Goal: Check status: Check status

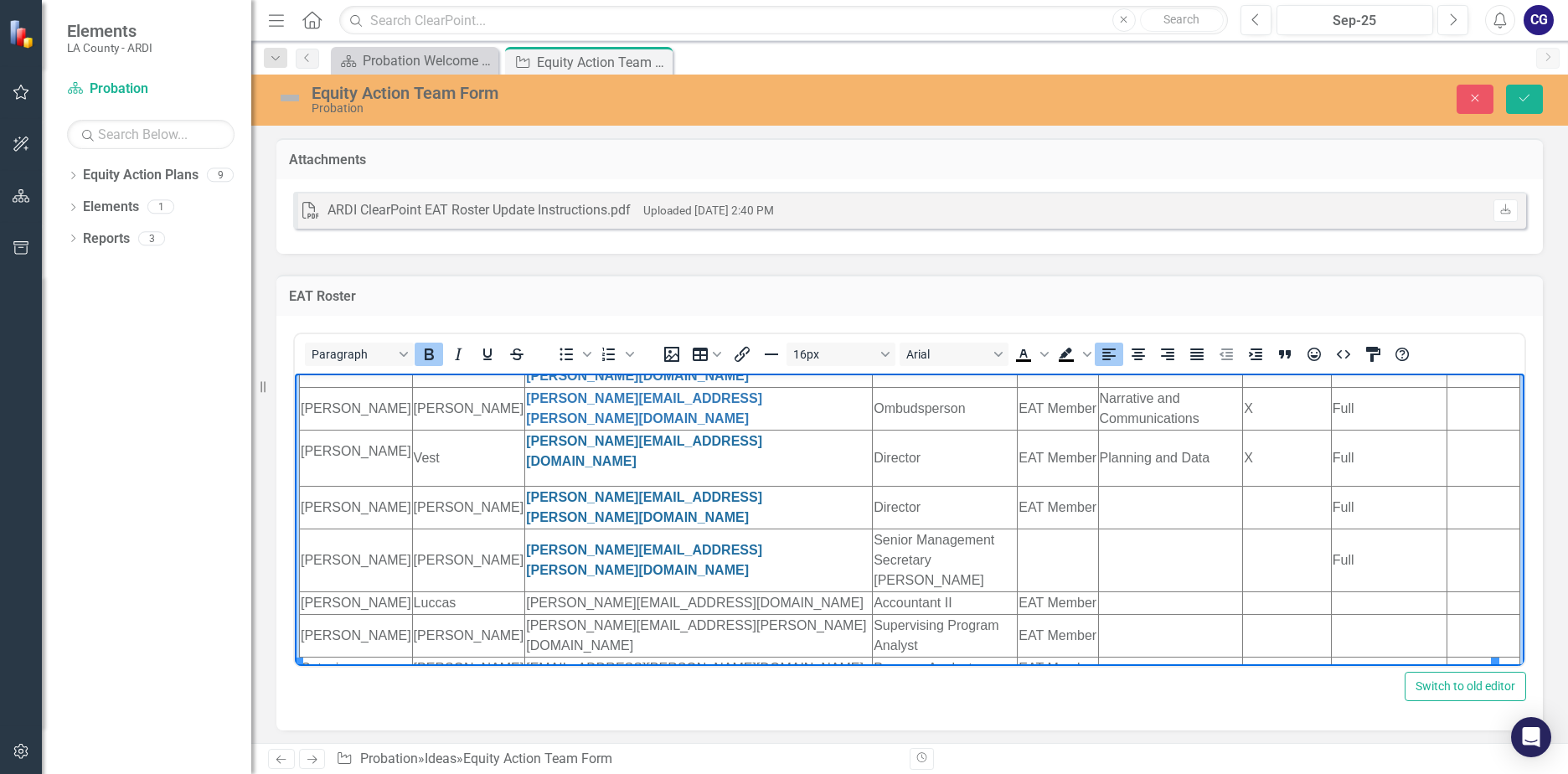
scroll to position [119, 0]
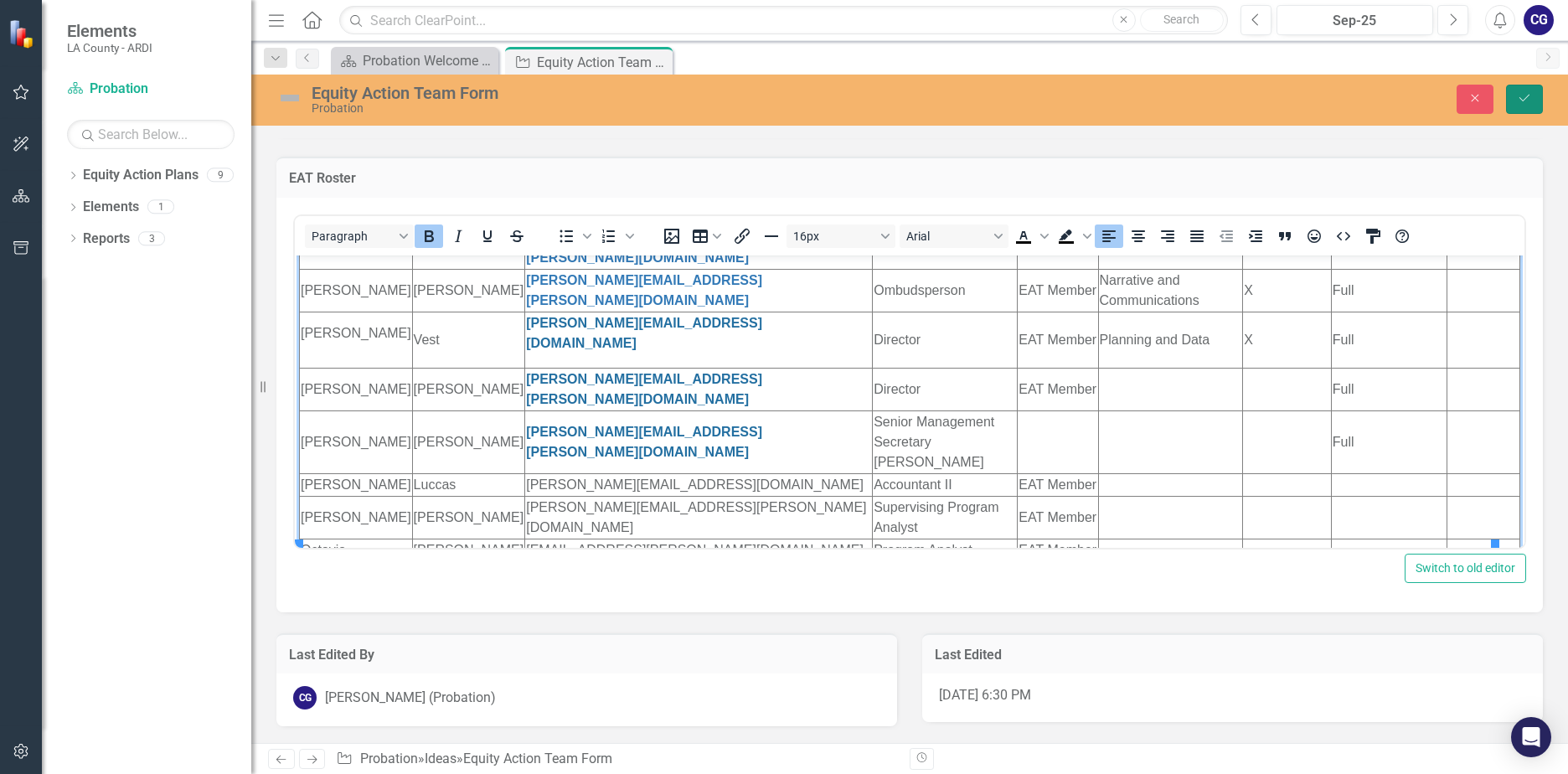
click at [1521, 102] on icon "Save" at bounding box center [1523, 98] width 15 height 12
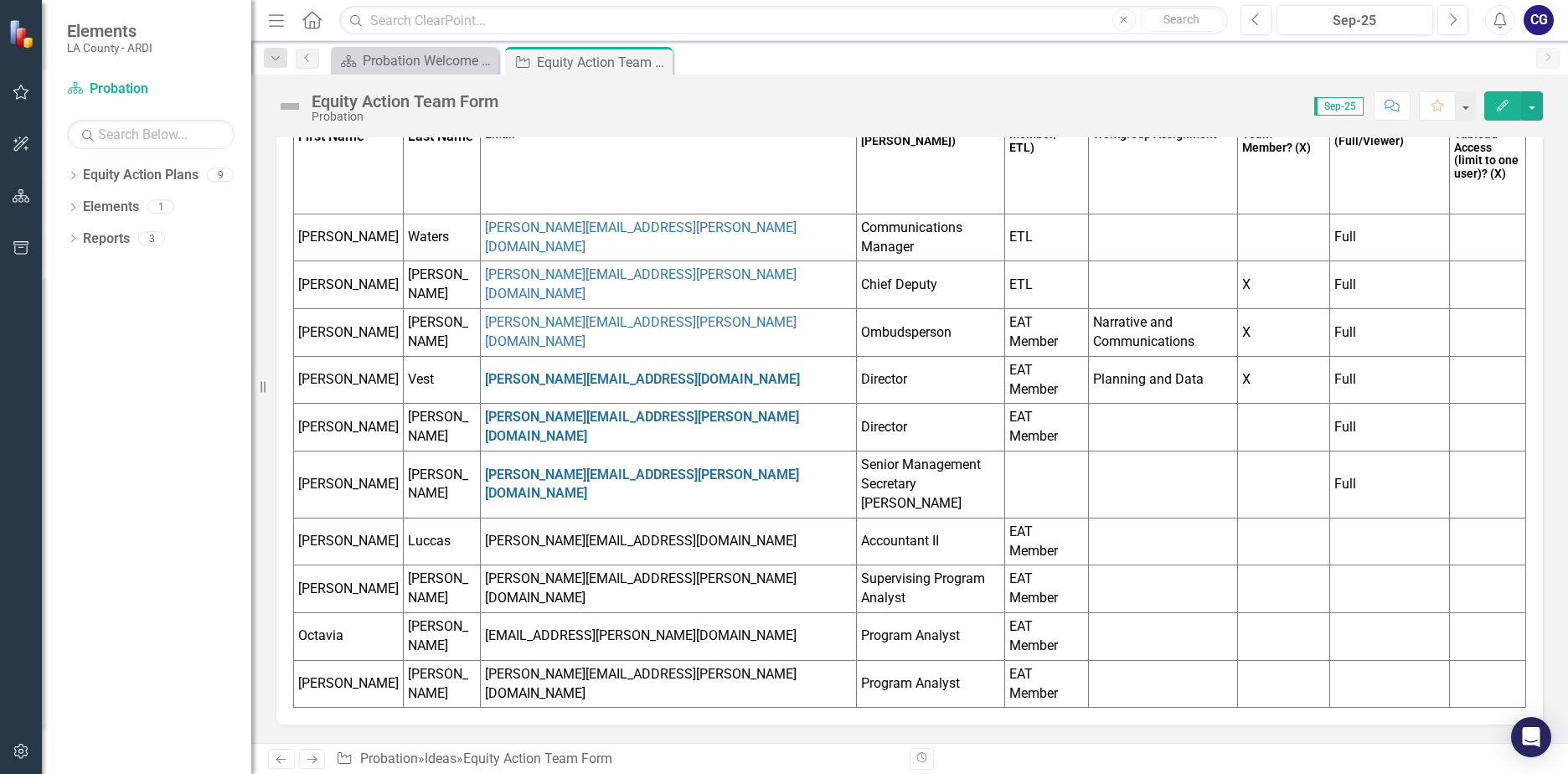
scroll to position [32, 0]
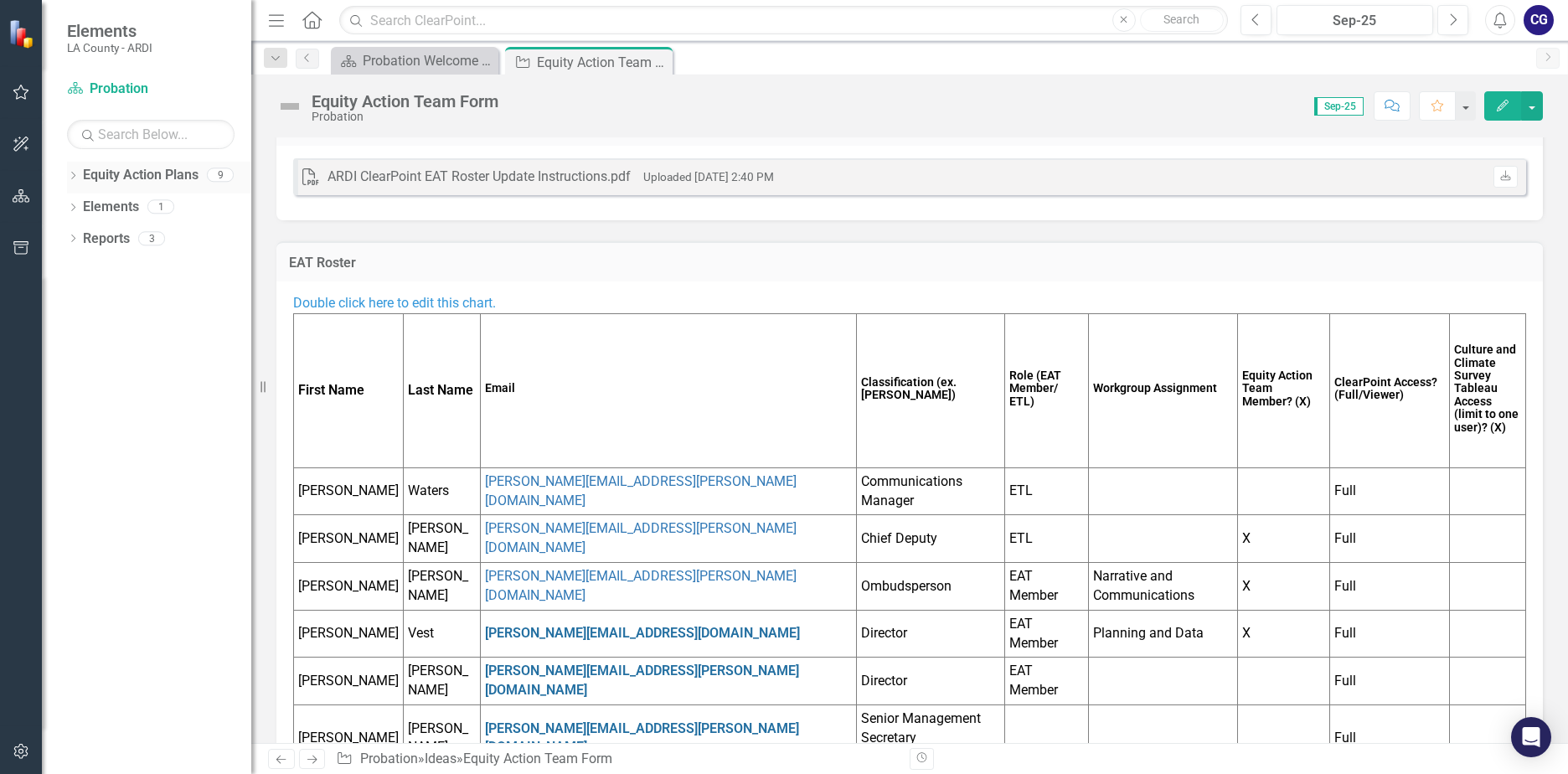
click at [143, 173] on link "Equity Action Plans" at bounding box center [141, 175] width 116 height 20
click at [72, 181] on icon "Dropdown" at bounding box center [72, 176] width 12 height 9
click at [112, 204] on link "Probation" at bounding box center [171, 208] width 159 height 20
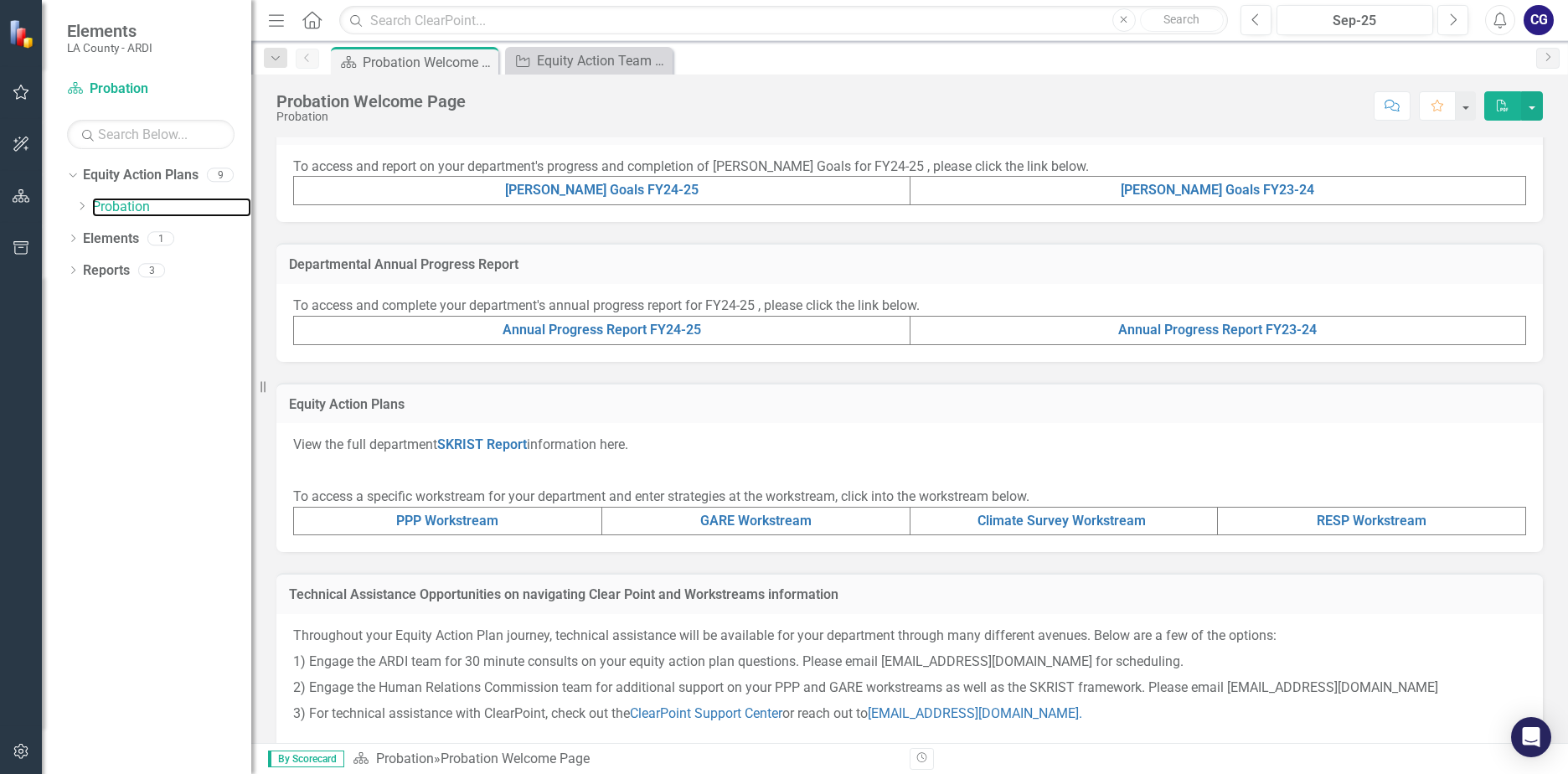
scroll to position [442, 0]
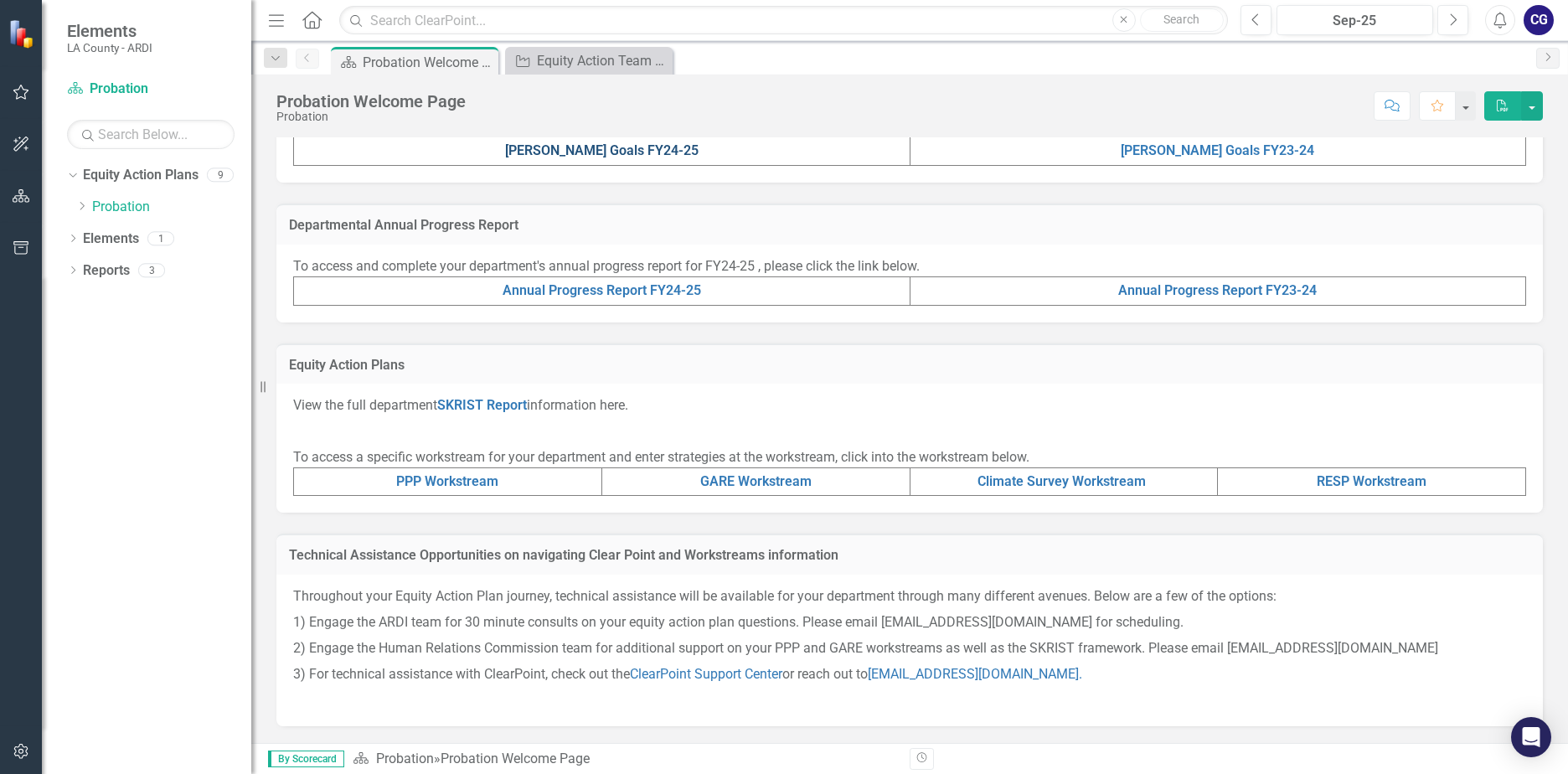
click at [589, 154] on link "[PERSON_NAME] Goals FY24-25" at bounding box center [602, 150] width 194 height 16
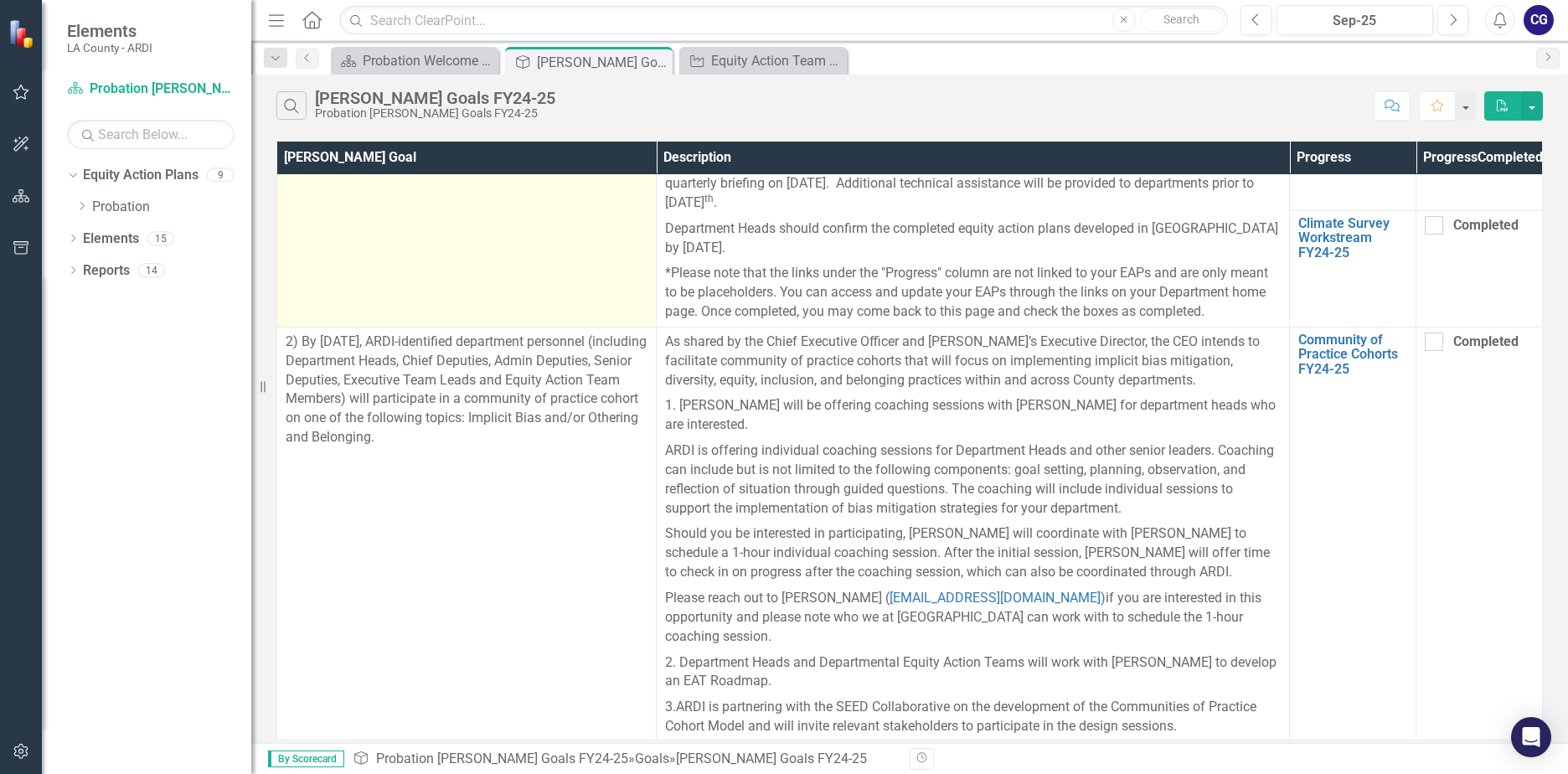
scroll to position [503, 0]
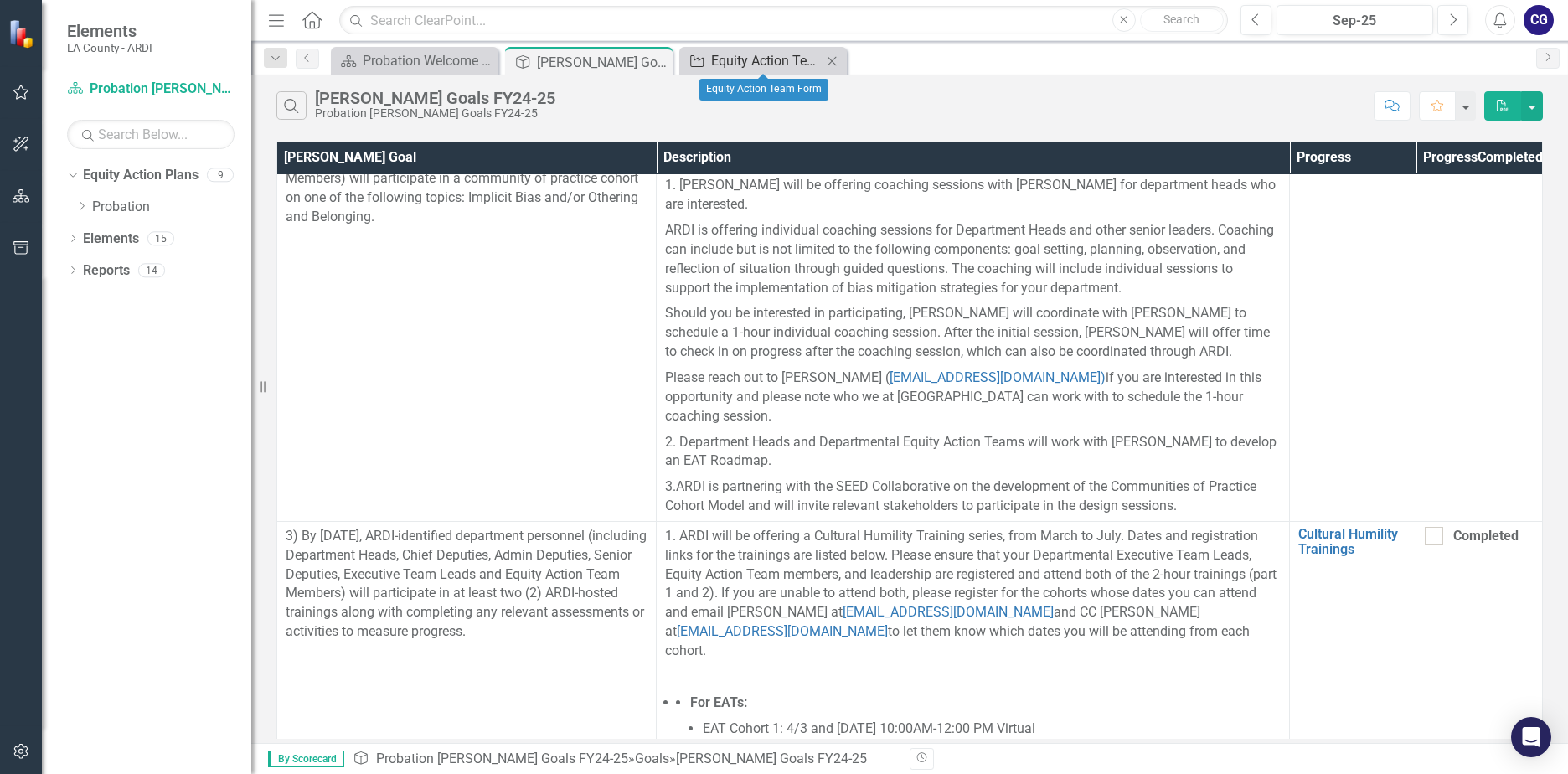
click at [713, 60] on div "Equity Action Team Form" at bounding box center [766, 60] width 111 height 21
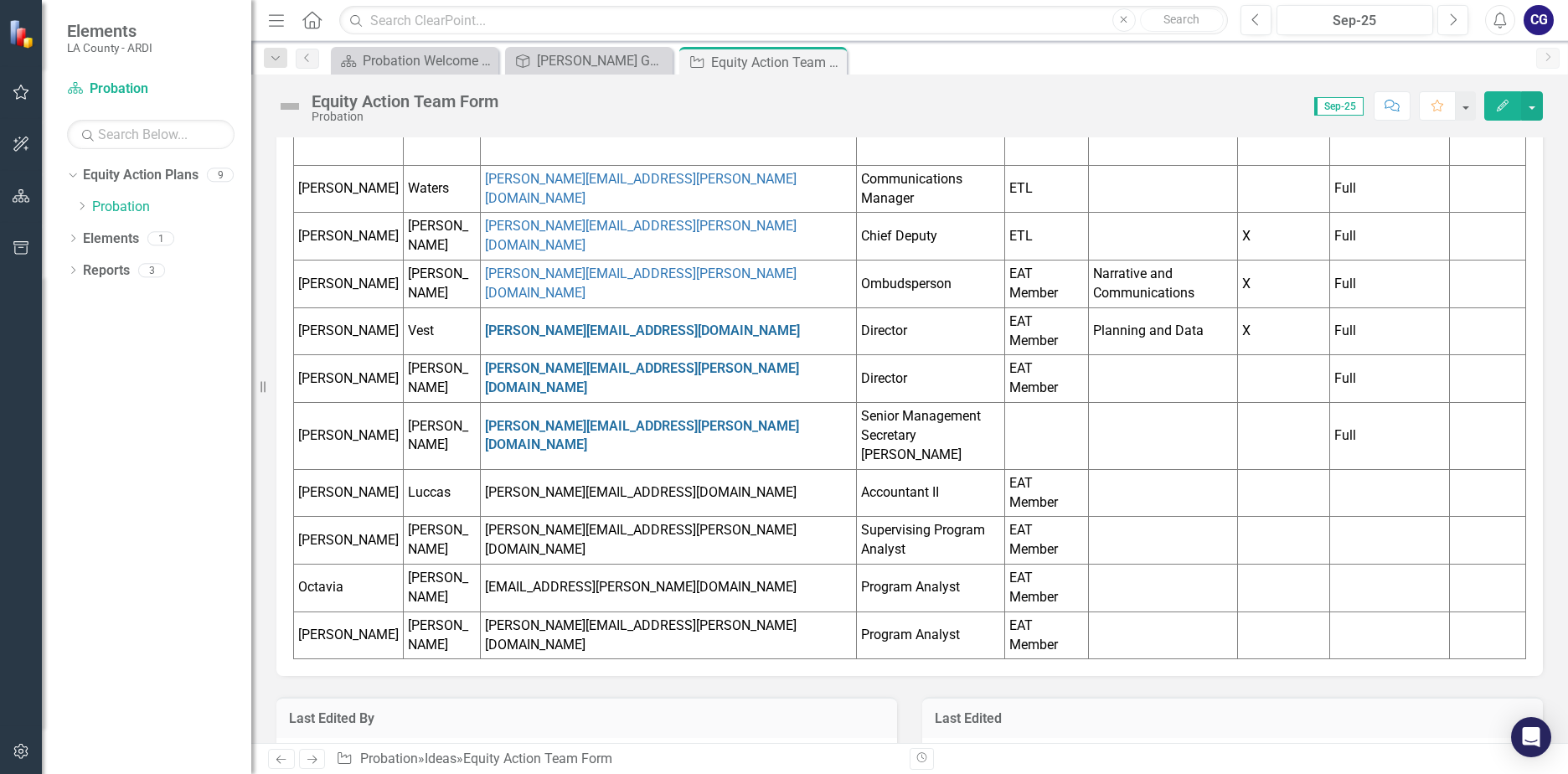
scroll to position [367, 0]
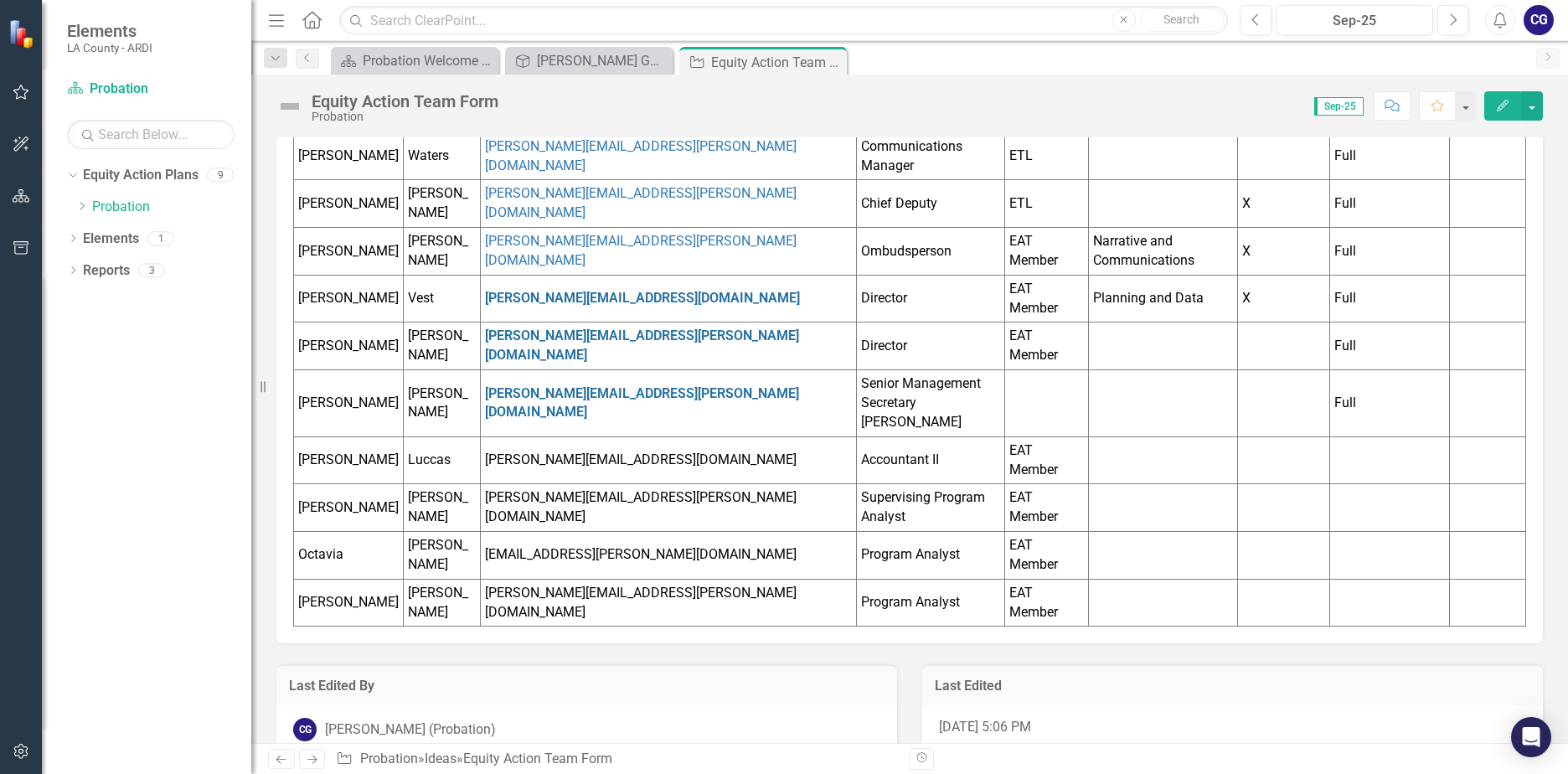
click at [1008, 379] on td at bounding box center [1046, 404] width 84 height 67
click at [1357, 436] on td at bounding box center [1389, 460] width 119 height 48
click at [1333, 436] on td at bounding box center [1389, 460] width 119 height 48
click at [1495, 104] on icon "Edit" at bounding box center [1501, 106] width 15 height 12
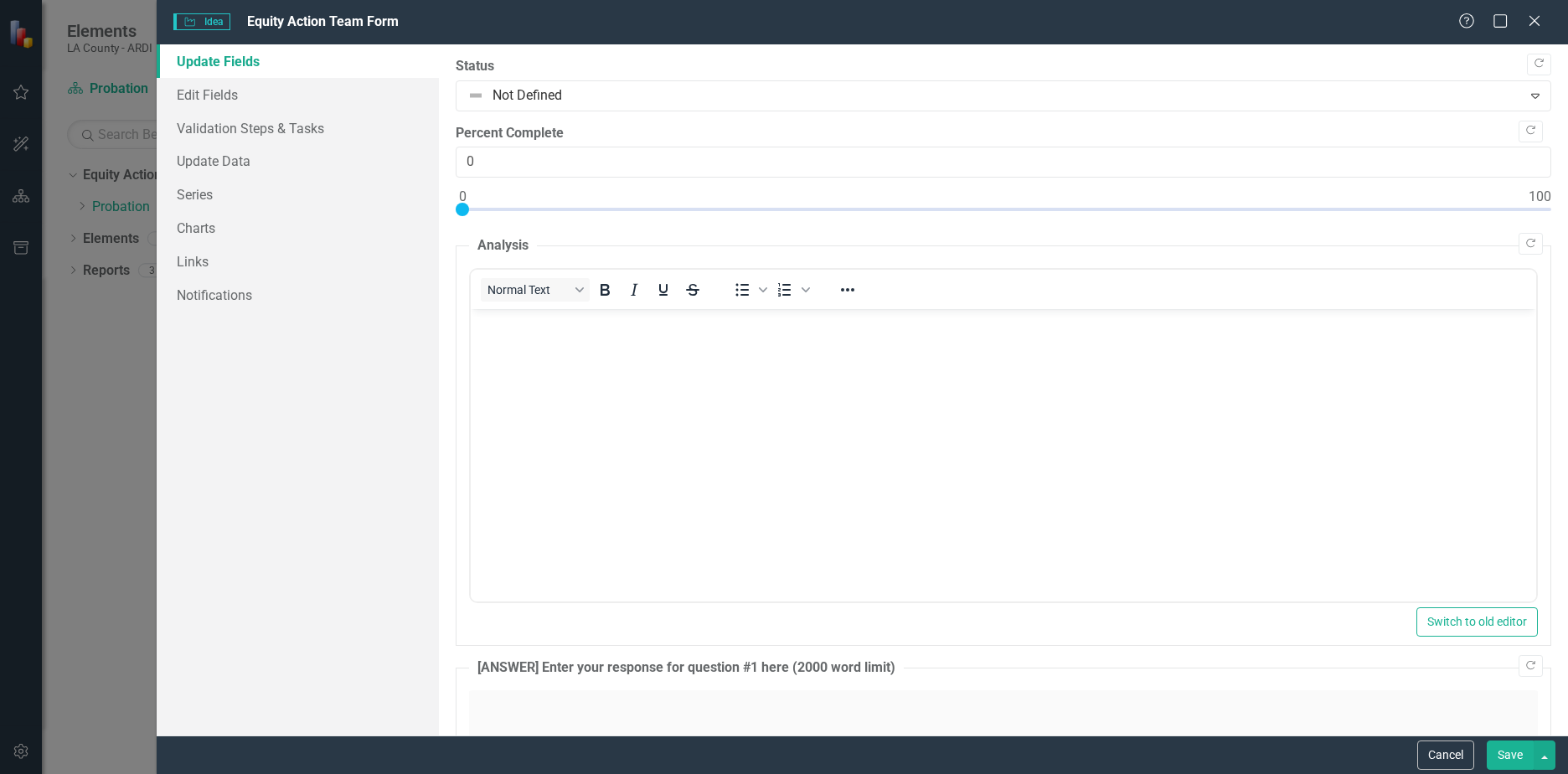
scroll to position [0, 0]
click at [215, 89] on link "Edit Fields" at bounding box center [298, 95] width 282 height 33
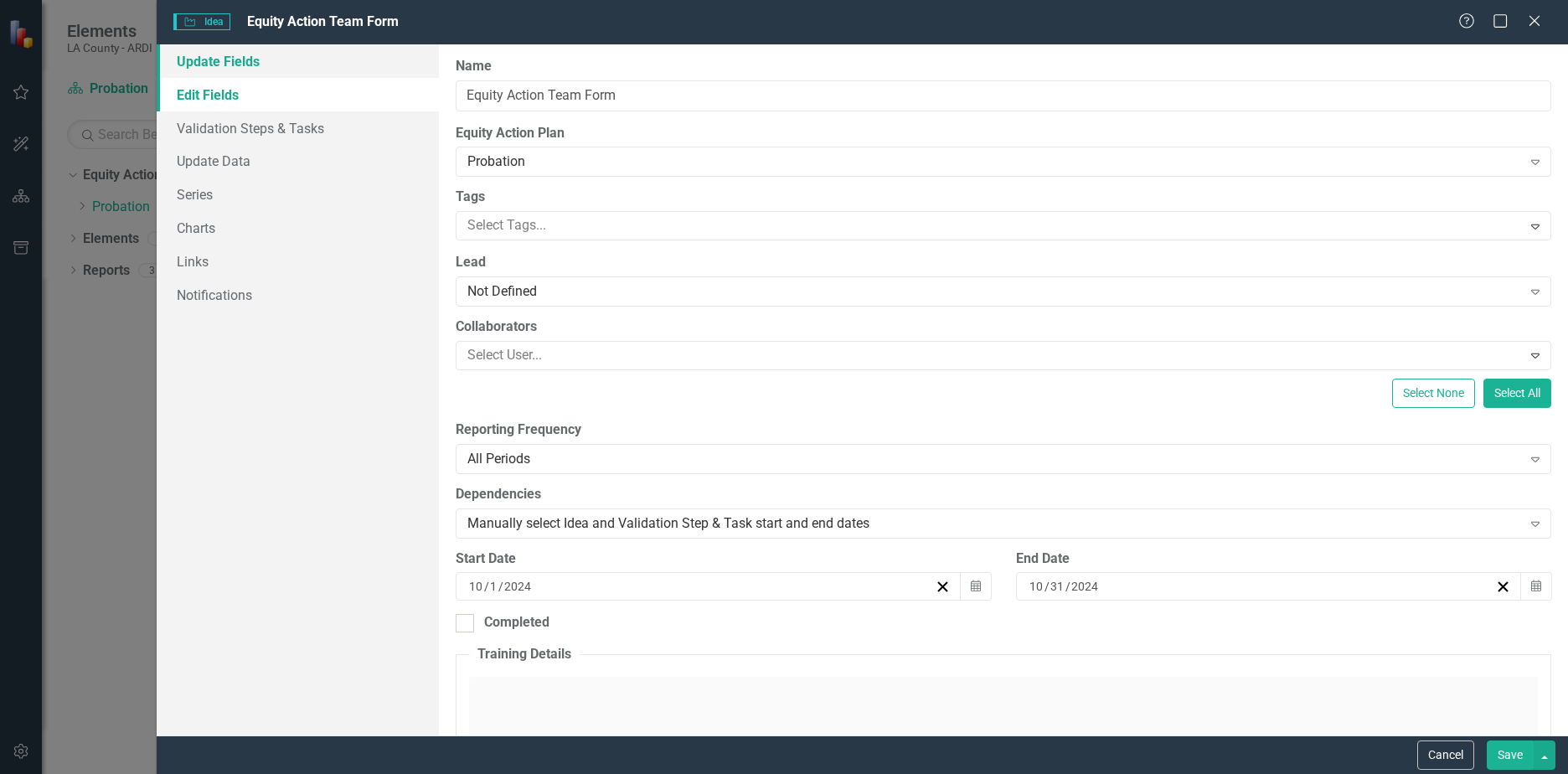
click at [213, 68] on link "Update Fields" at bounding box center [298, 61] width 282 height 33
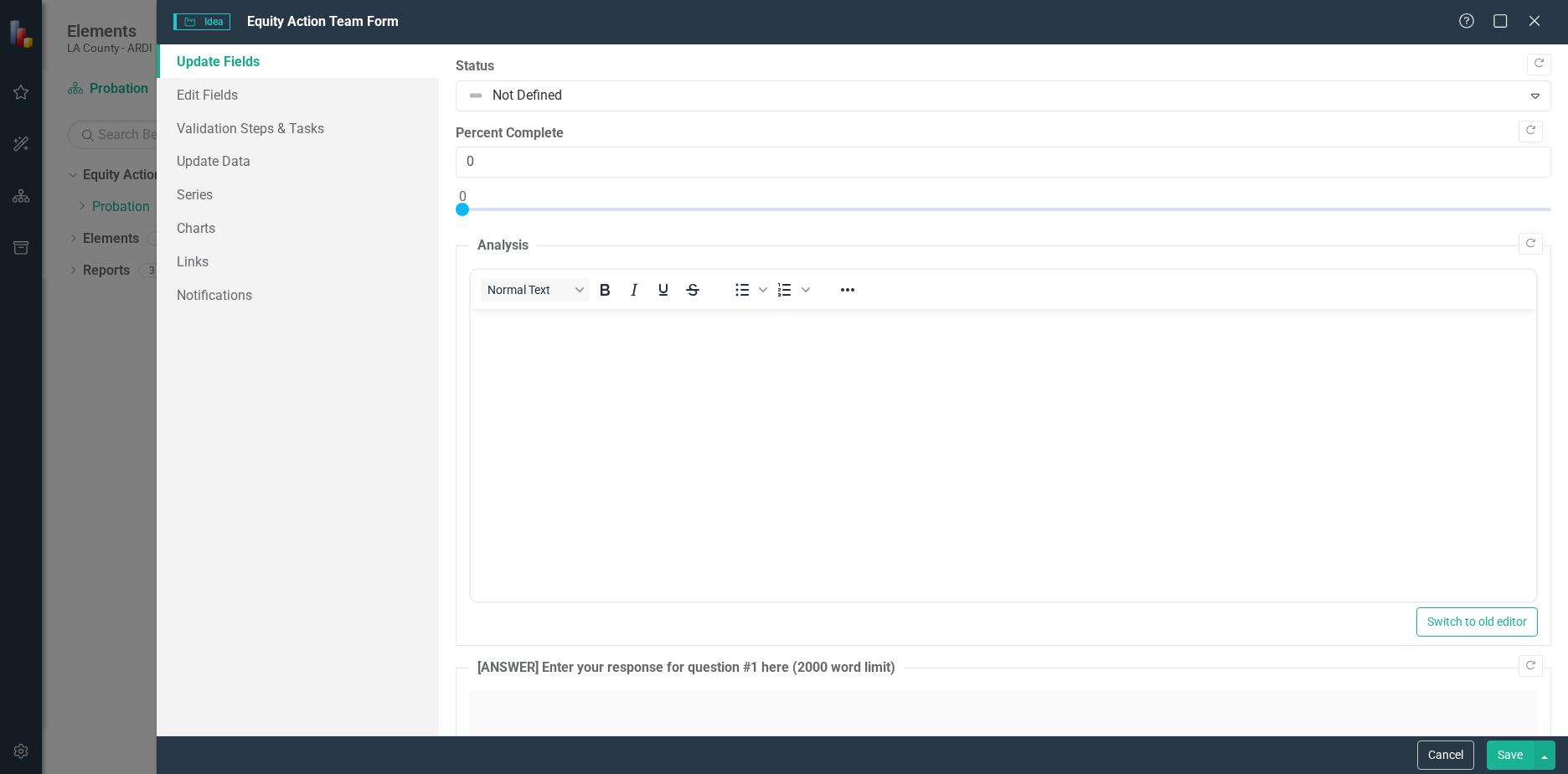
click at [223, 61] on link "Update Fields" at bounding box center [298, 61] width 282 height 33
click at [1456, 755] on button "Cancel" at bounding box center [1446, 755] width 57 height 29
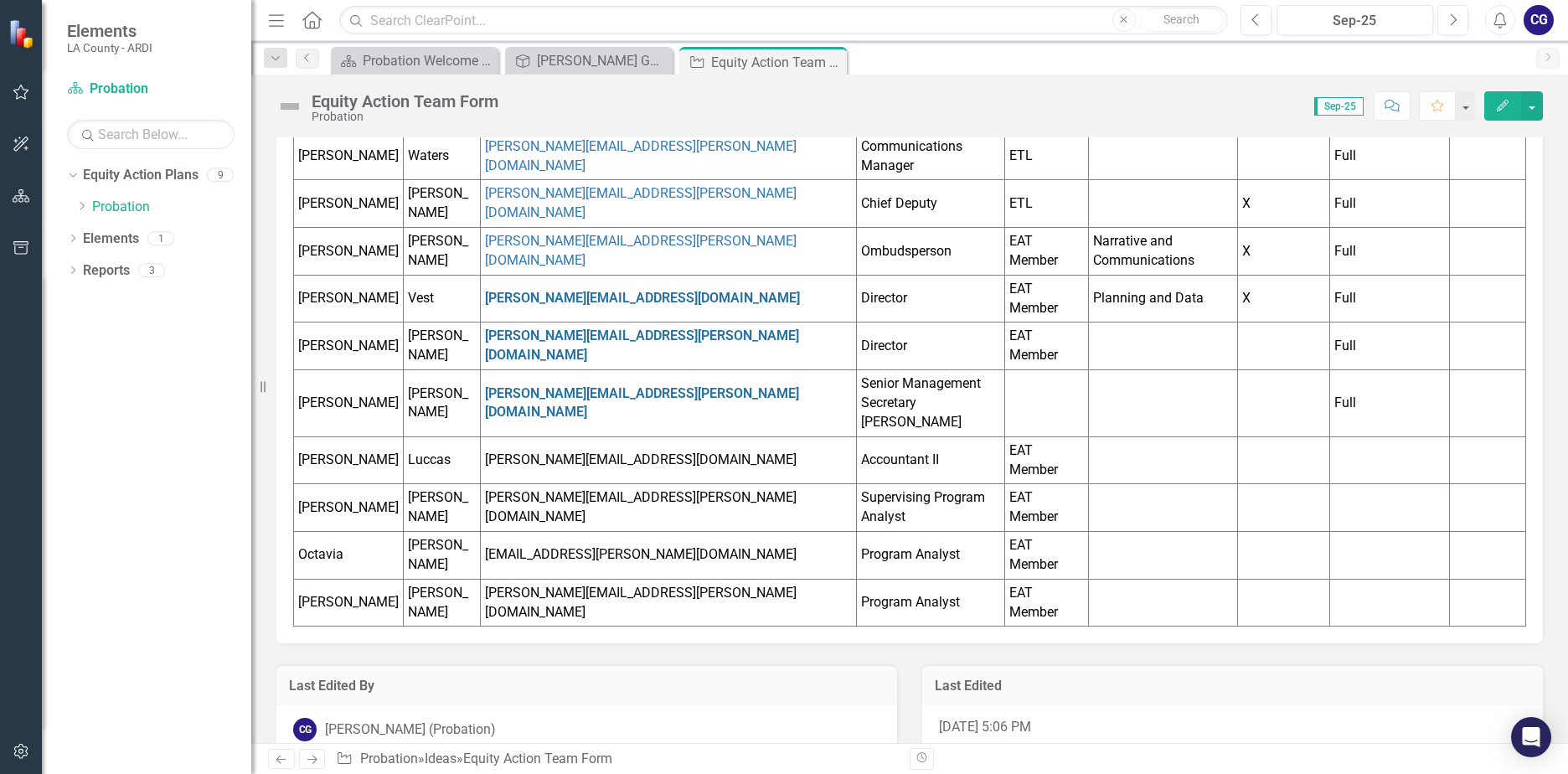
click at [1341, 448] on td at bounding box center [1389, 460] width 119 height 48
click at [1341, 436] on td at bounding box center [1389, 460] width 119 height 48
click at [1534, 110] on button "button" at bounding box center [1532, 106] width 22 height 29
click at [1333, 436] on td at bounding box center [1389, 460] width 119 height 48
click at [1498, 113] on button "Edit" at bounding box center [1502, 106] width 37 height 29
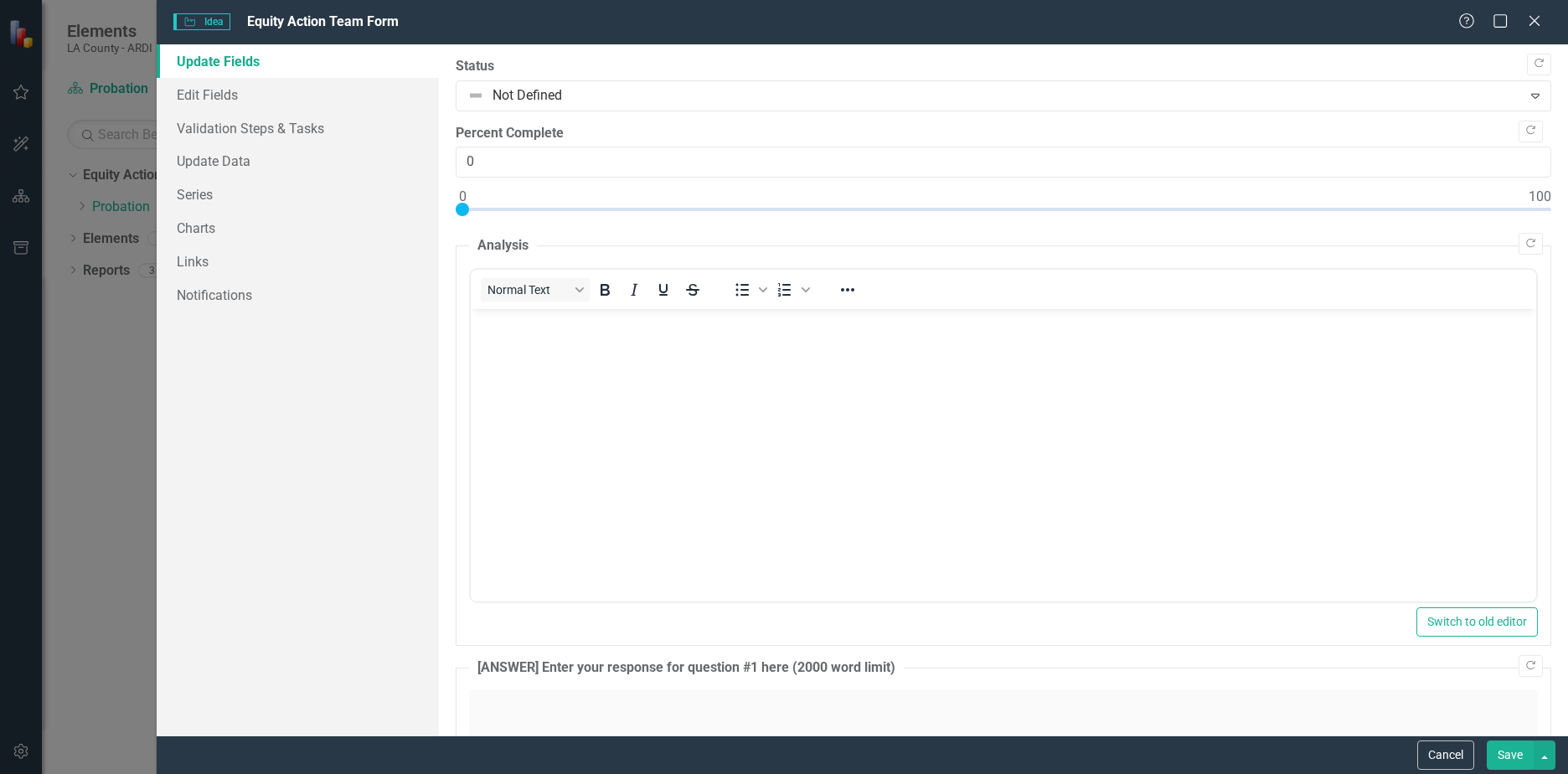
click at [214, 67] on link "Update Fields" at bounding box center [298, 61] width 282 height 33
click at [205, 102] on link "Edit Fields" at bounding box center [298, 95] width 282 height 33
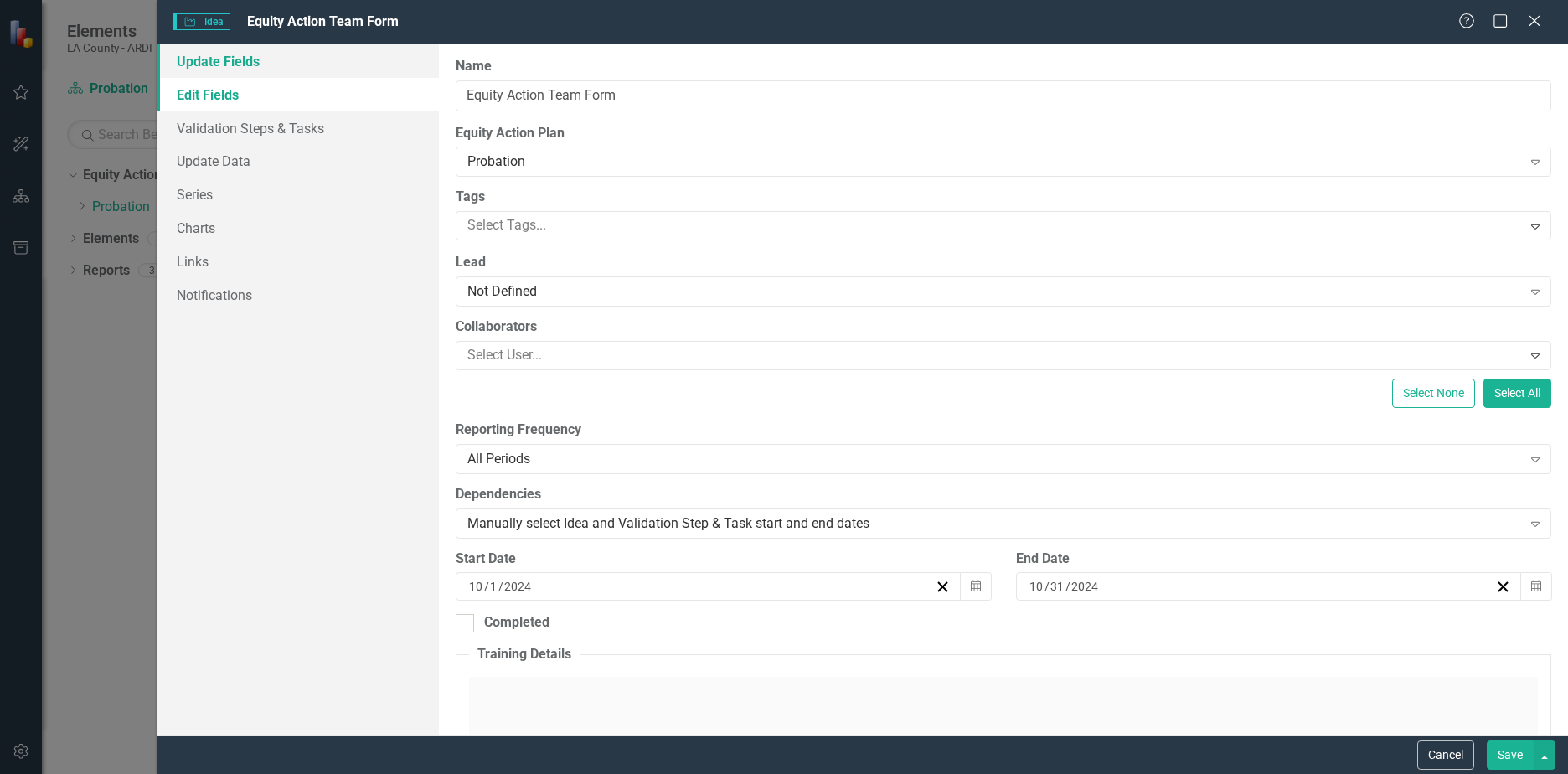
click at [225, 55] on link "Update Fields" at bounding box center [298, 61] width 282 height 33
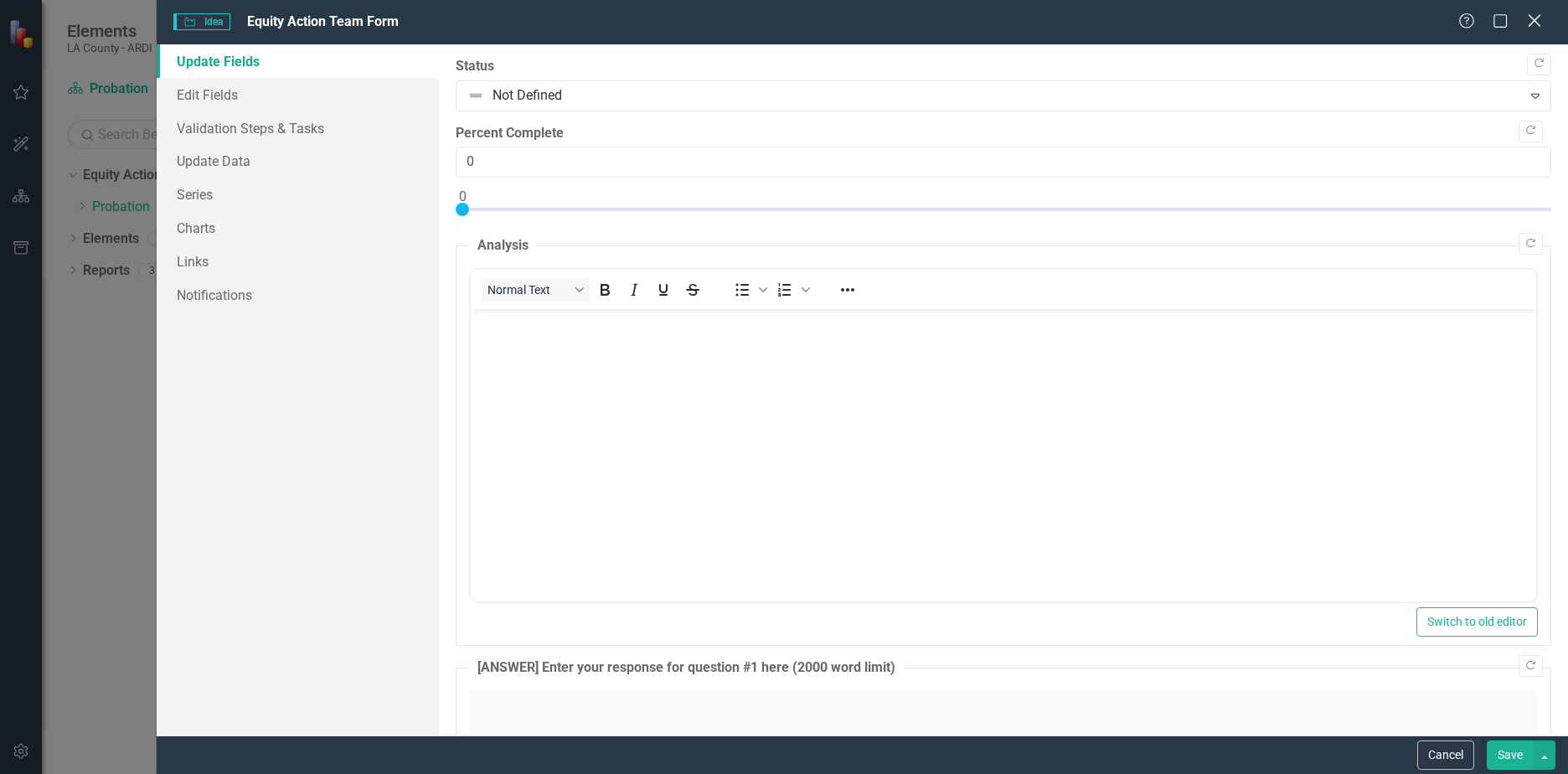
click at [1535, 19] on icon "Close" at bounding box center [1533, 21] width 21 height 16
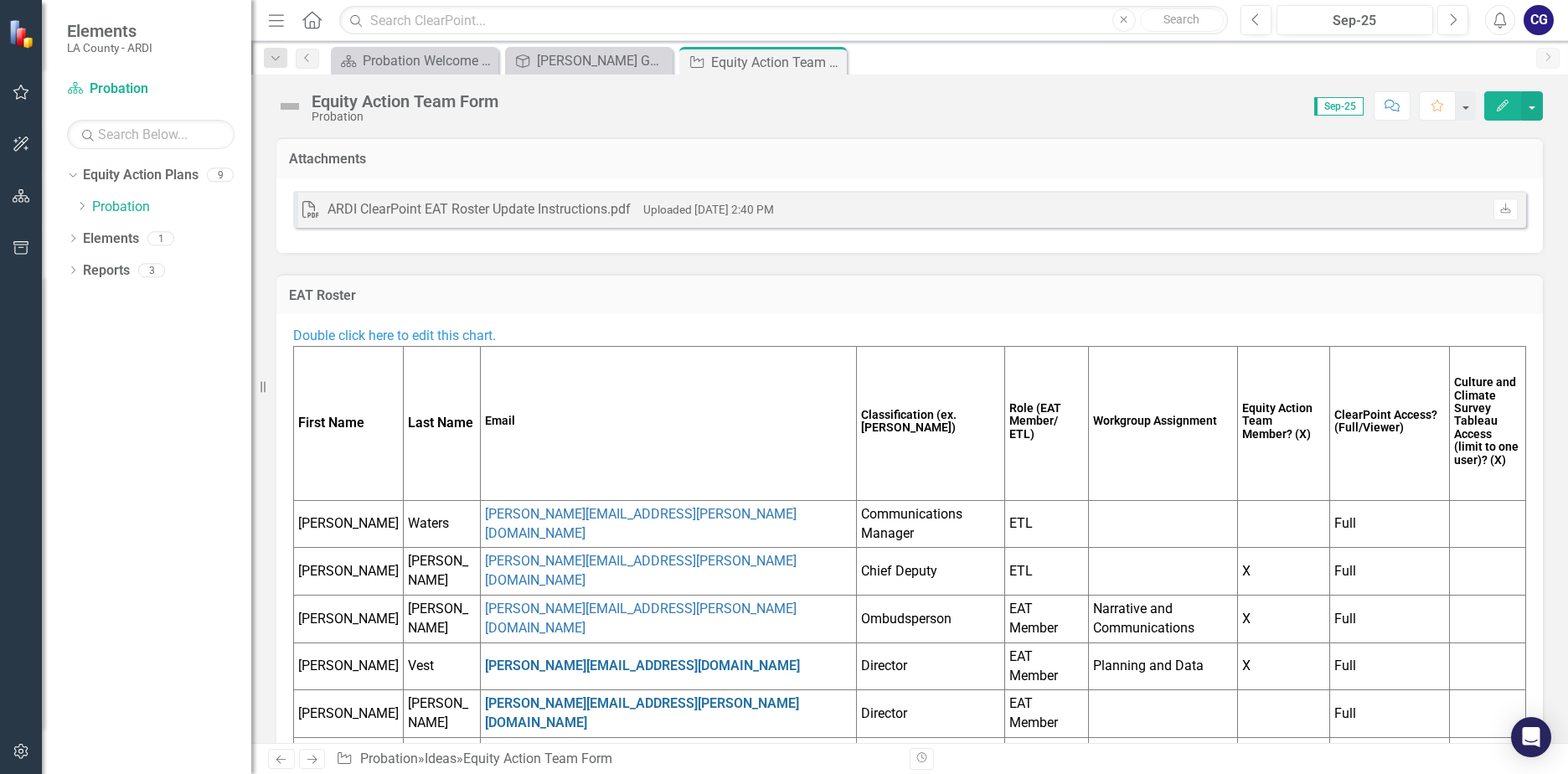
click at [446, 332] on span "Double click here to edit this chart." at bounding box center [394, 335] width 203 height 16
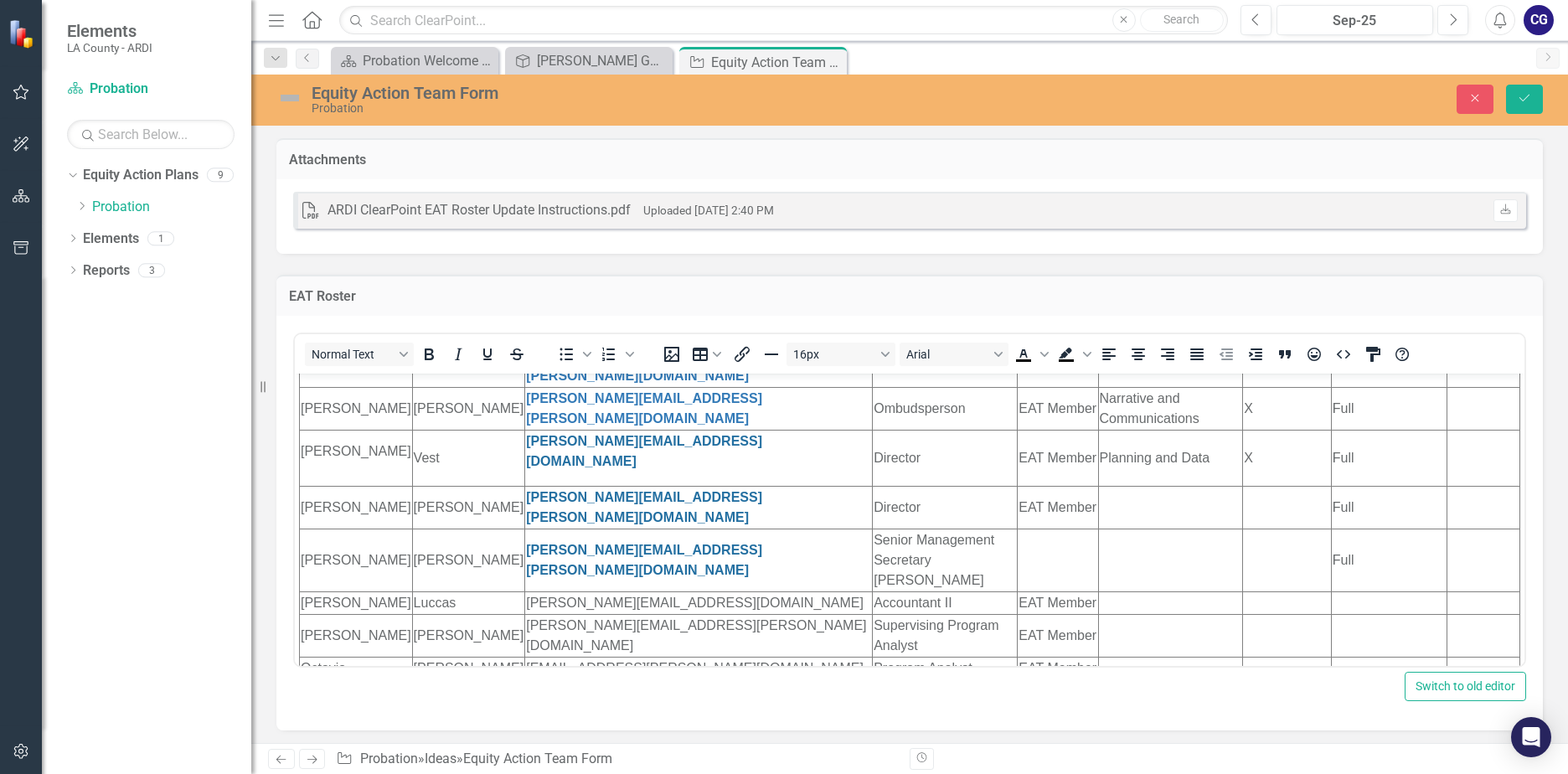
scroll to position [84, 0]
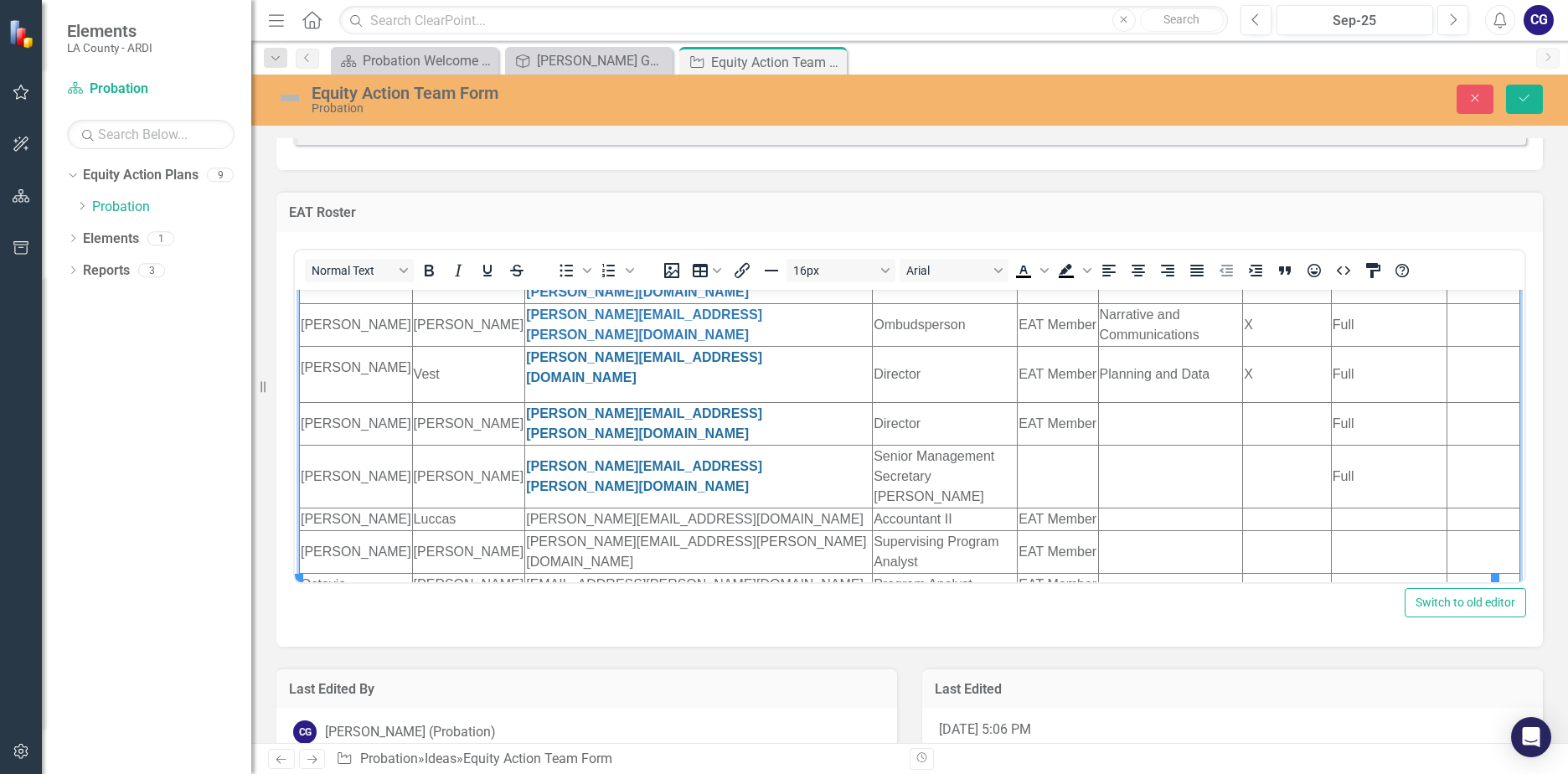
click at [1331, 507] on td "Rich Text Area. Press ALT-0 for help." at bounding box center [1389, 517] width 116 height 23
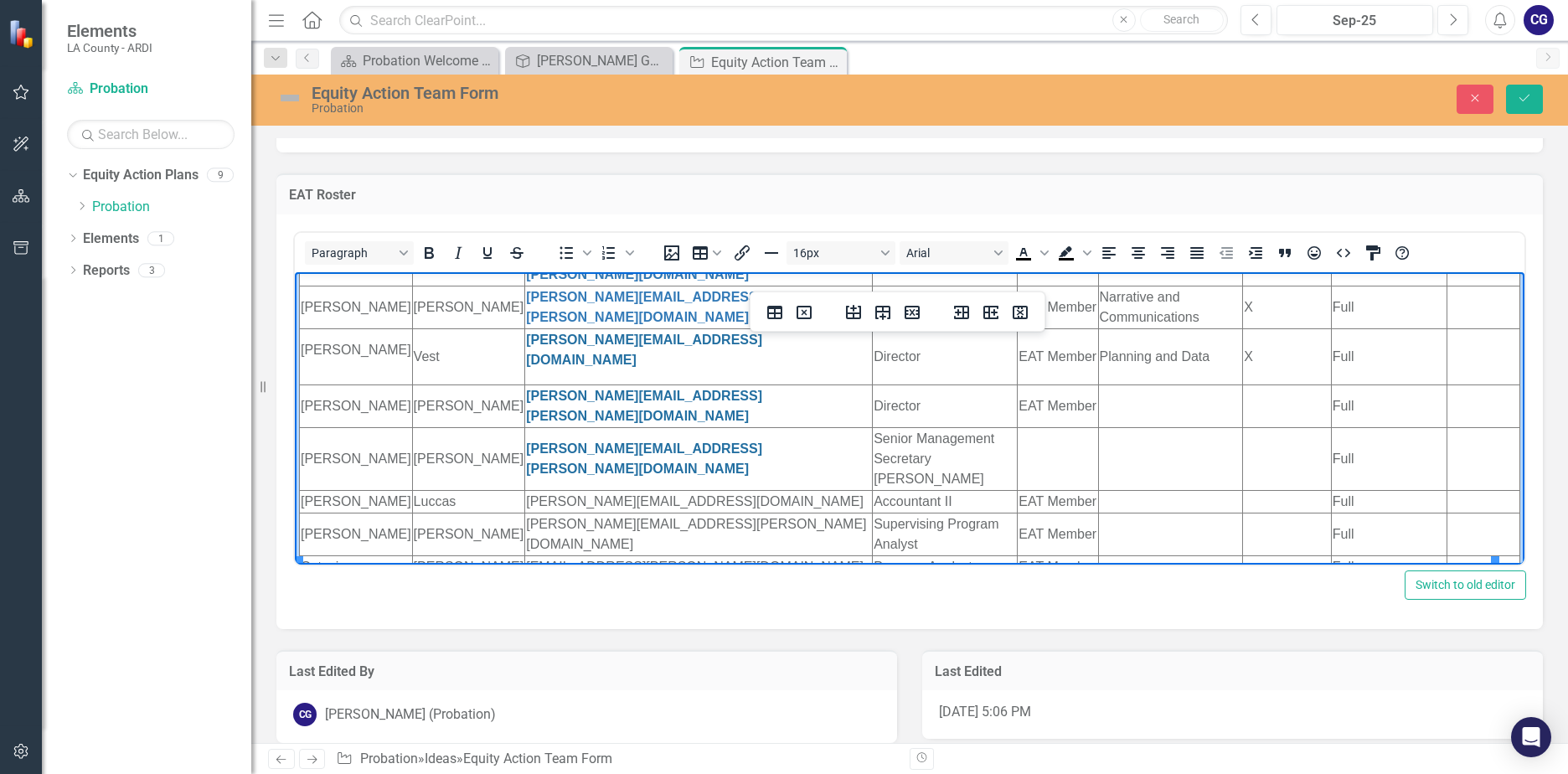
scroll to position [119, 0]
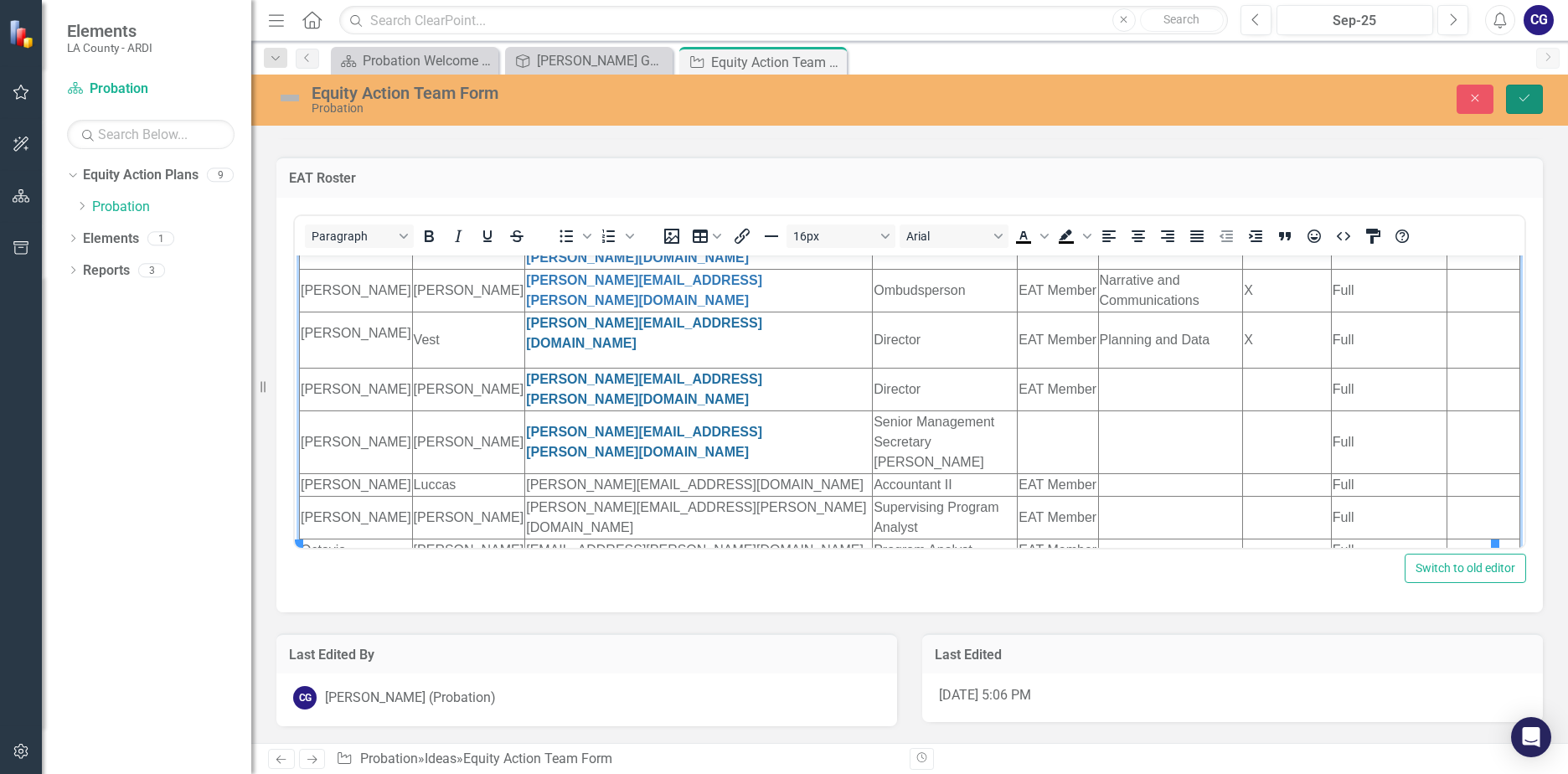
click at [1524, 99] on icon "Save" at bounding box center [1523, 98] width 15 height 12
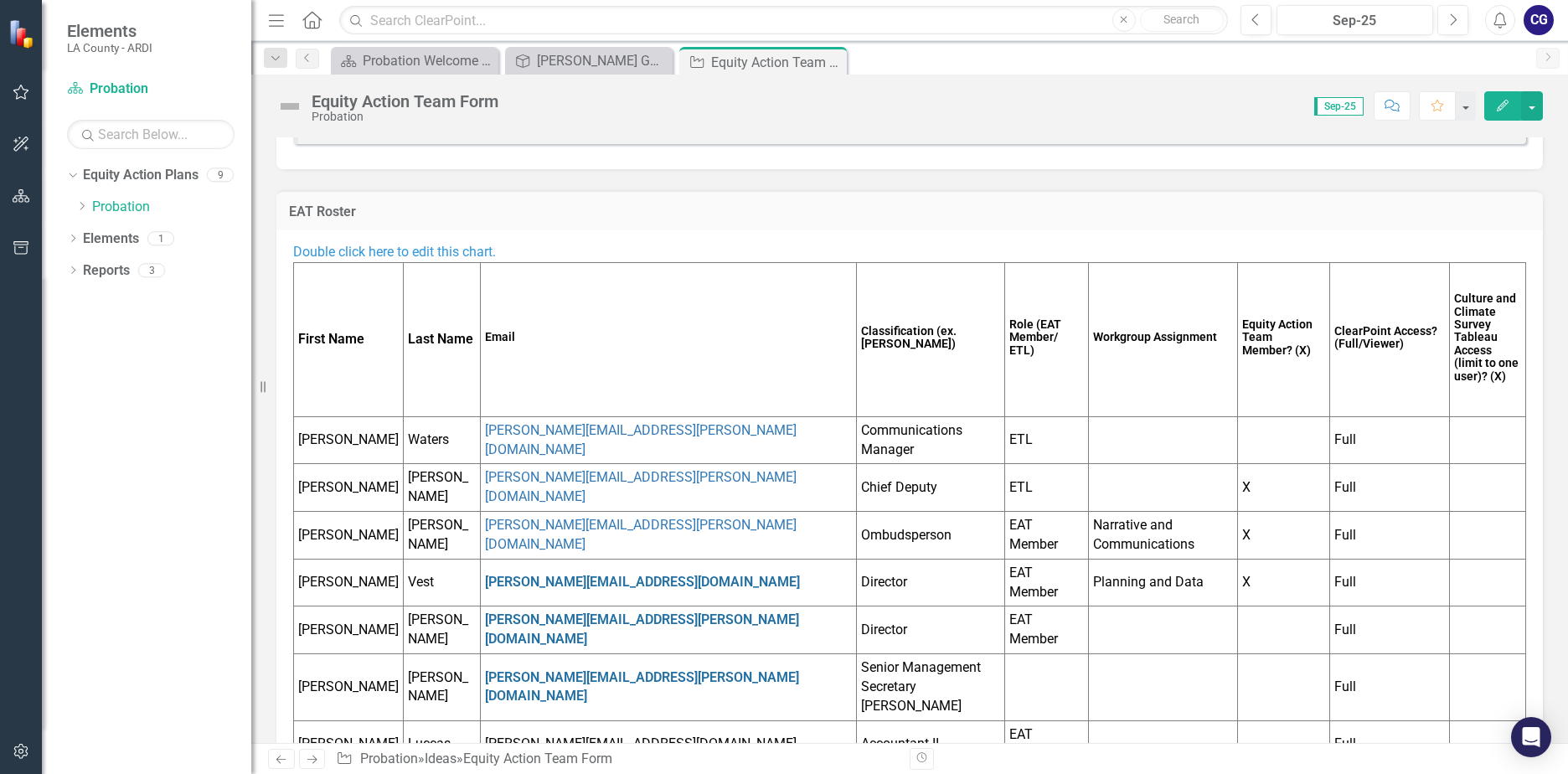
scroll to position [0, 0]
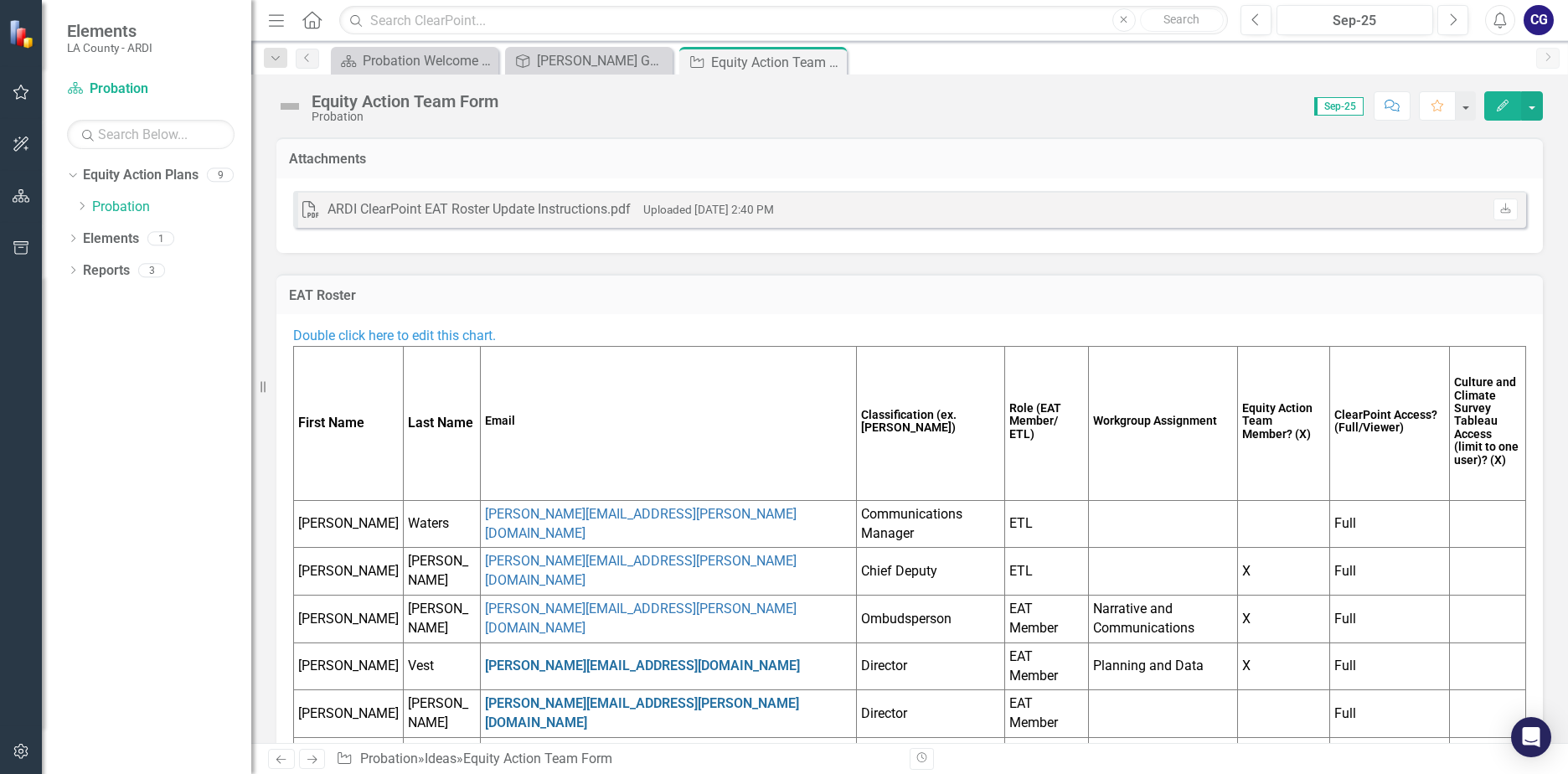
click at [413, 333] on span "Double click here to edit this chart." at bounding box center [394, 335] width 203 height 16
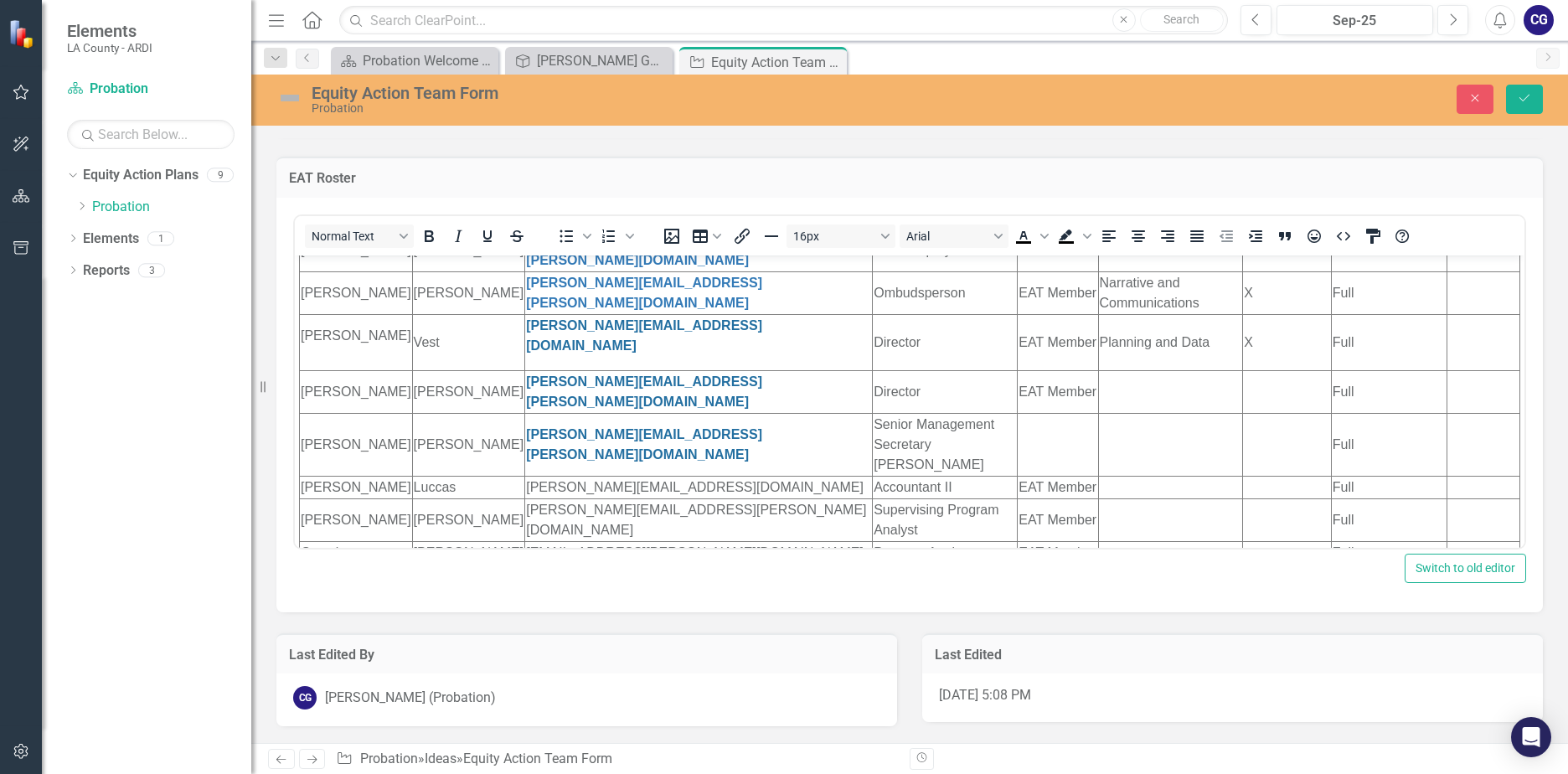
scroll to position [264, 0]
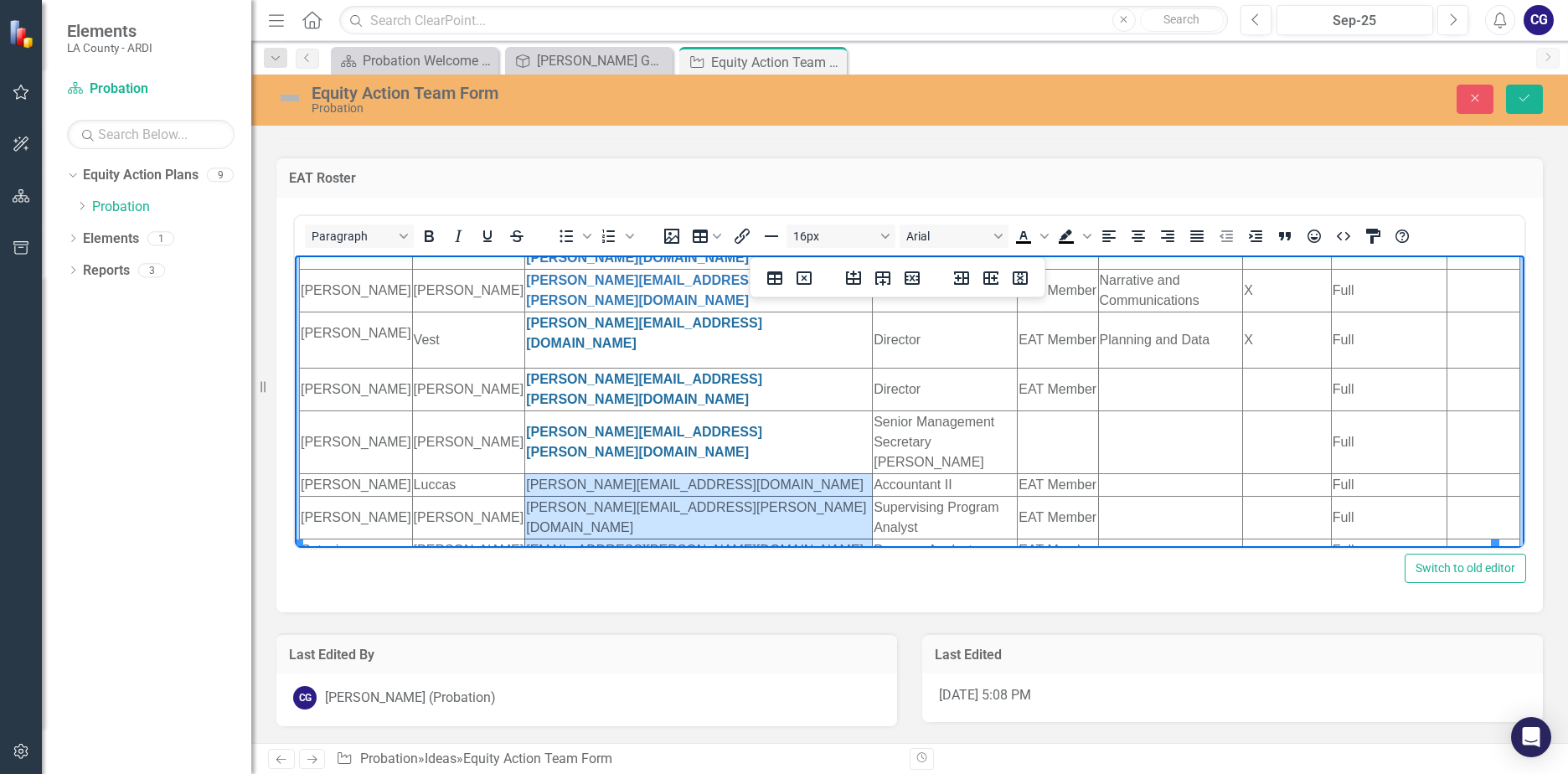
drag, startPoint x: 454, startPoint y: 442, endPoint x: 673, endPoint y: 533, distance: 237.2
click at [673, 533] on tbody "First Name Last Name Email Classification (ex. [PERSON_NAME]) Role (EAT Member/…" at bounding box center [910, 316] width 1220 height 575
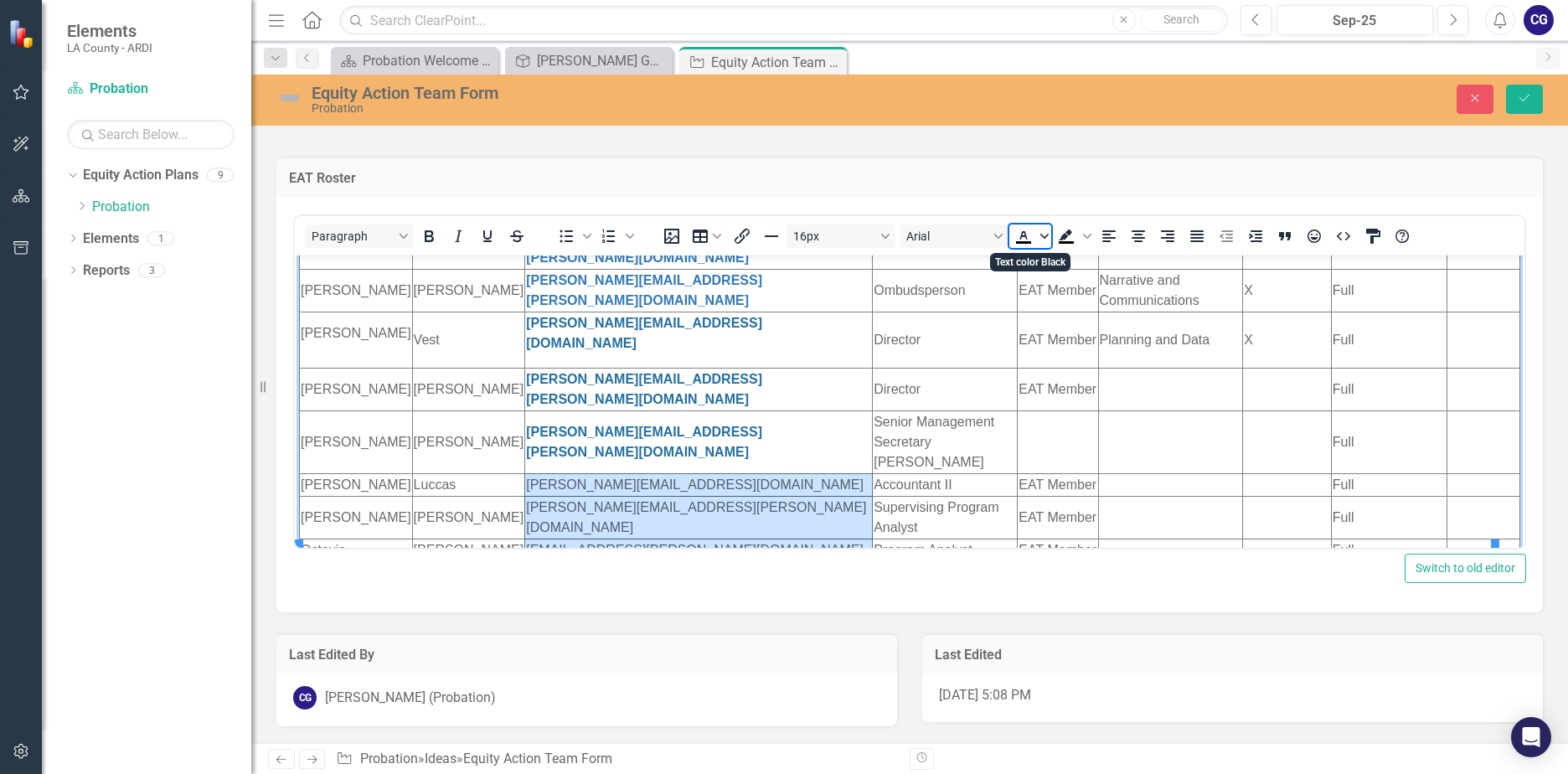
click at [1048, 238] on icon "Text color Black" at bounding box center [1044, 236] width 9 height 9
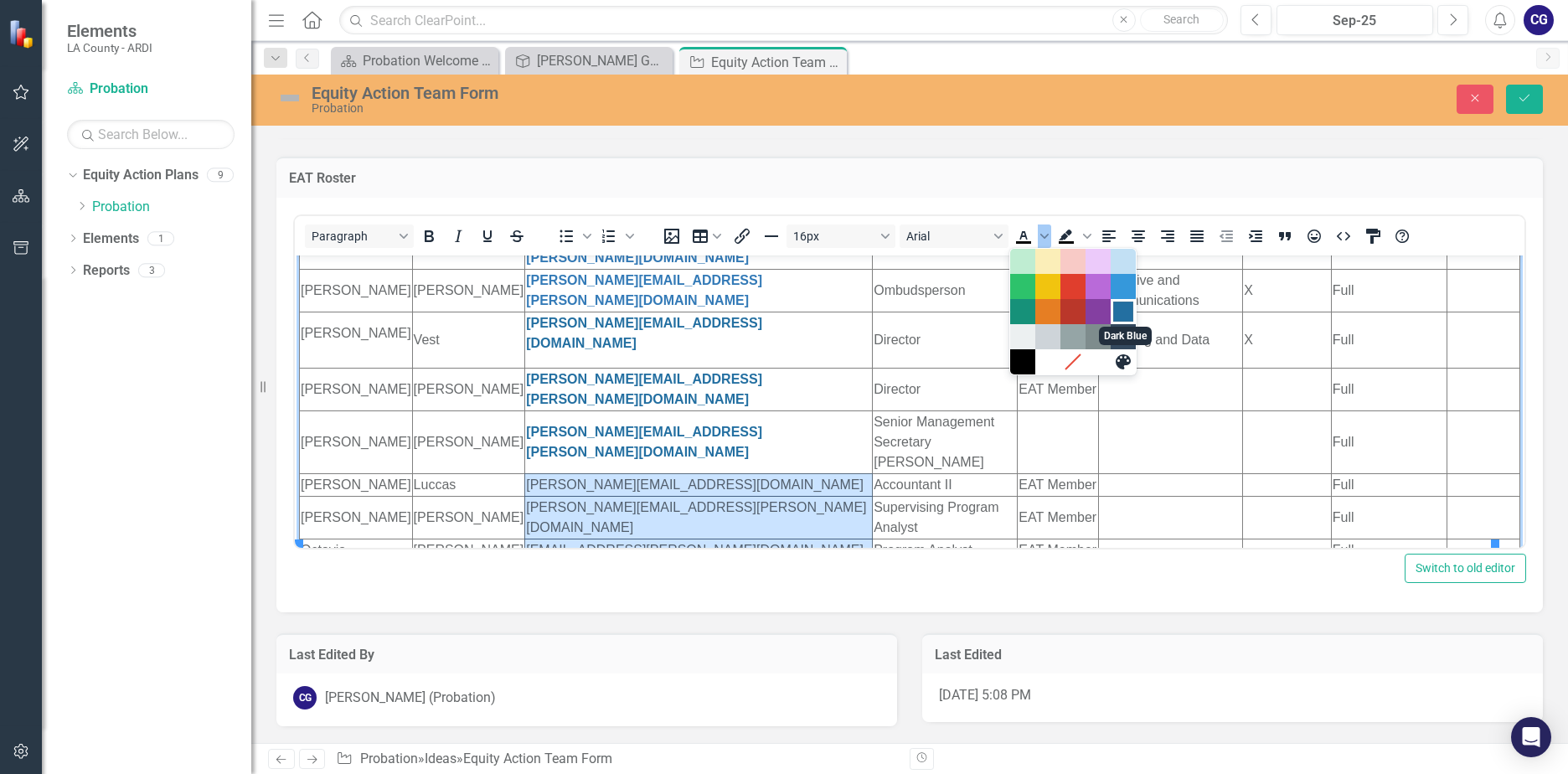
click at [1123, 310] on div "Dark Blue" at bounding box center [1122, 312] width 21 height 21
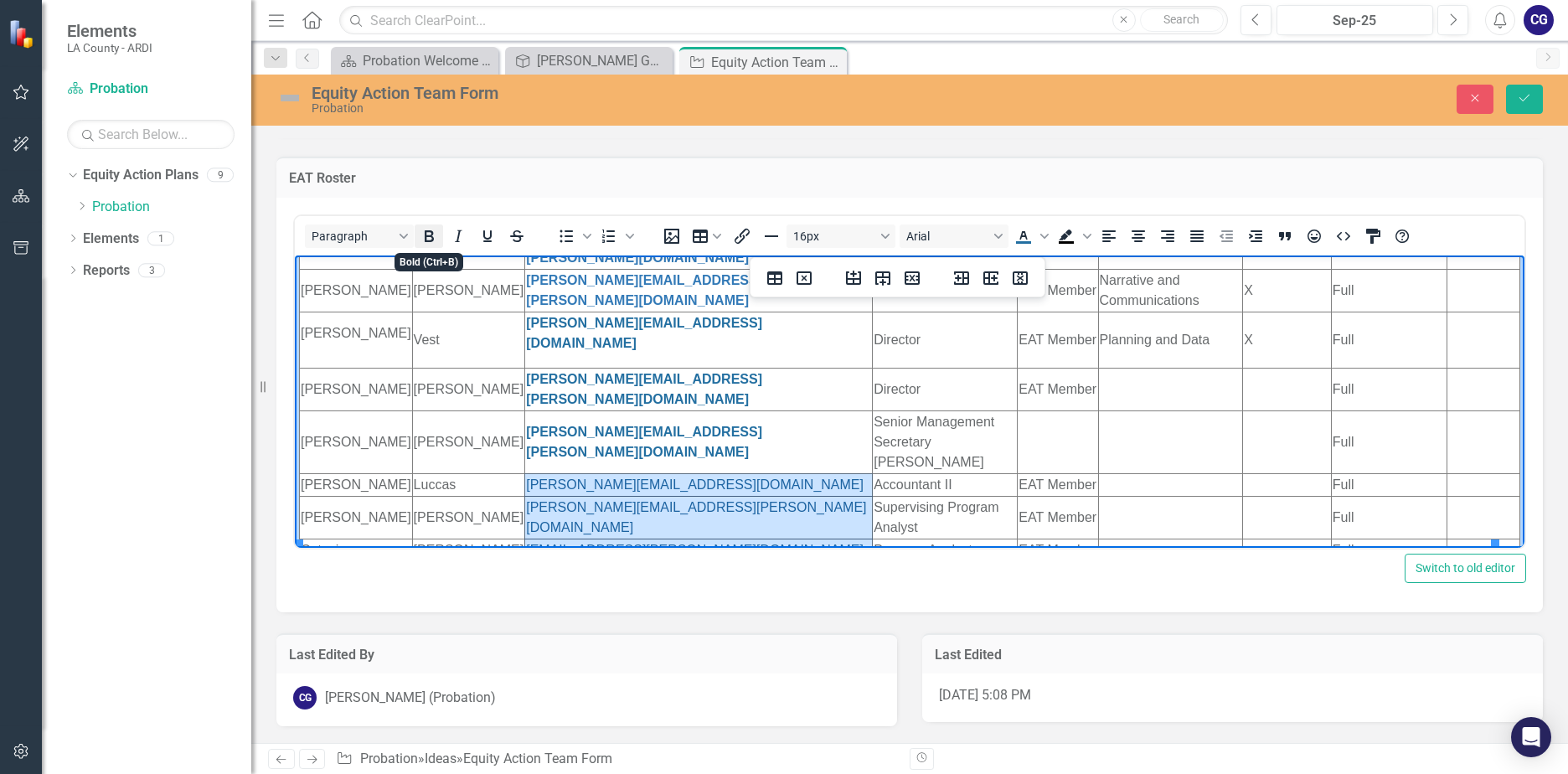
click at [424, 235] on icon "Bold" at bounding box center [429, 236] width 21 height 21
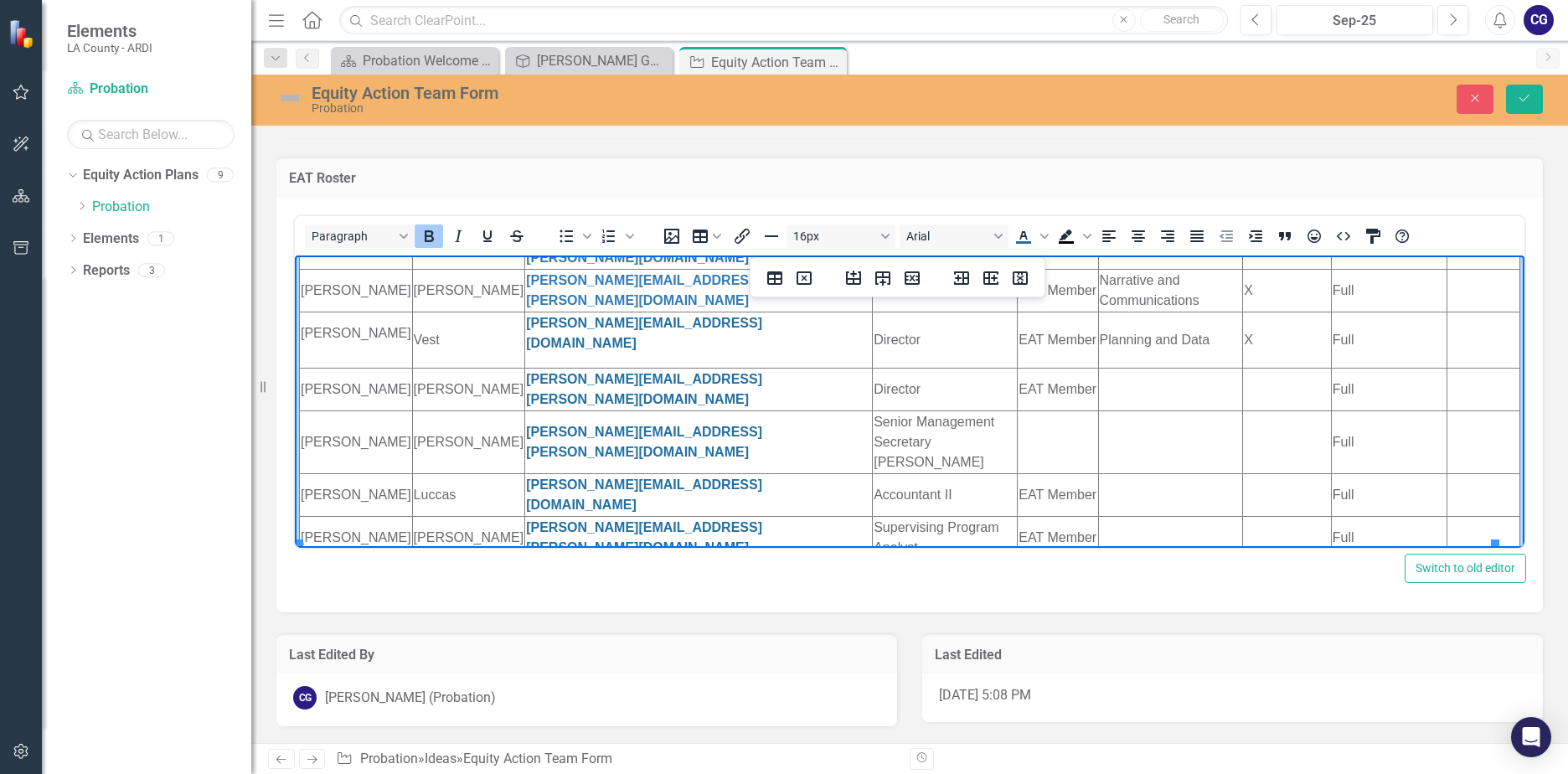
click at [641, 472] on td "[PERSON_NAME][EMAIL_ADDRESS][DOMAIN_NAME]" at bounding box center [698, 494] width 348 height 43
click at [825, 515] on td "[PERSON_NAME][EMAIL_ADDRESS][PERSON_NAME][DOMAIN_NAME]" at bounding box center [698, 537] width 348 height 43
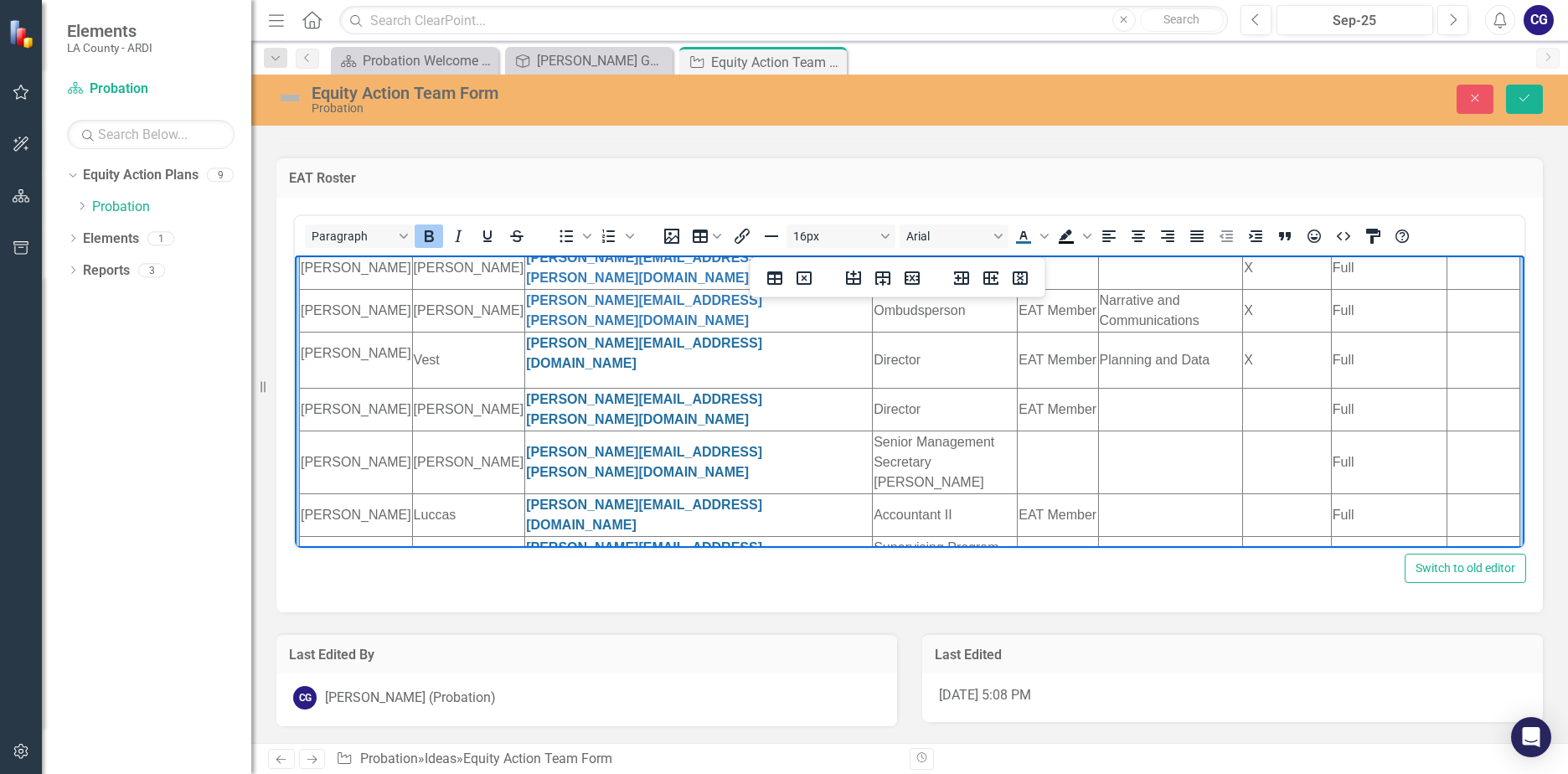
scroll to position [252, 0]
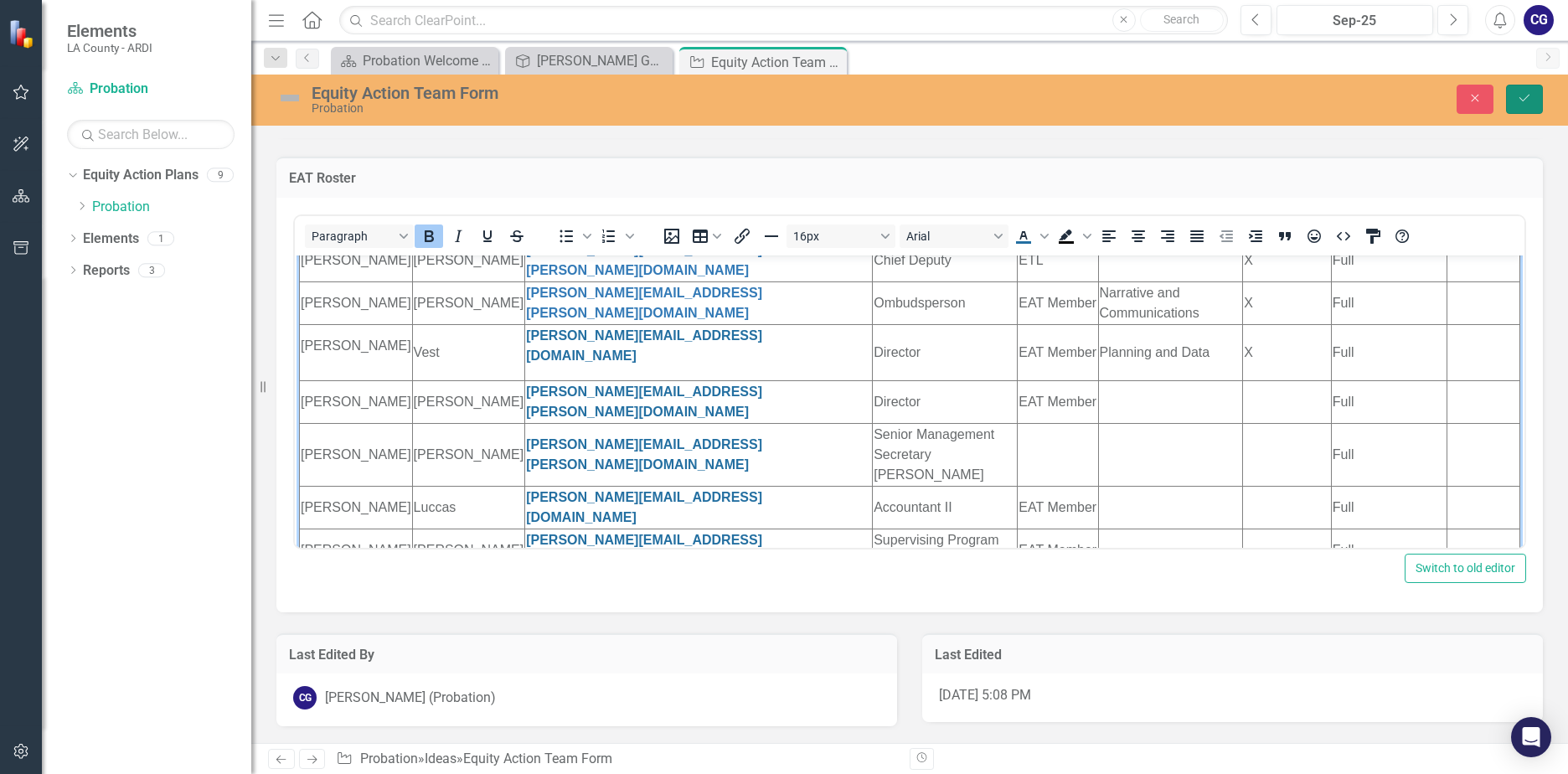
click at [1519, 92] on icon "Save" at bounding box center [1523, 98] width 15 height 12
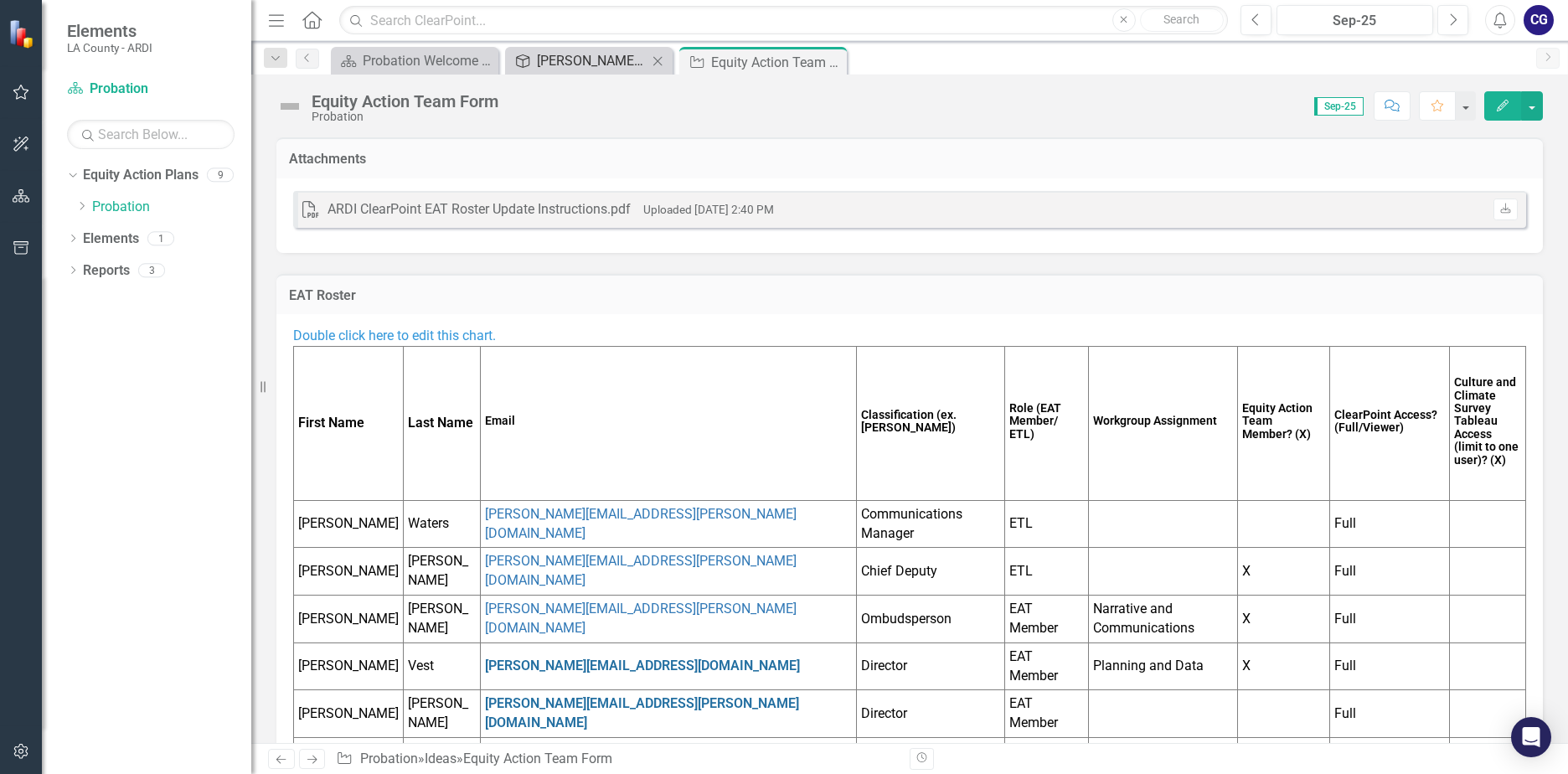
click at [616, 65] on div "[PERSON_NAME] Goals FY24-25" at bounding box center [592, 60] width 111 height 21
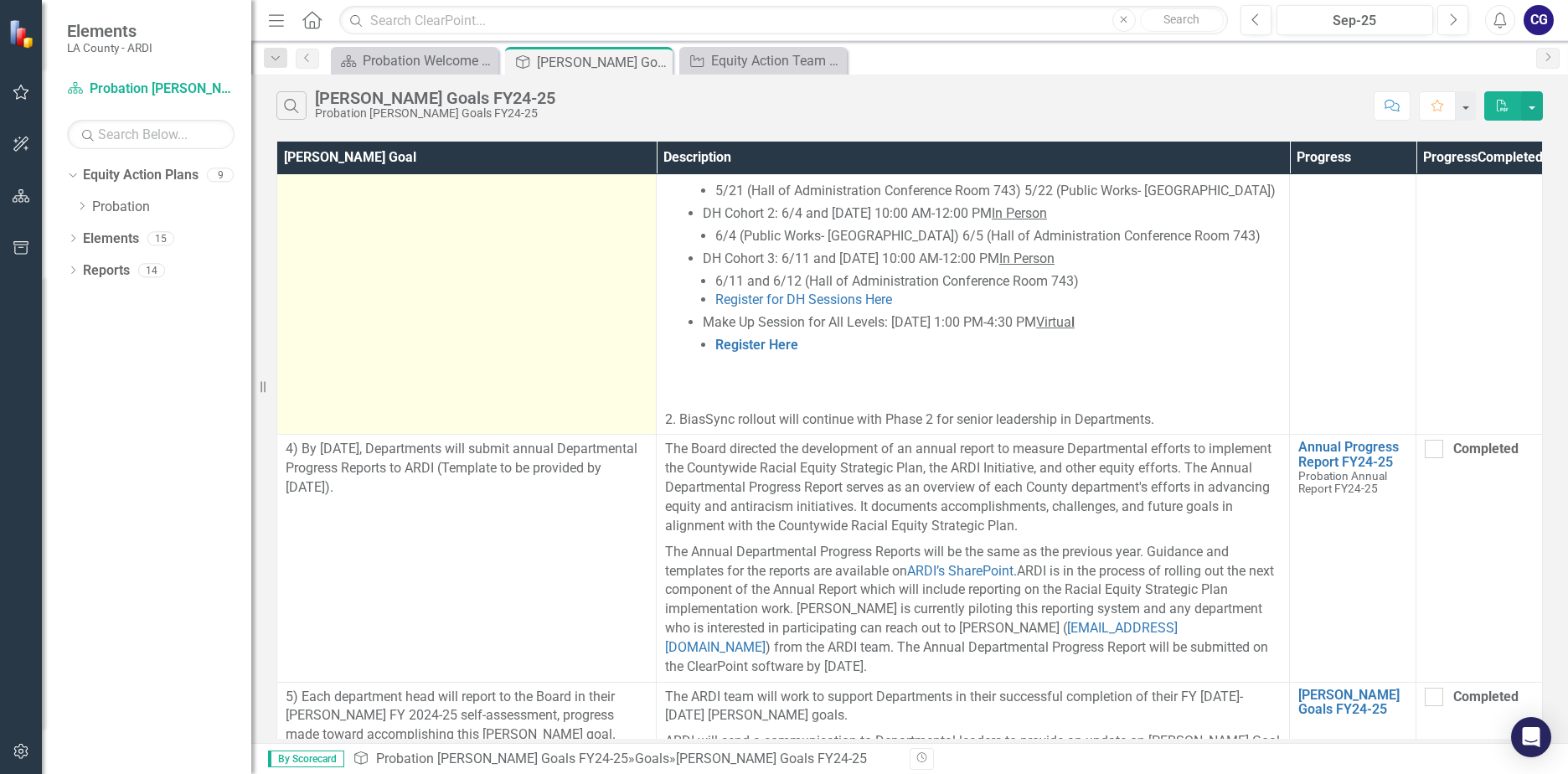
scroll to position [1864, 0]
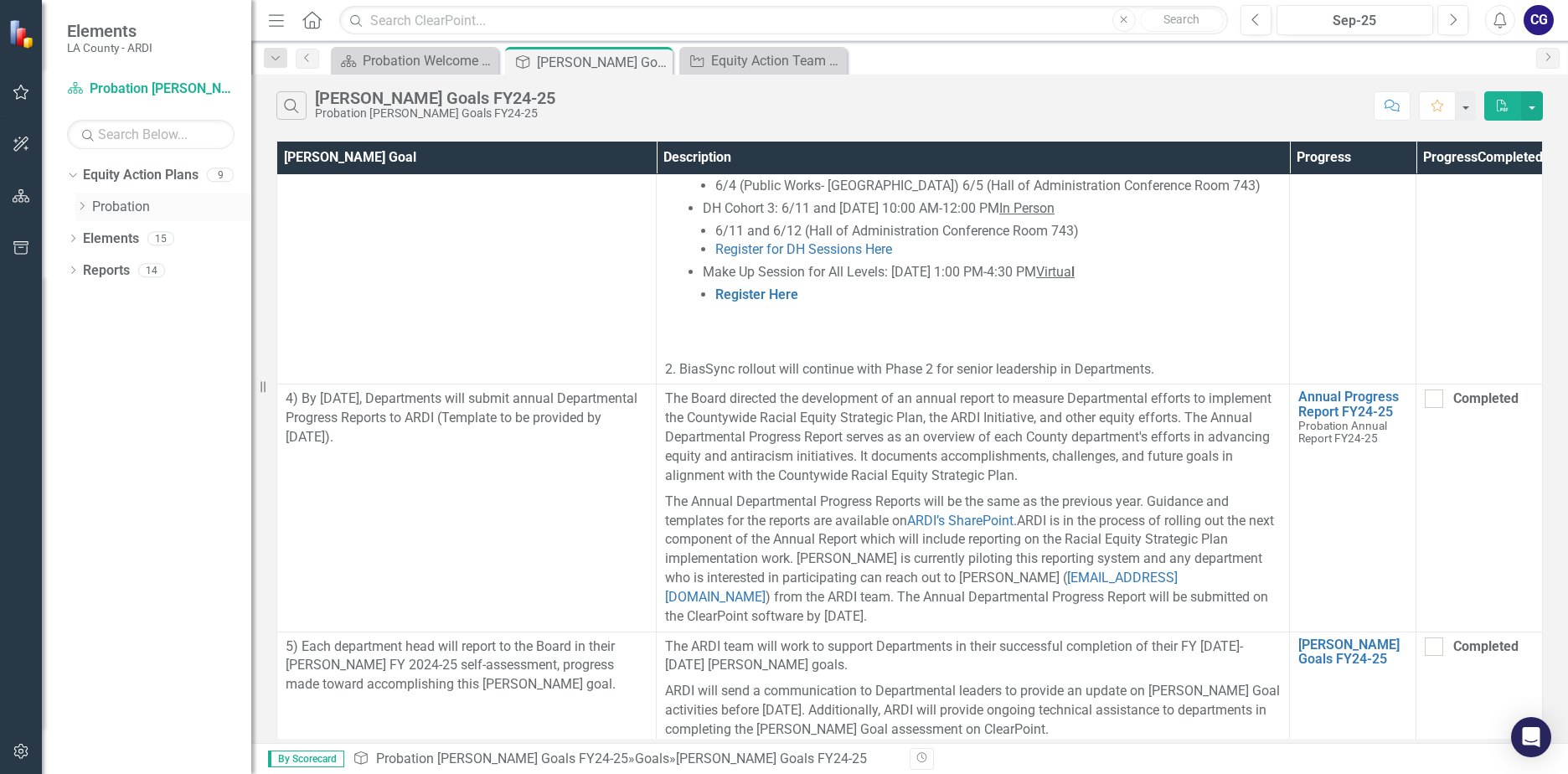
click at [130, 211] on link "Probation" at bounding box center [171, 208] width 159 height 20
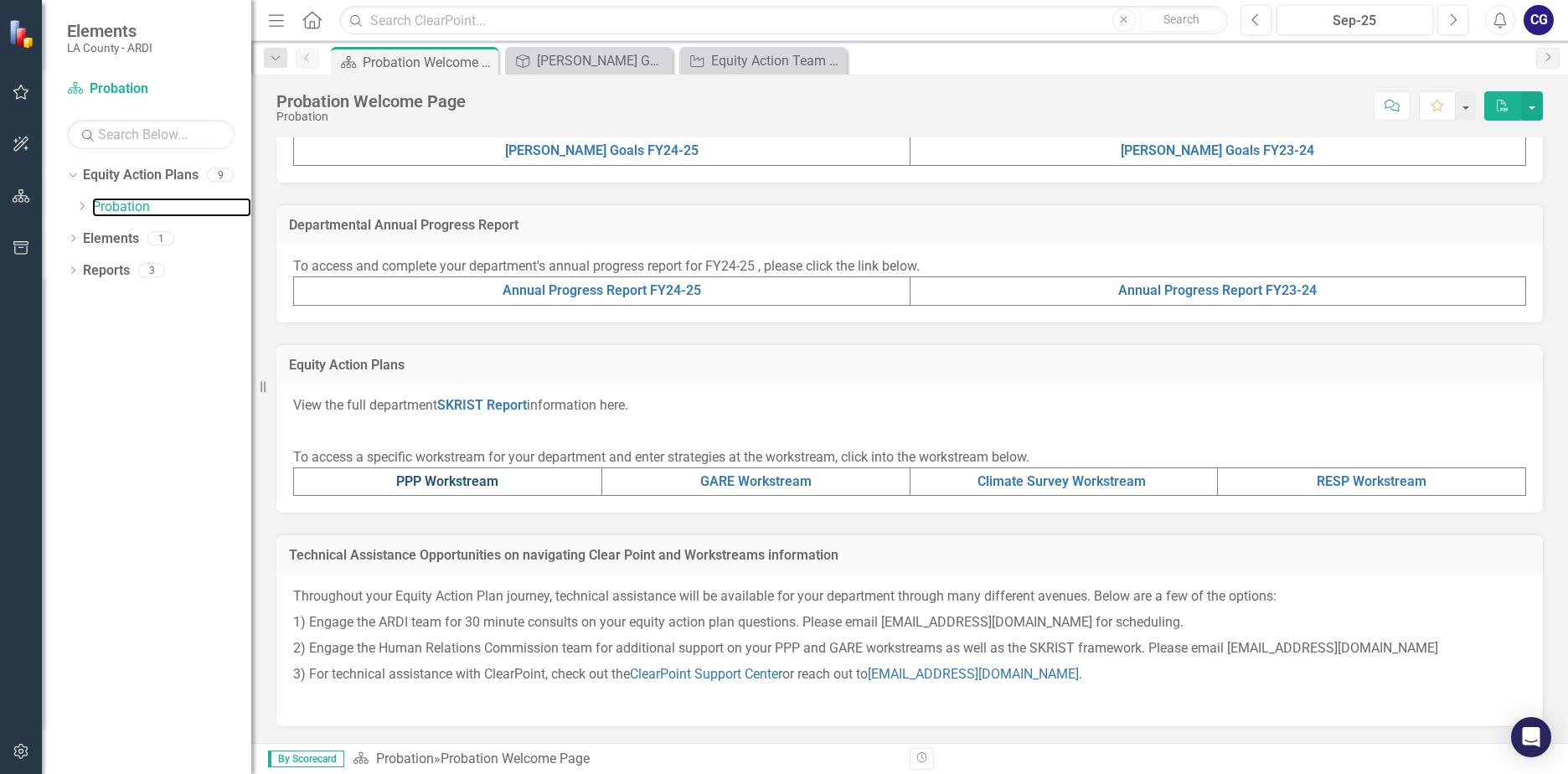
scroll to position [190, 0]
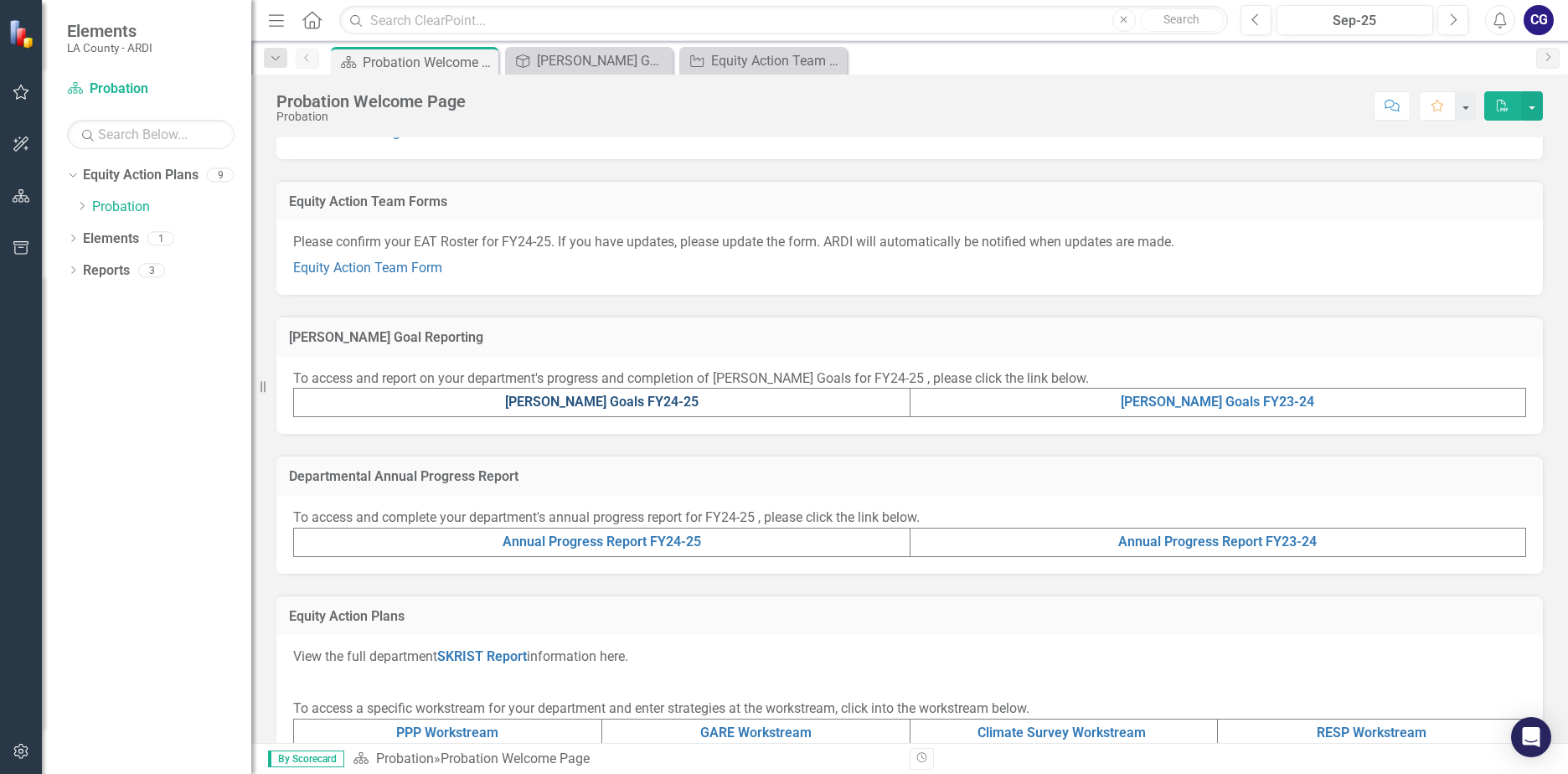
click at [616, 398] on link "[PERSON_NAME] Goals FY24-25" at bounding box center [602, 402] width 194 height 16
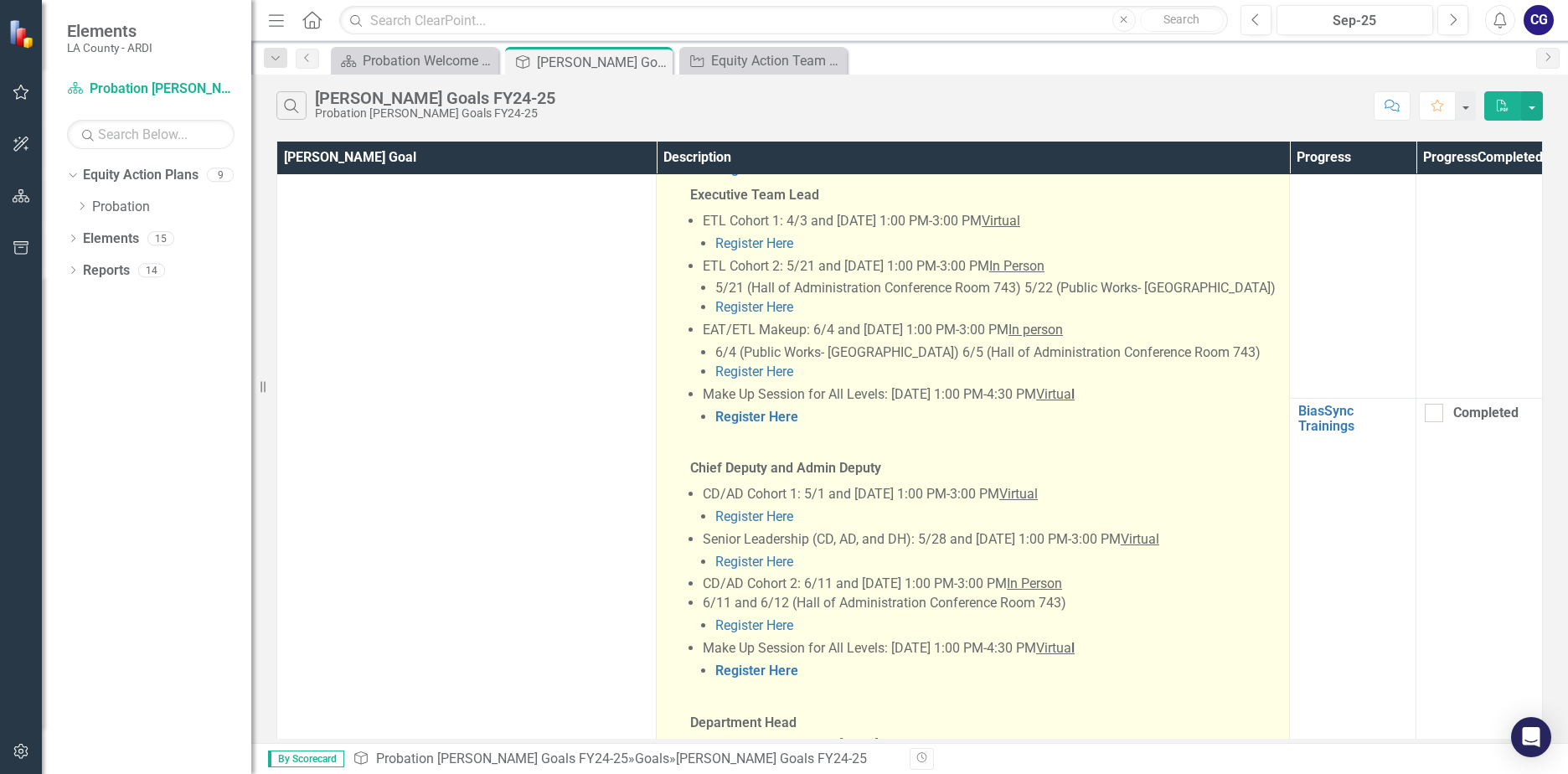
scroll to position [1257, 0]
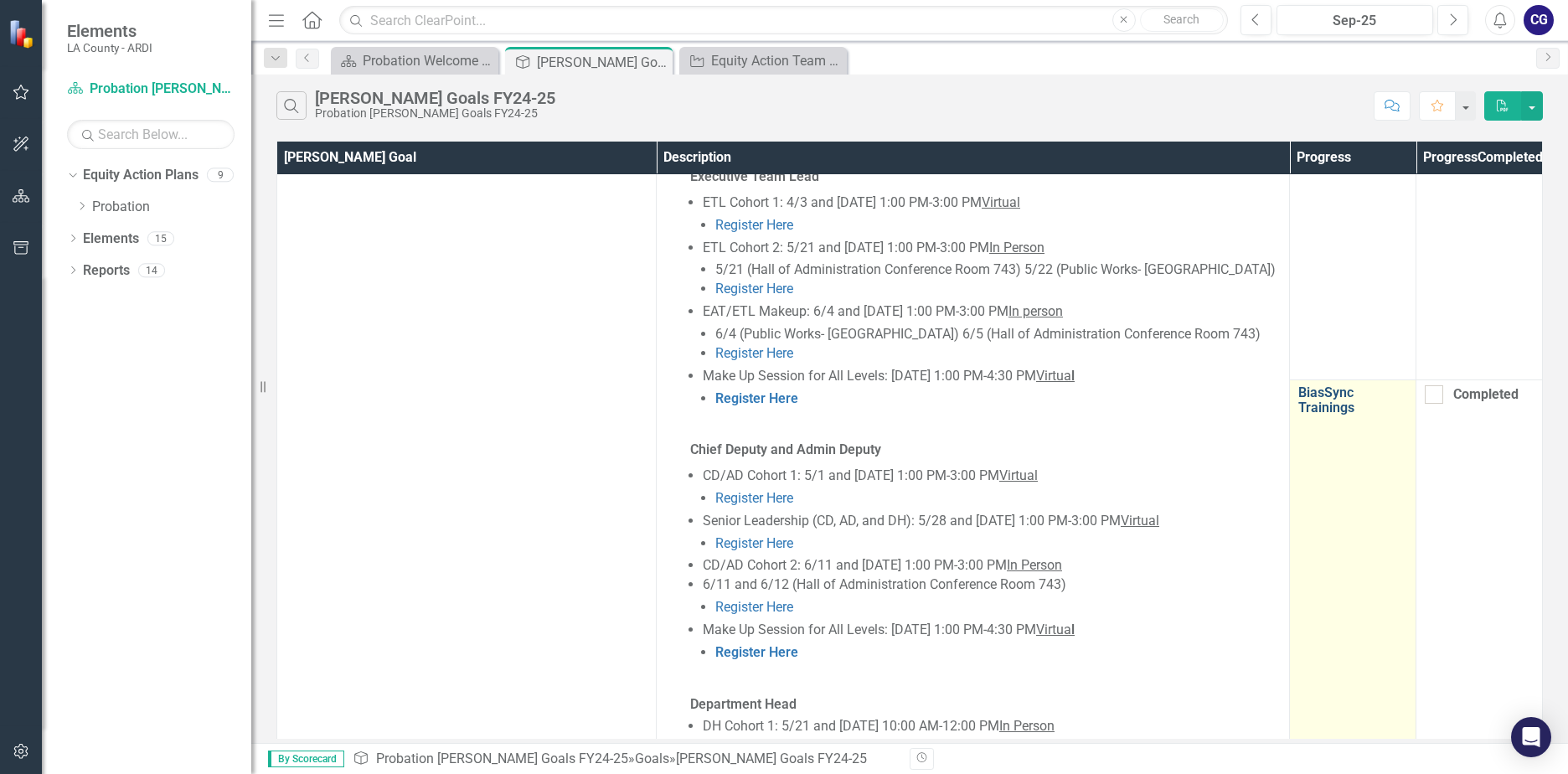
click at [1320, 392] on link "BiasSync Trainings" at bounding box center [1352, 400] width 109 height 29
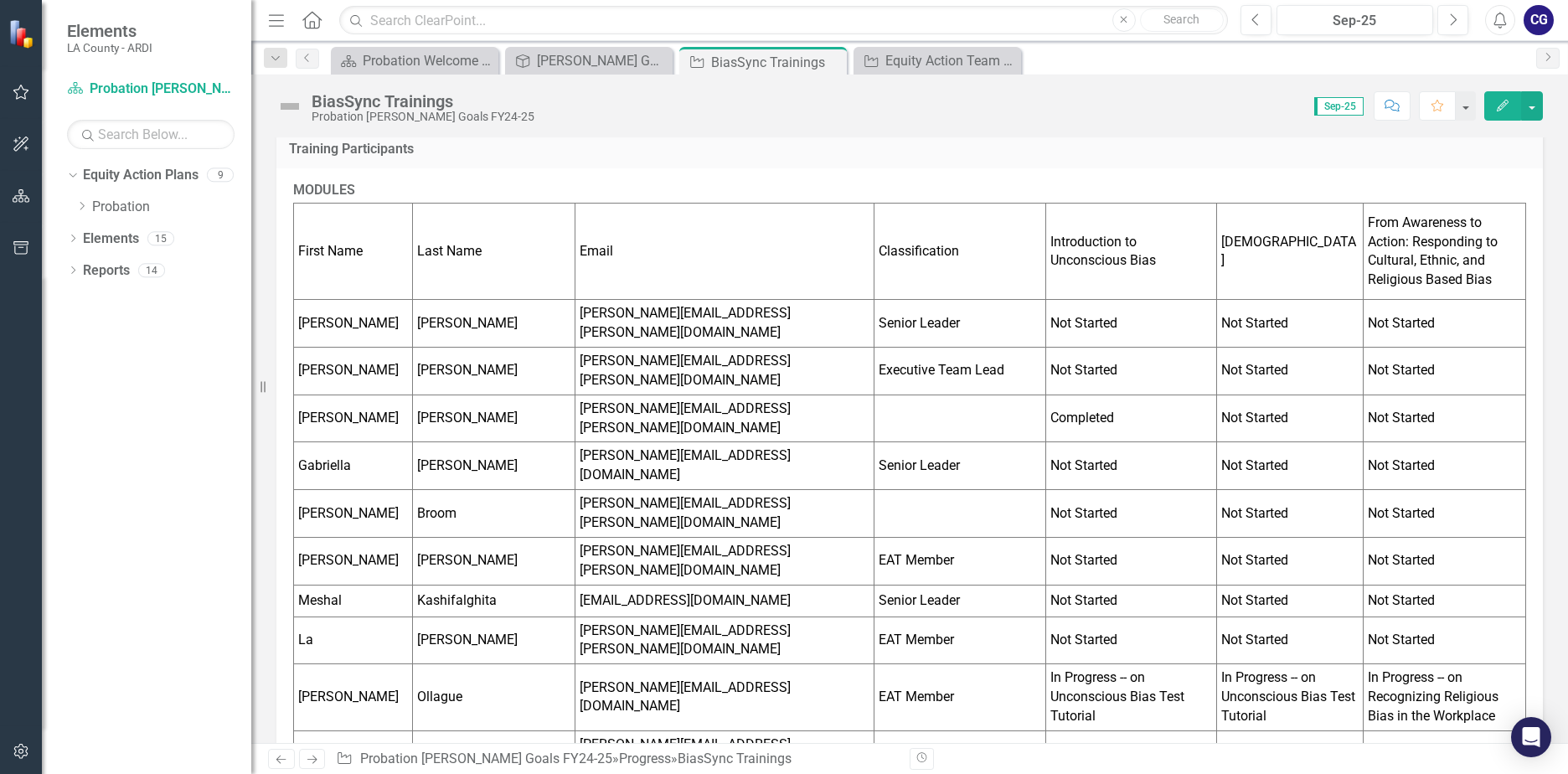
scroll to position [419, 0]
click at [1499, 106] on icon "button" at bounding box center [1502, 106] width 12 height 12
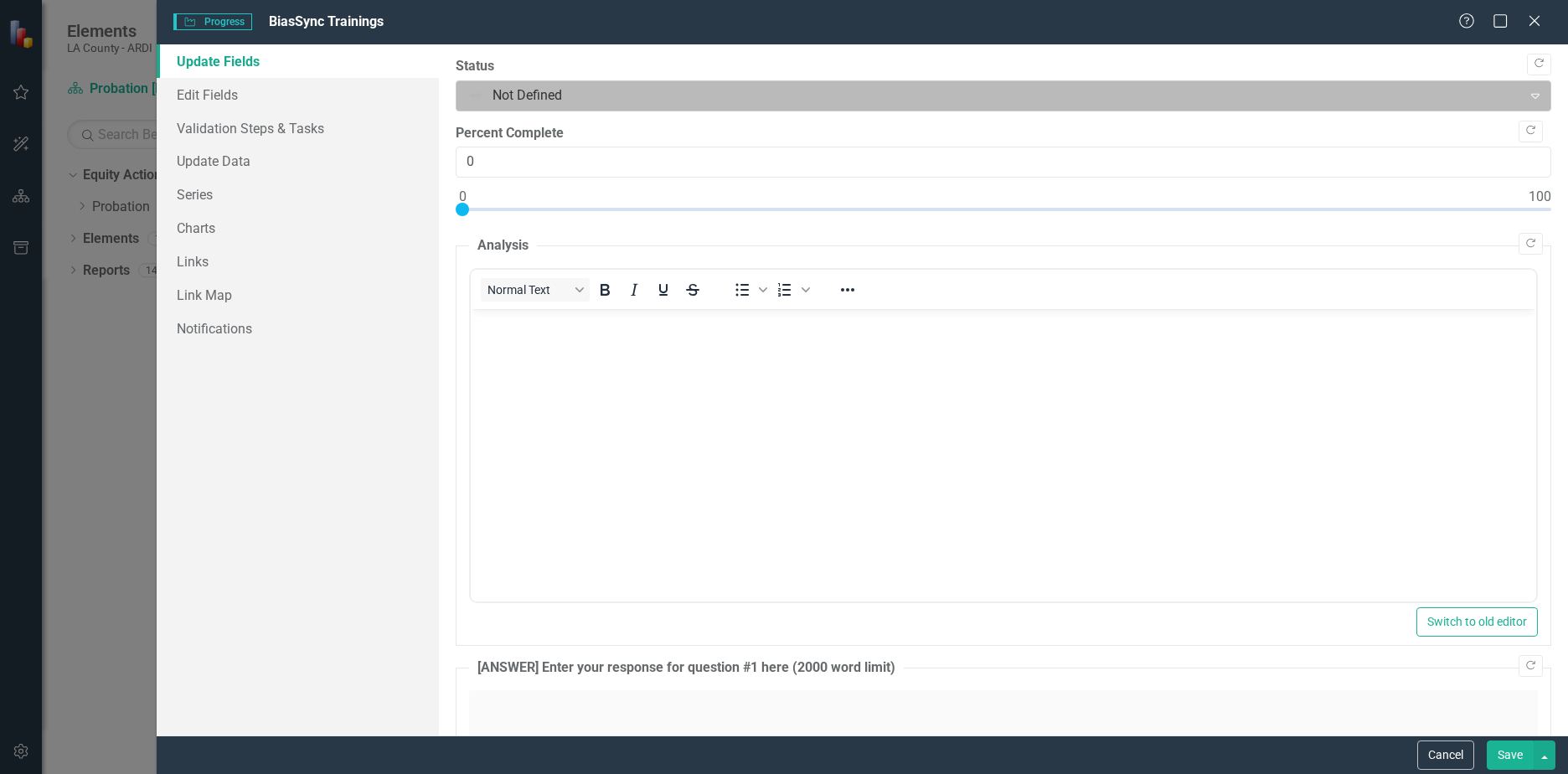
scroll to position [0, 0]
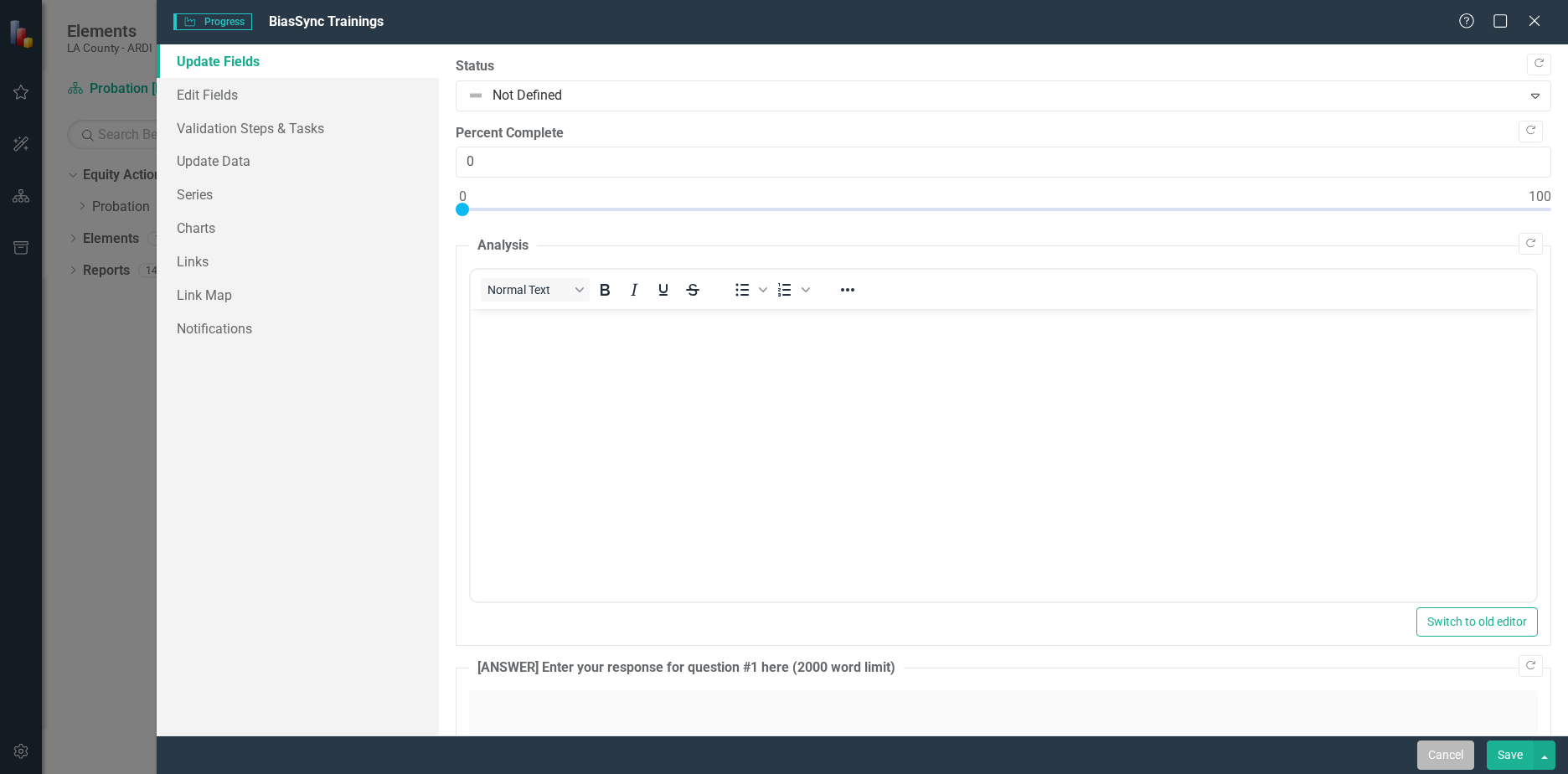
click at [1455, 754] on button "Cancel" at bounding box center [1446, 755] width 57 height 29
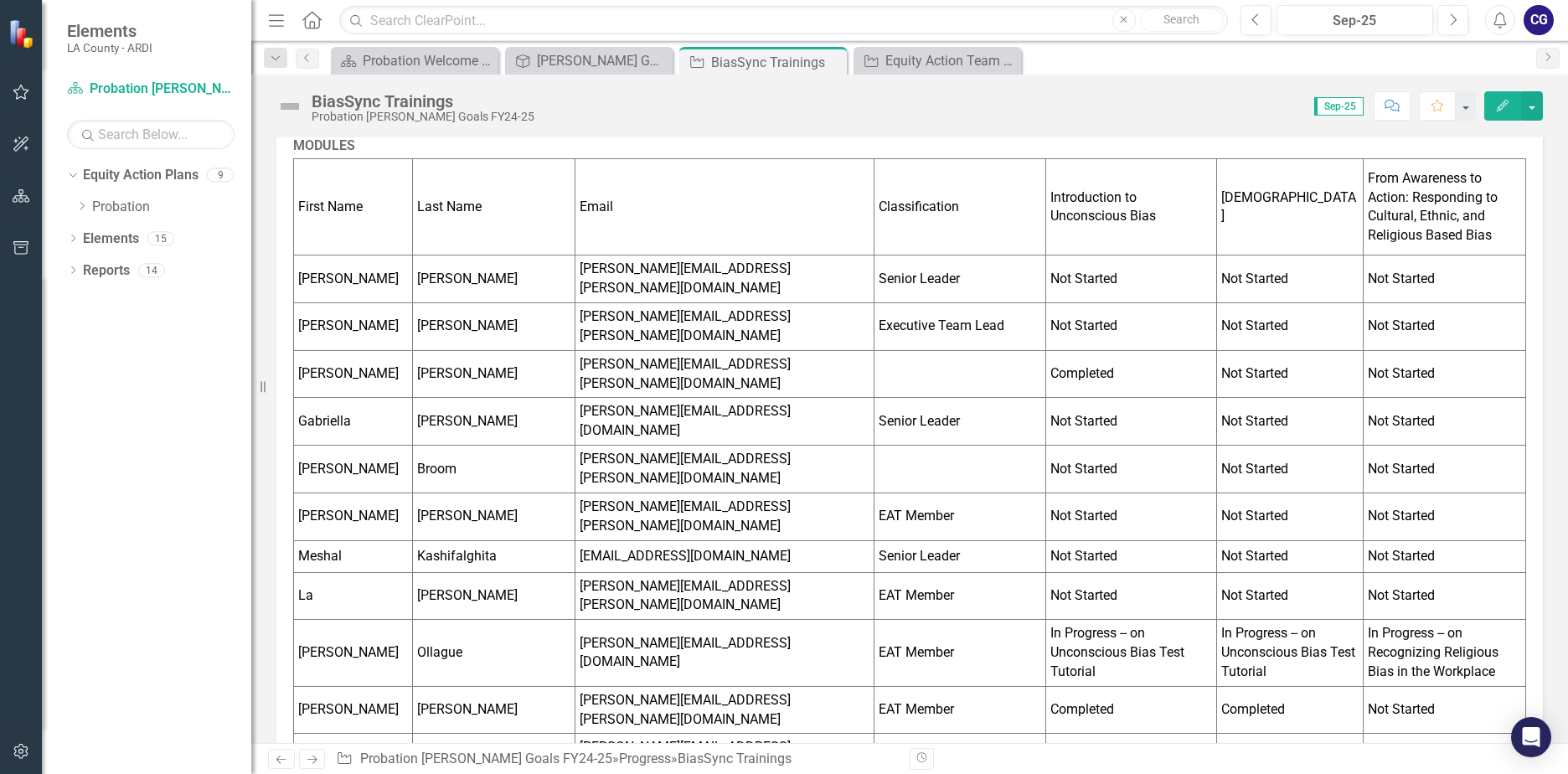
scroll to position [546, 0]
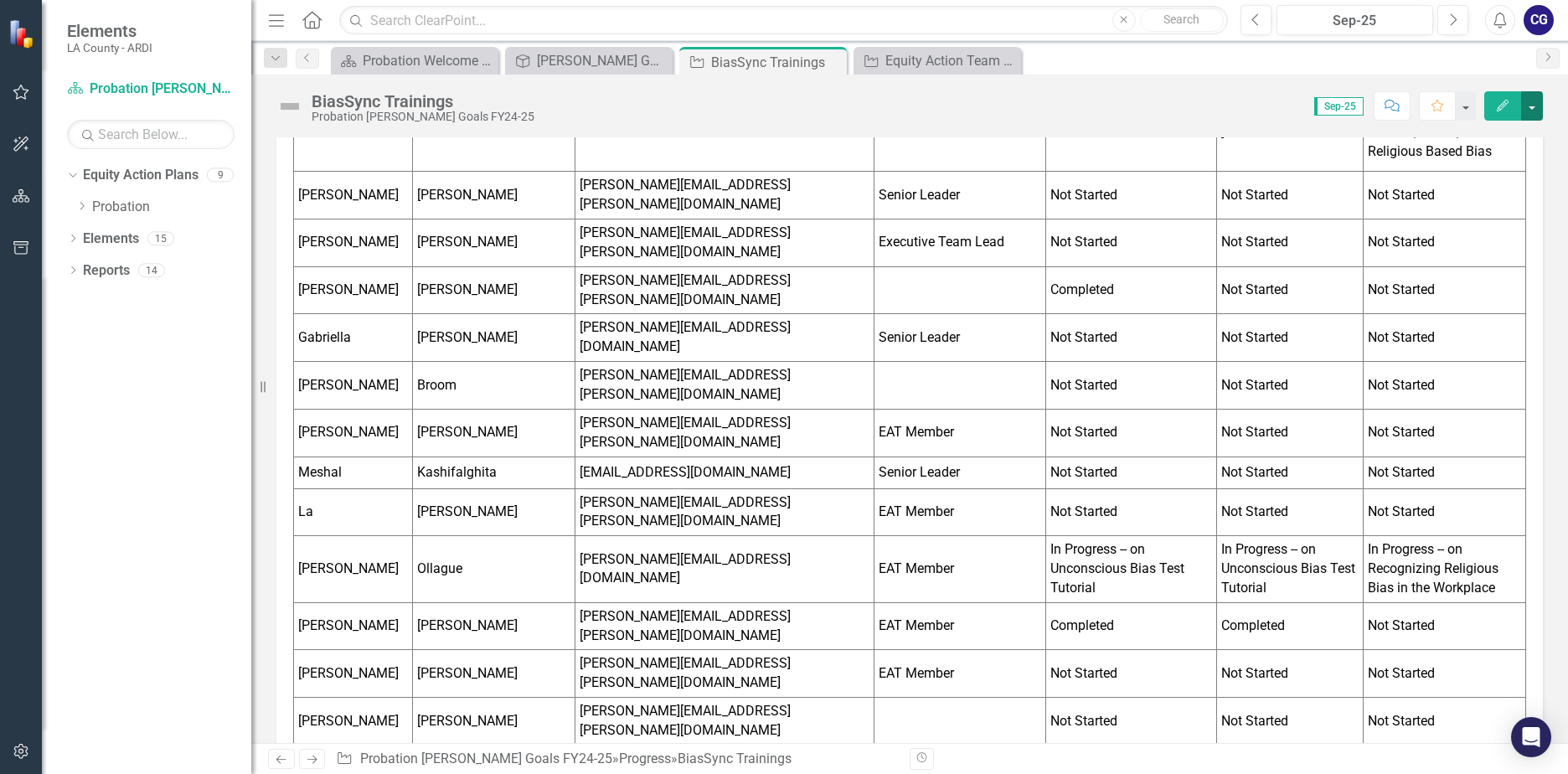
click at [1527, 106] on button "button" at bounding box center [1532, 106] width 22 height 29
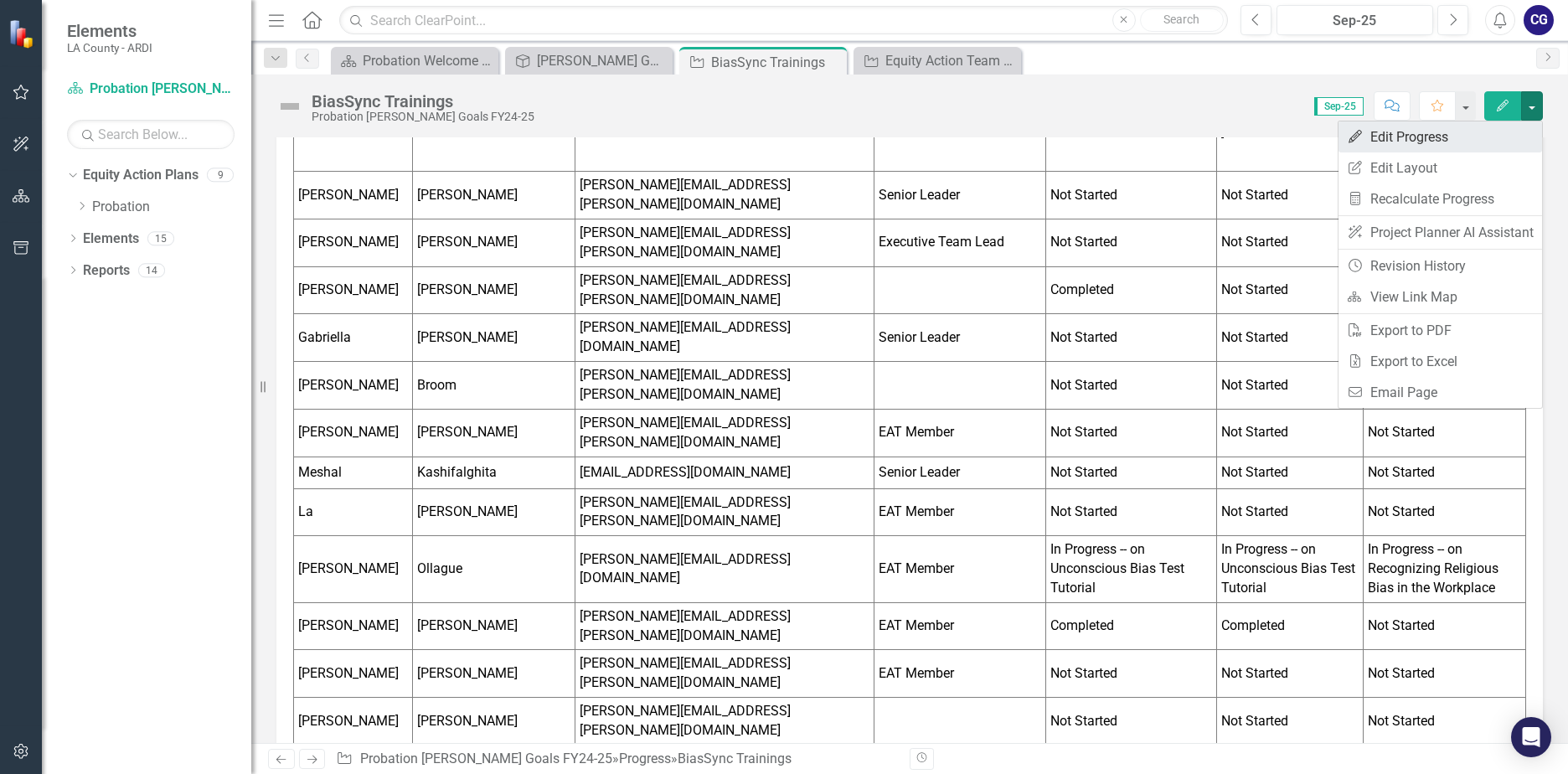
click at [1427, 141] on link "Edit Edit Progress" at bounding box center [1440, 137] width 204 height 31
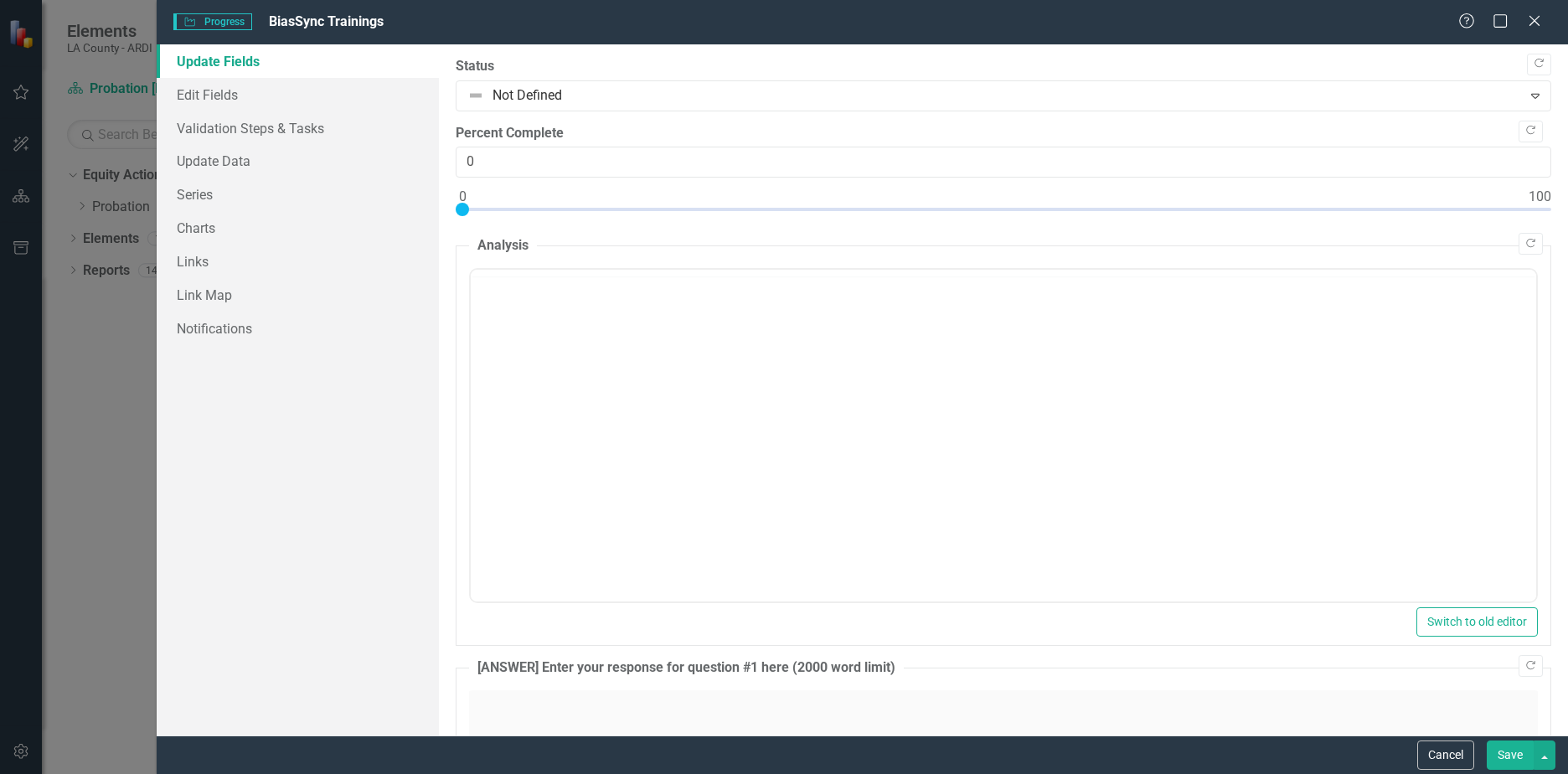
scroll to position [0, 0]
click at [239, 103] on link "Edit Fields" at bounding box center [298, 95] width 282 height 33
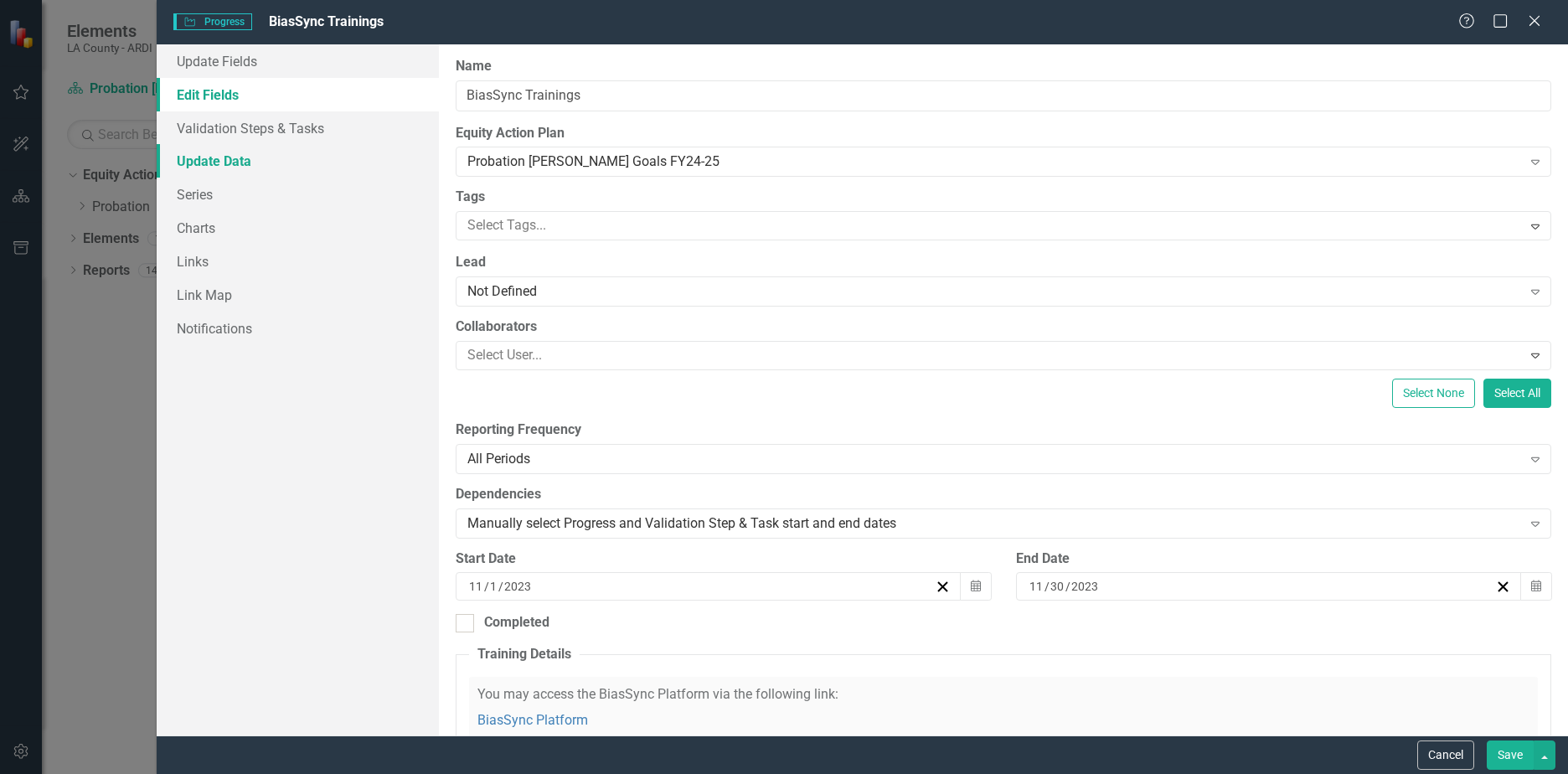
click at [231, 168] on link "Update Data" at bounding box center [298, 161] width 282 height 33
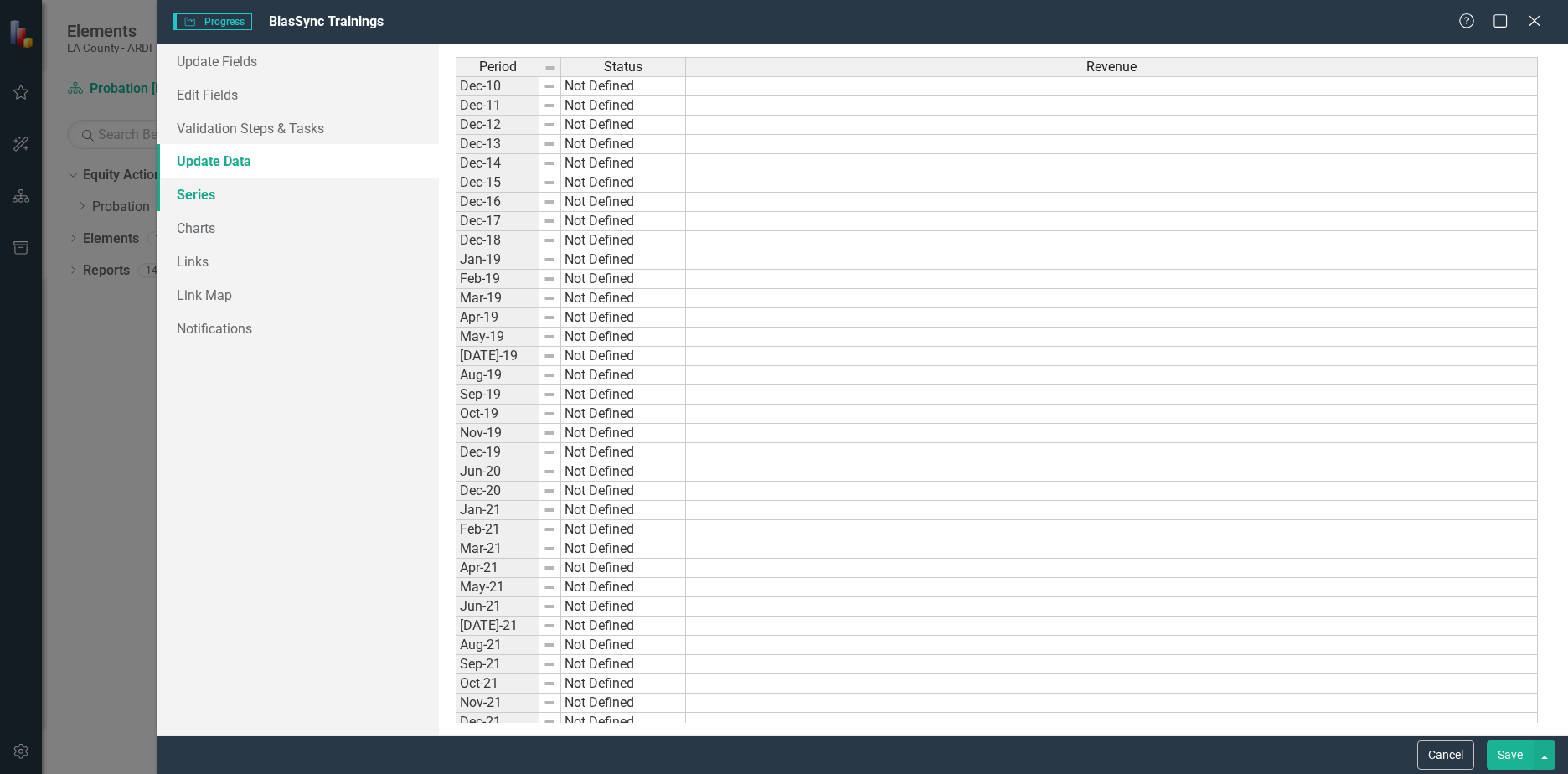
click at [218, 193] on link "Series" at bounding box center [298, 194] width 282 height 33
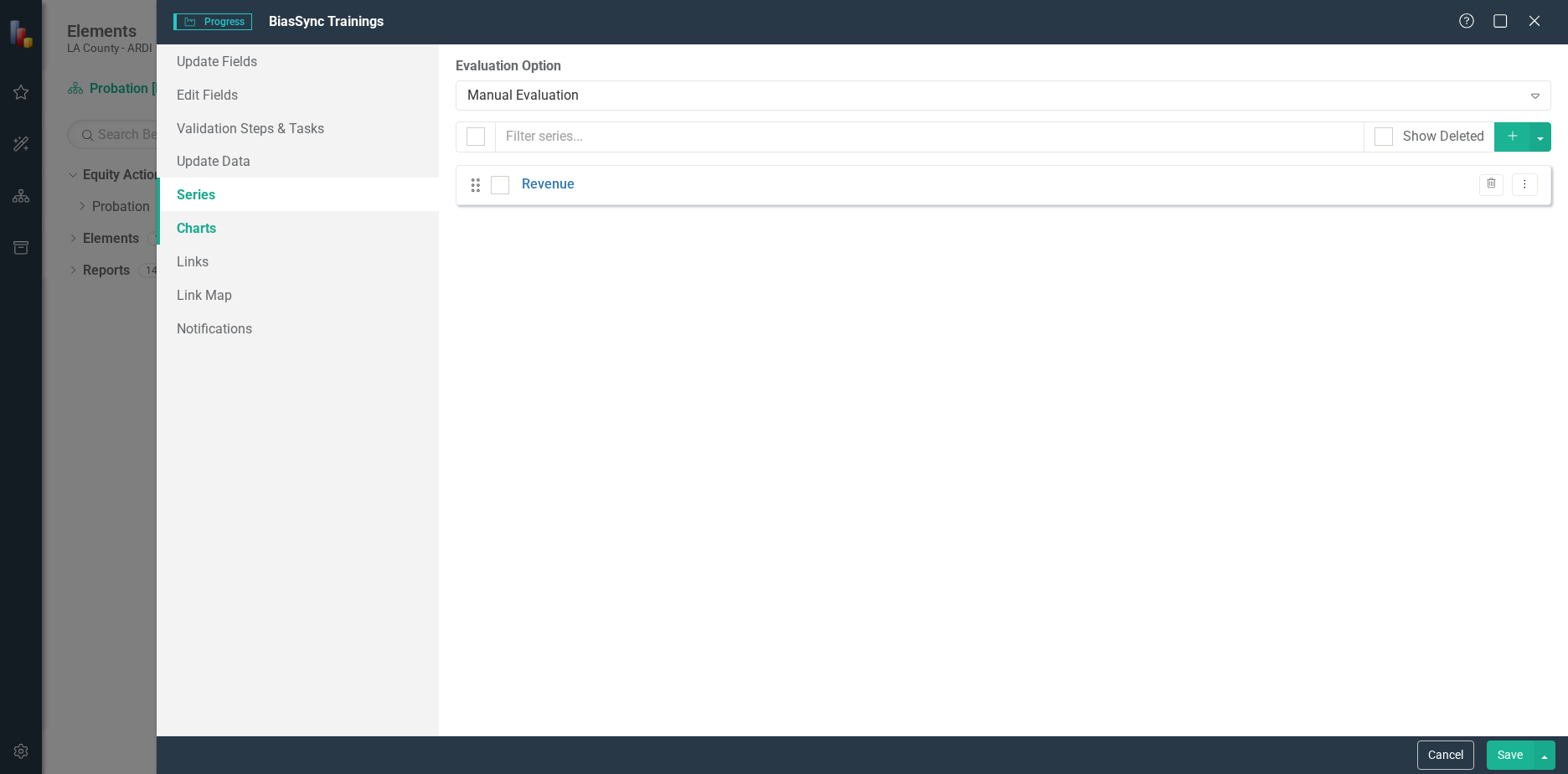
click at [213, 219] on link "Charts" at bounding box center [298, 227] width 282 height 33
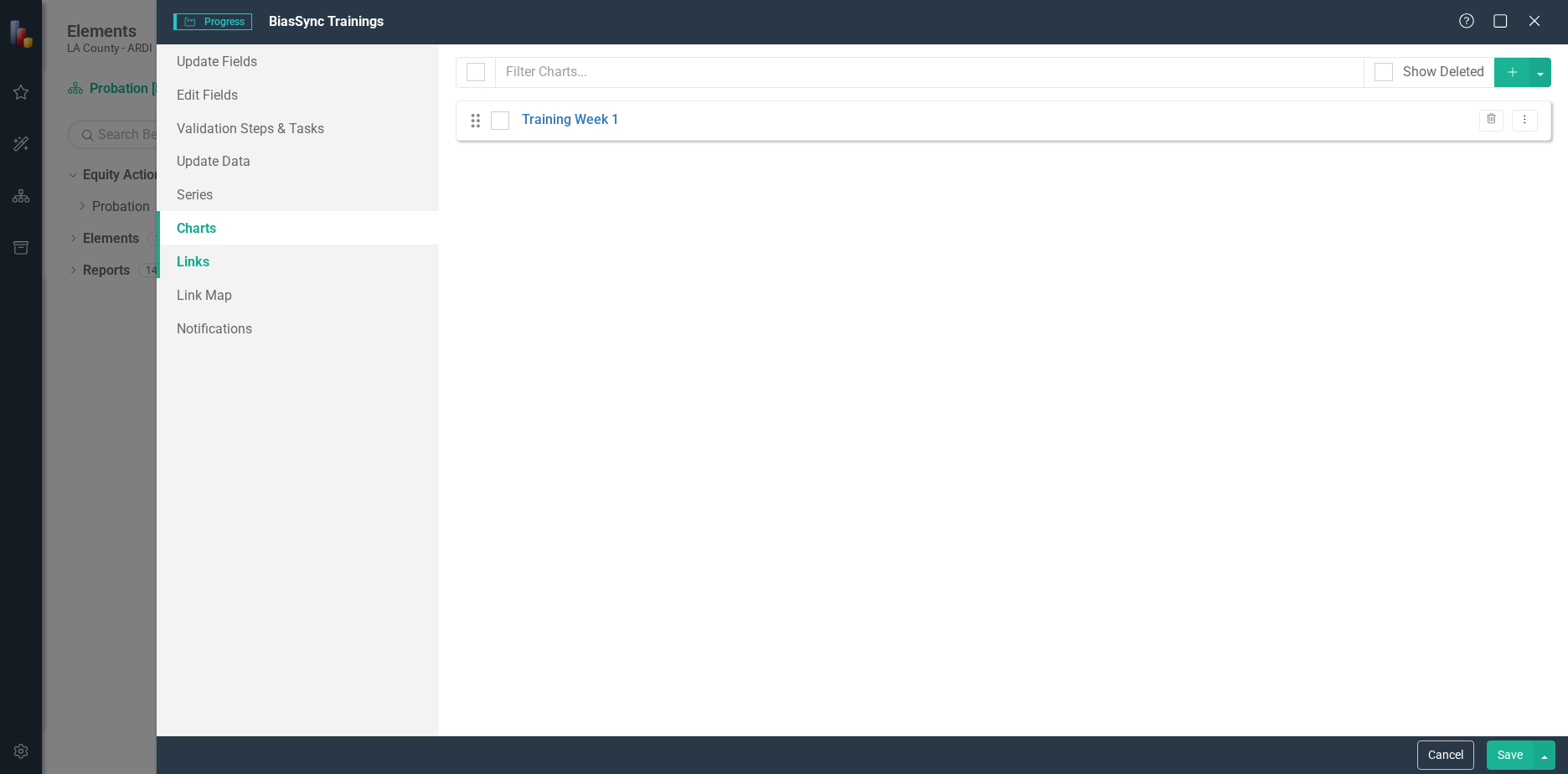
click at [204, 263] on link "Links" at bounding box center [298, 262] width 282 height 33
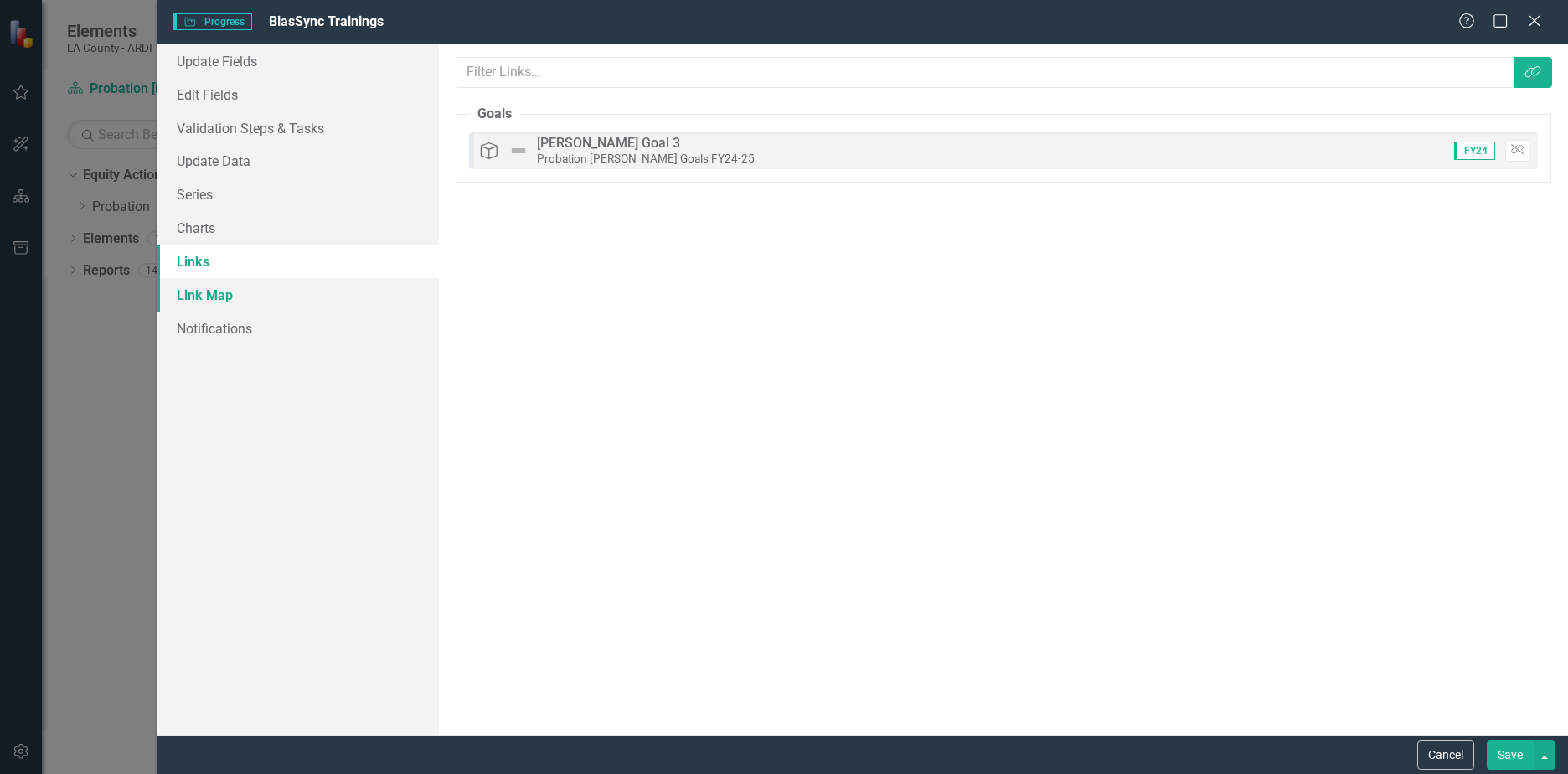
click at [201, 294] on link "Link Map" at bounding box center [298, 295] width 282 height 33
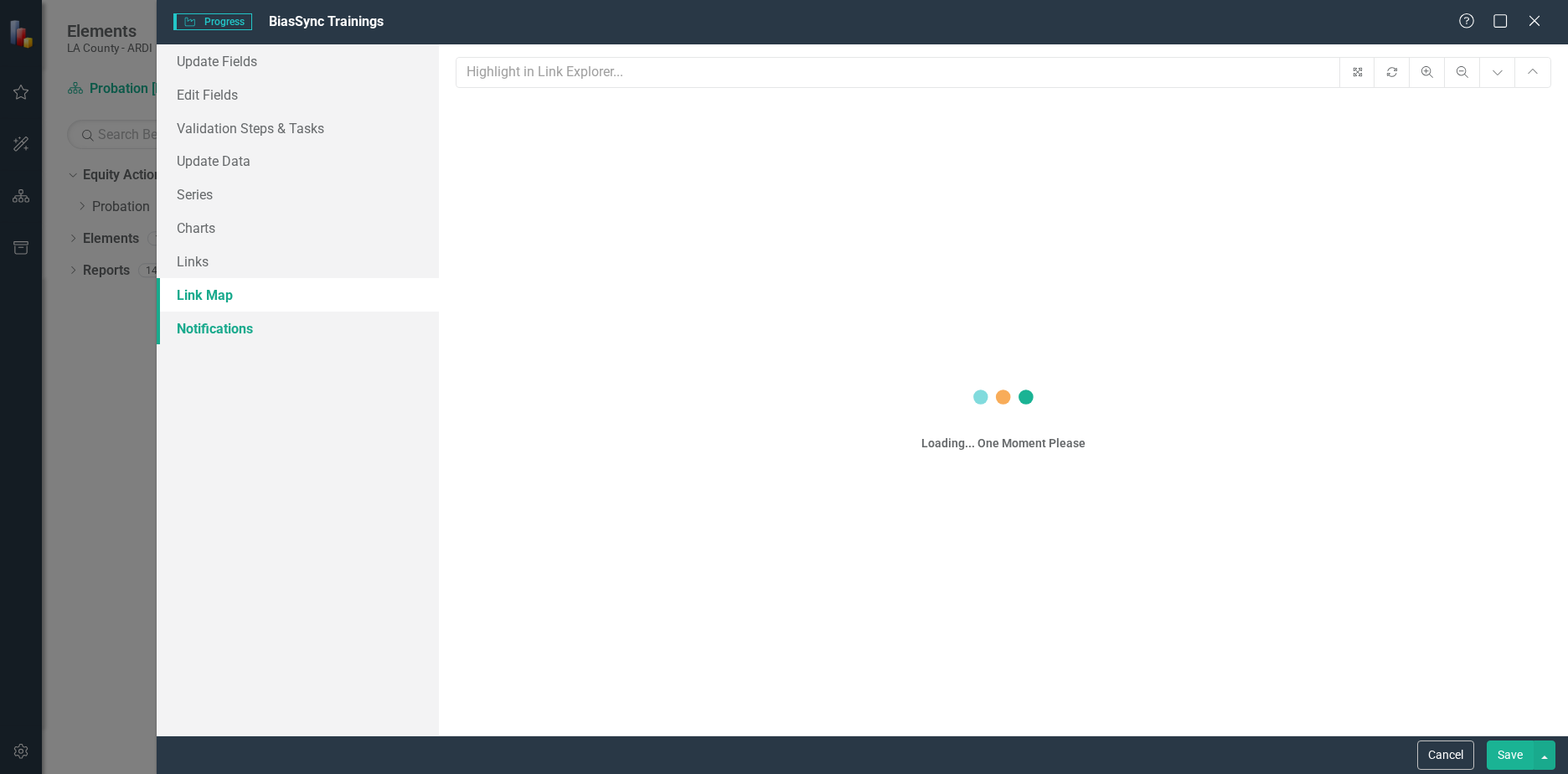
click at [220, 332] on link "Notifications" at bounding box center [298, 328] width 282 height 33
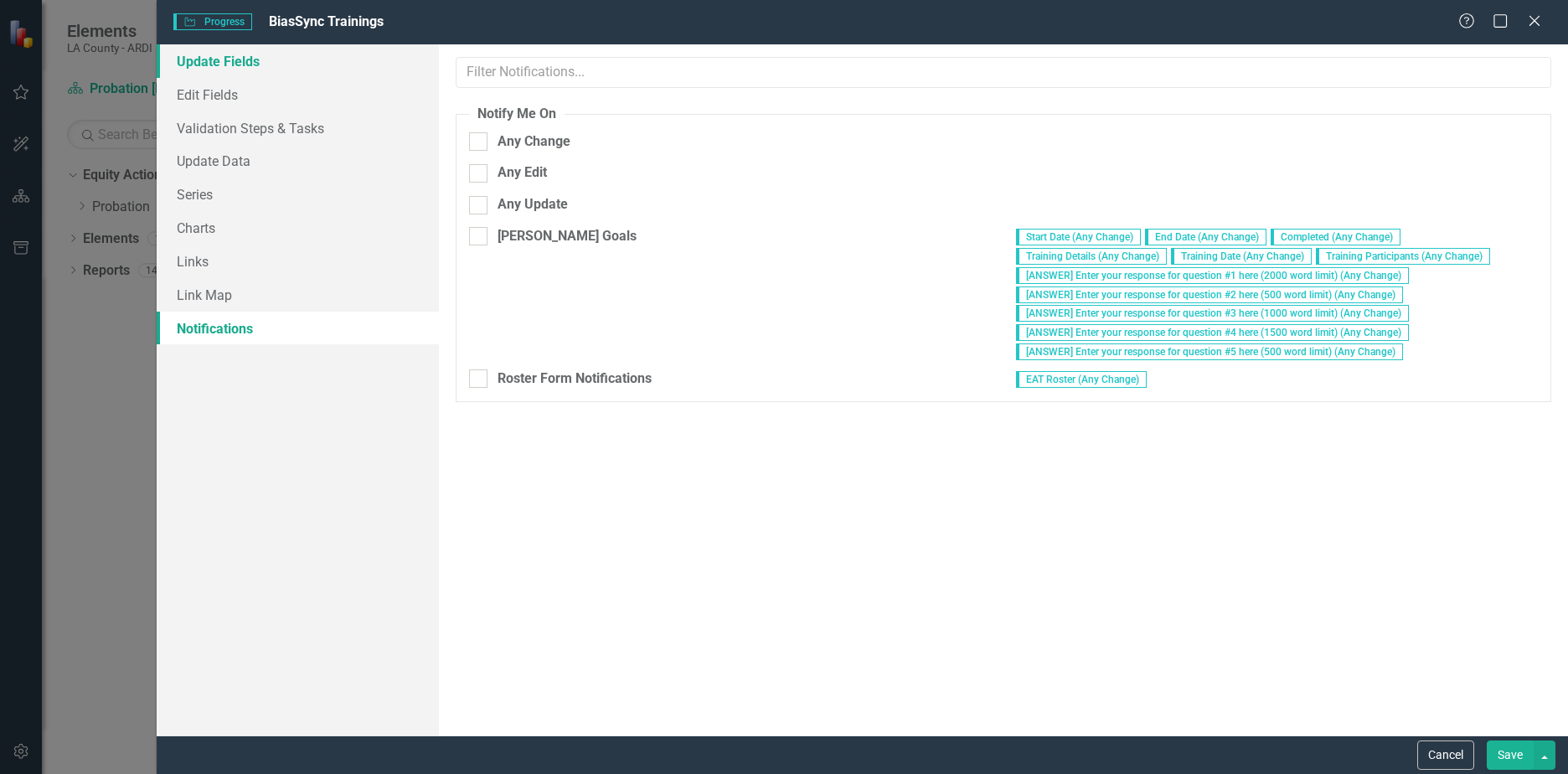
click at [234, 67] on link "Update Fields" at bounding box center [298, 61] width 282 height 33
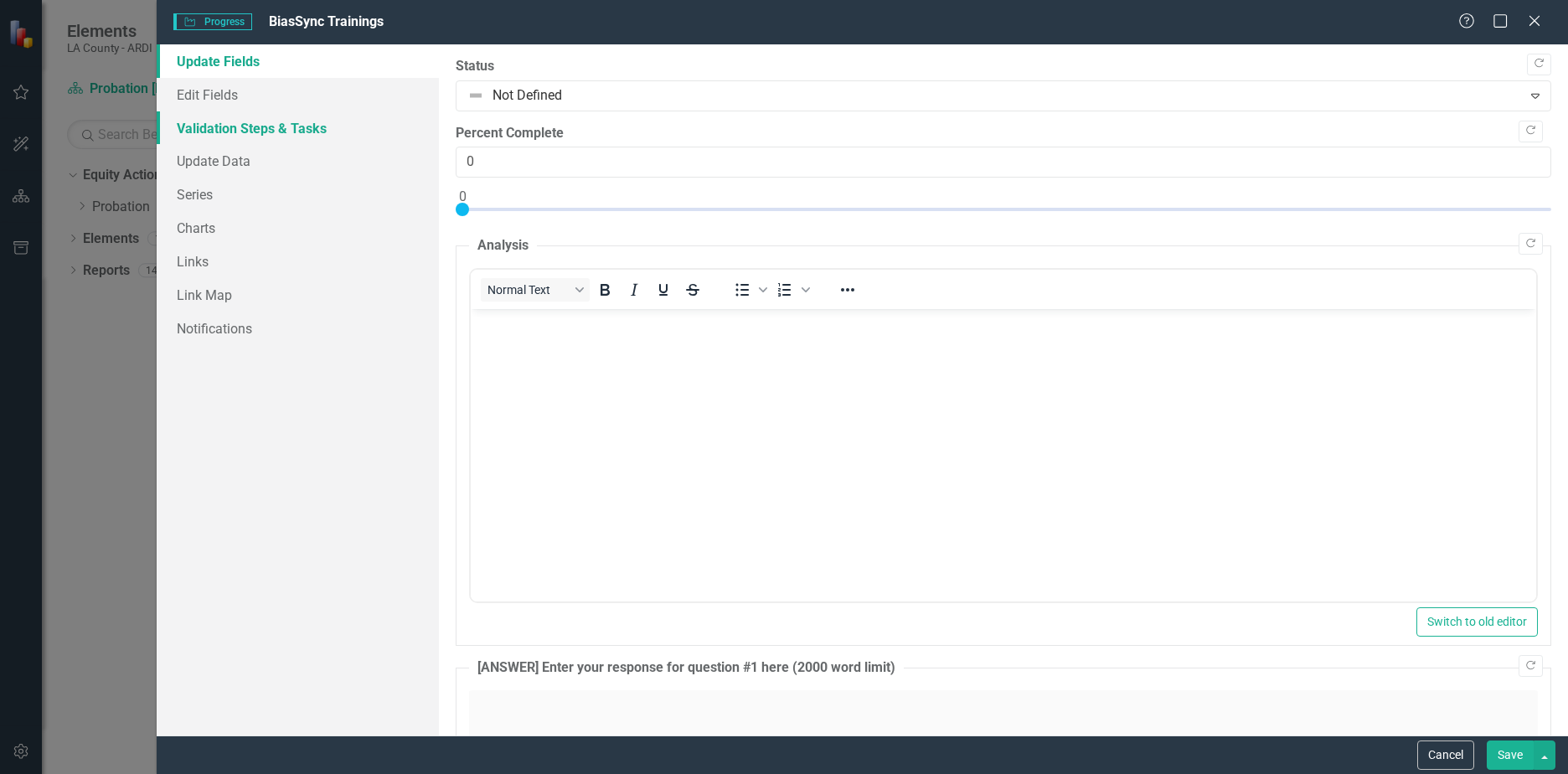
click at [253, 124] on link "Validation Steps & Tasks" at bounding box center [298, 128] width 282 height 33
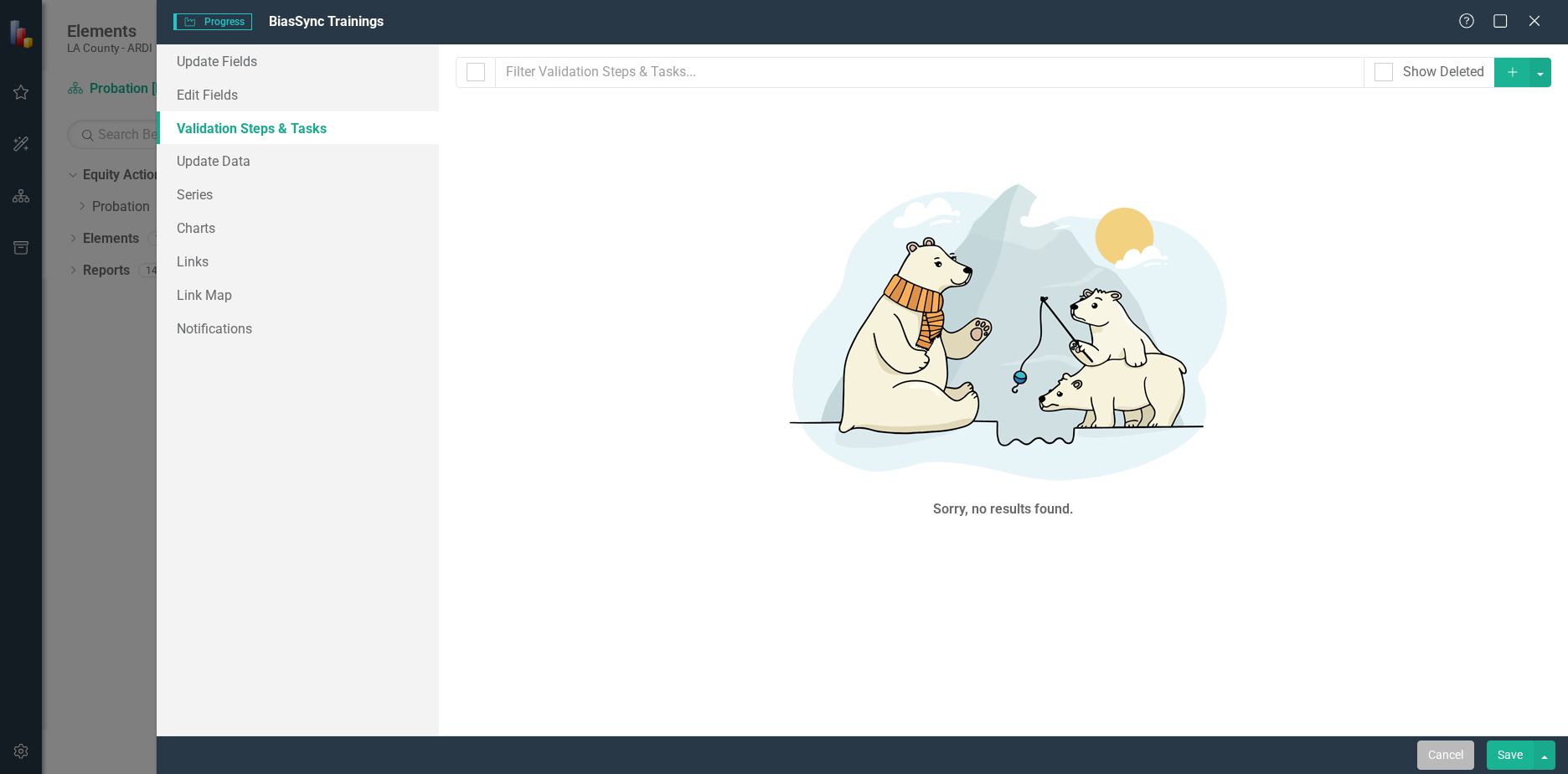
click at [1445, 753] on button "Cancel" at bounding box center [1446, 755] width 57 height 29
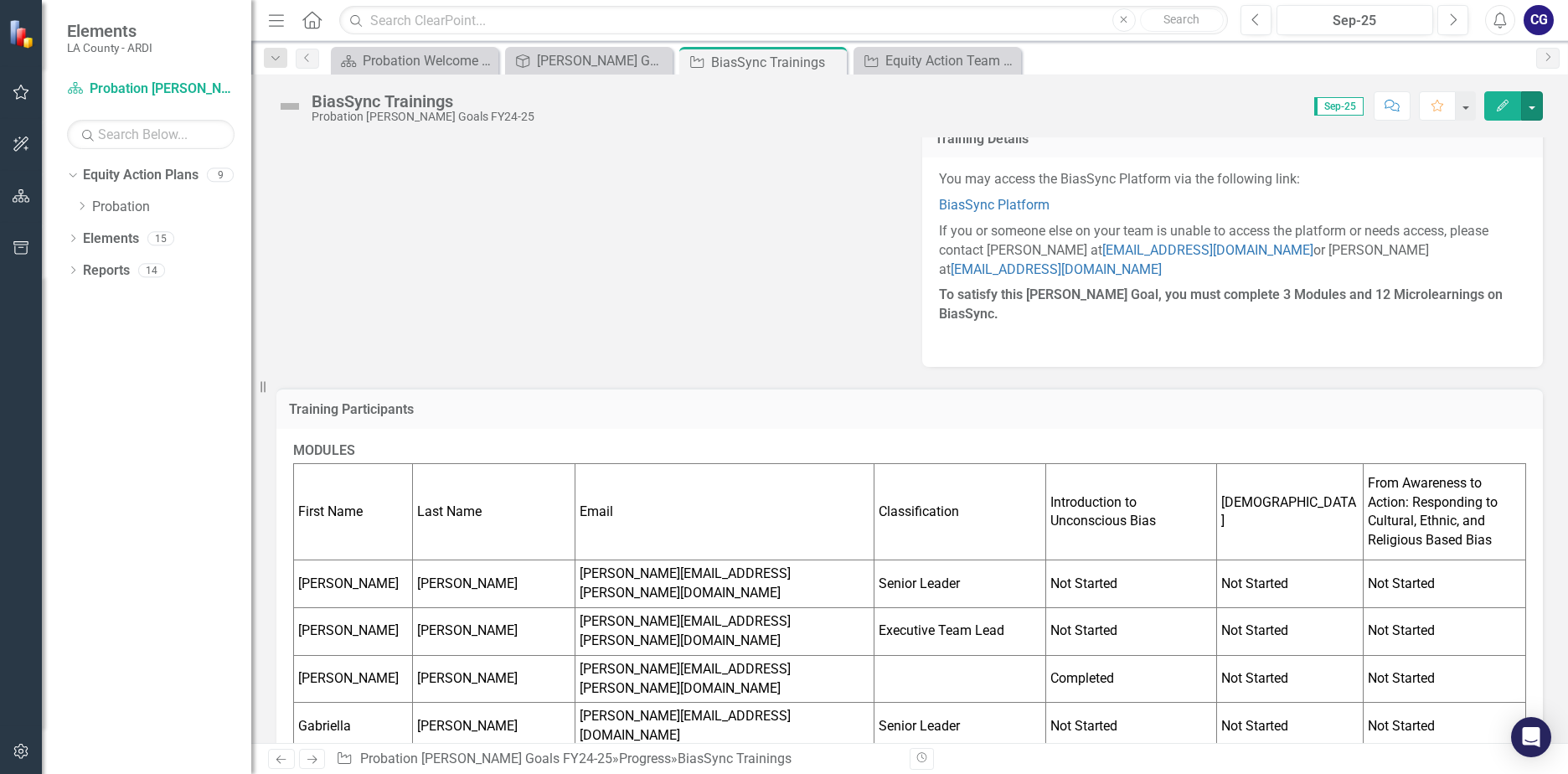
scroll to position [126, 0]
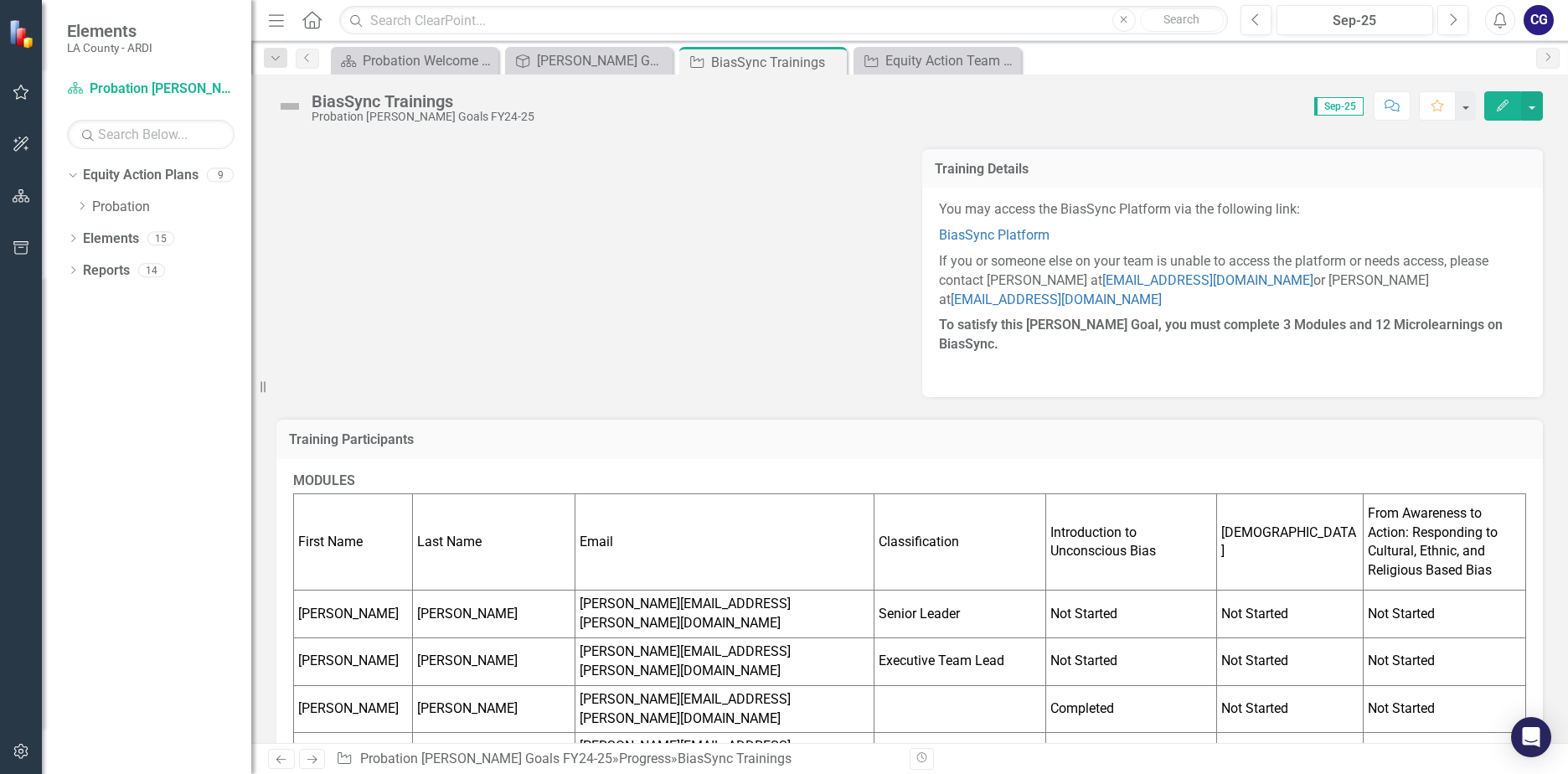
click at [354, 432] on h3 "Training Participants" at bounding box center [909, 439] width 1241 height 15
click at [407, 510] on td "First Name" at bounding box center [353, 542] width 119 height 96
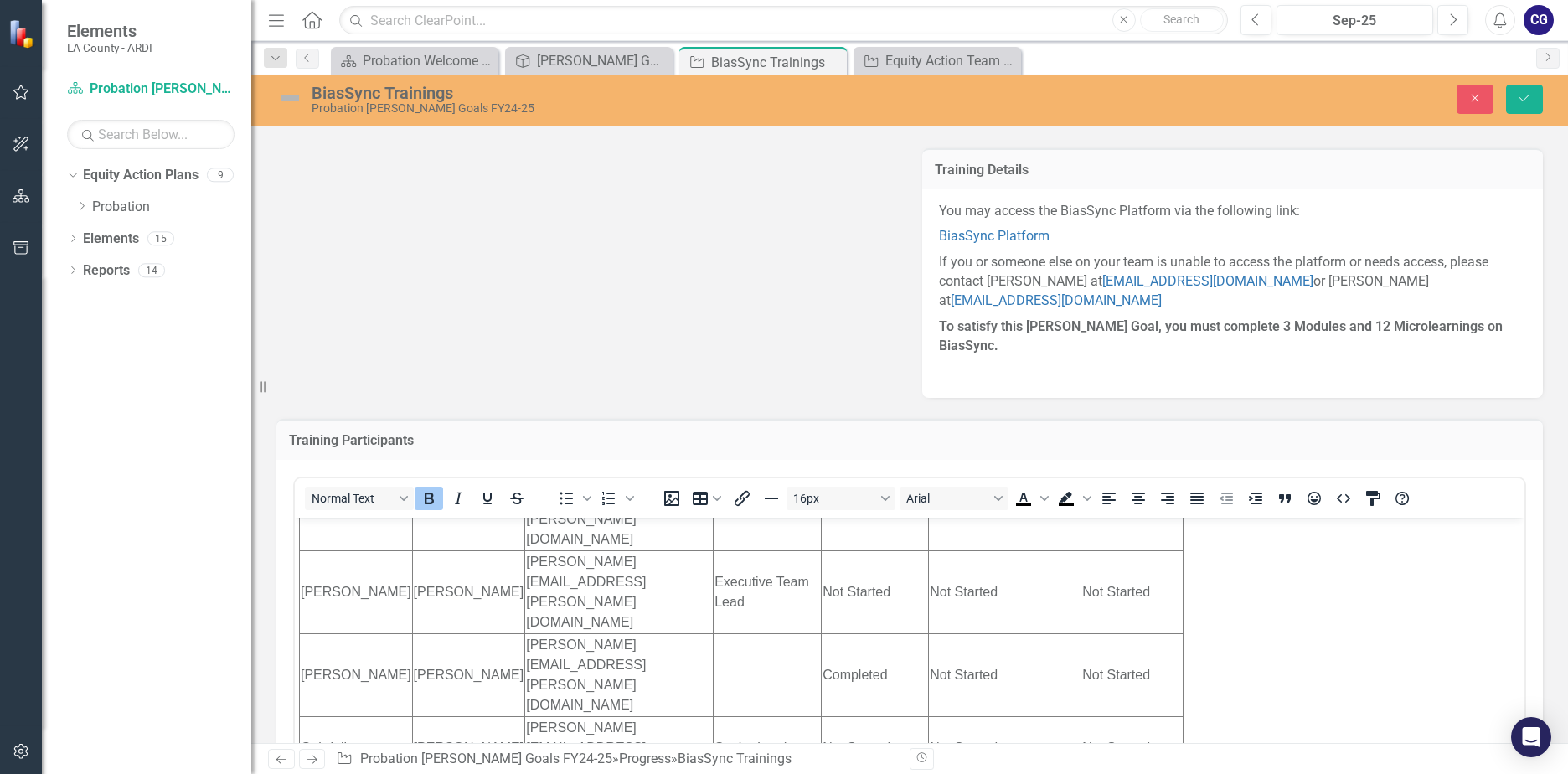
scroll to position [252, 0]
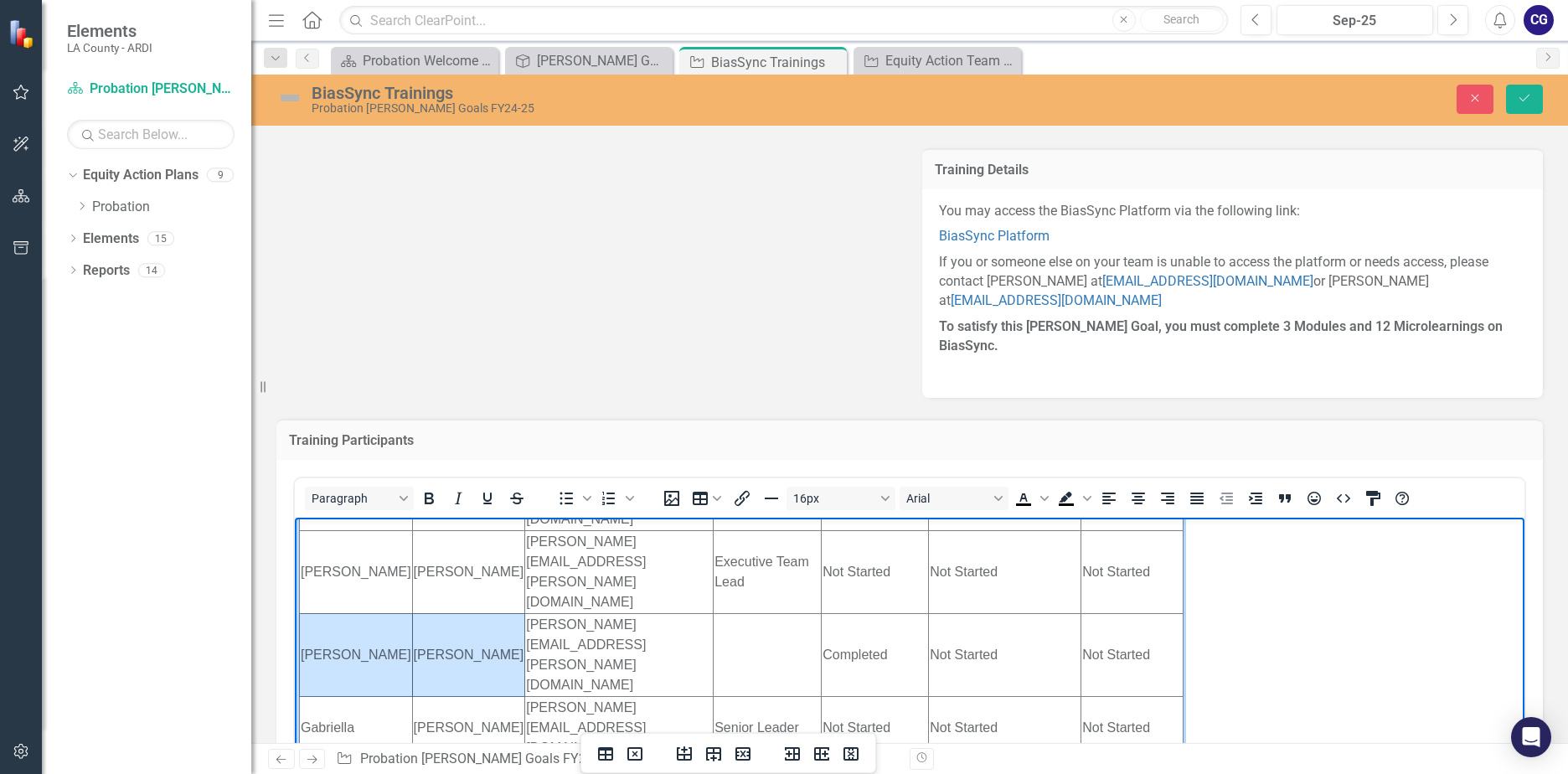
drag, startPoint x: 302, startPoint y: 536, endPoint x: 424, endPoint y: 535, distance: 122.0
click at [424, 613] on tr "[PERSON_NAME] [PERSON_NAME][EMAIL_ADDRESS][PERSON_NAME][DOMAIN_NAME] Completed …" at bounding box center [741, 654] width 883 height 83
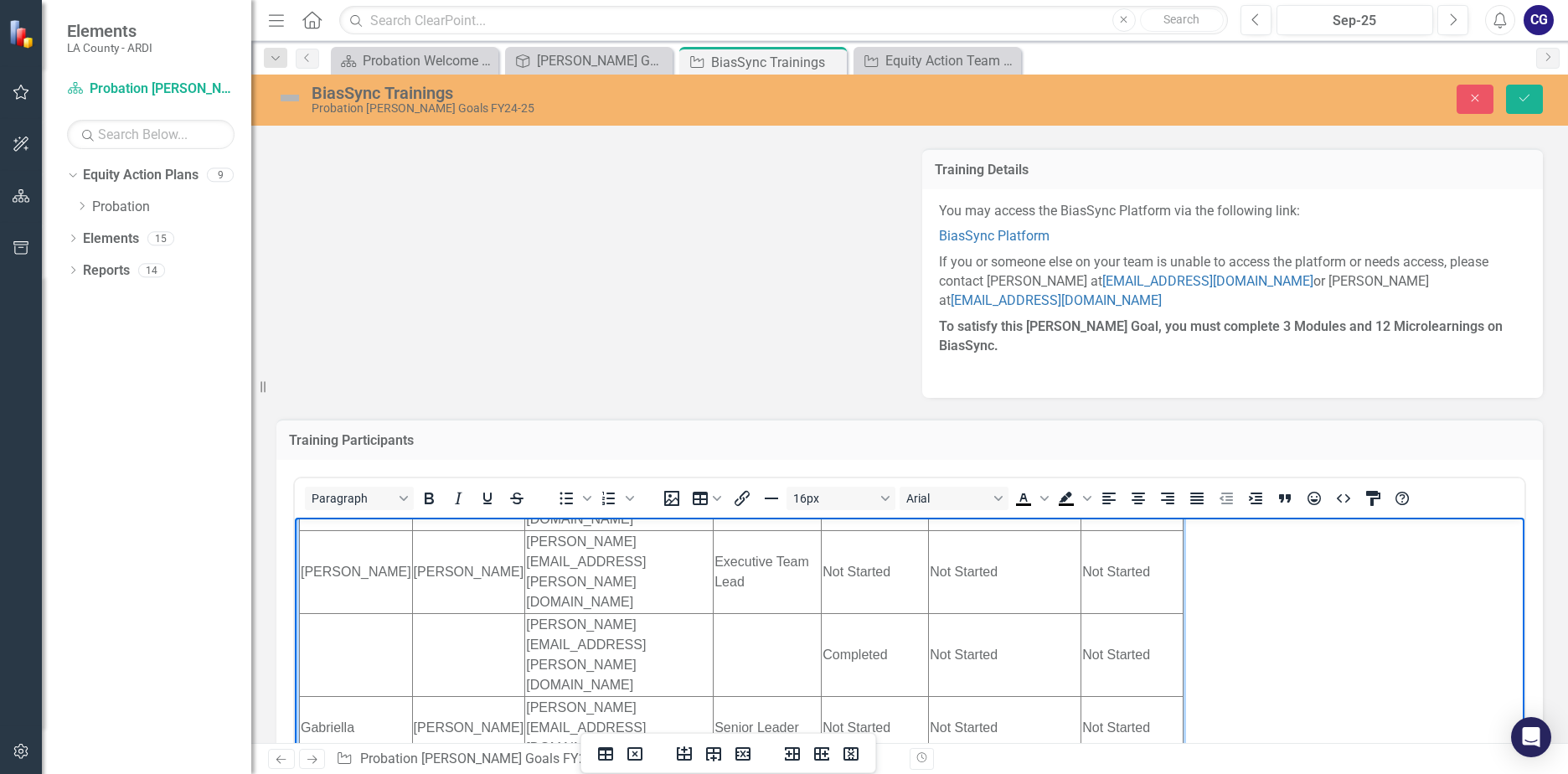
click at [332, 613] on td "Rich Text Area. Press ALT-0 for help." at bounding box center [356, 654] width 113 height 83
click at [322, 613] on td "Rich Text Area. Press ALT-0 for help." at bounding box center [356, 654] width 113 height 83
drag, startPoint x: 479, startPoint y: 540, endPoint x: 557, endPoint y: 538, distance: 78.0
click at [557, 613] on td "[PERSON_NAME][EMAIL_ADDRESS][PERSON_NAME][DOMAIN_NAME]" at bounding box center [619, 654] width 188 height 83
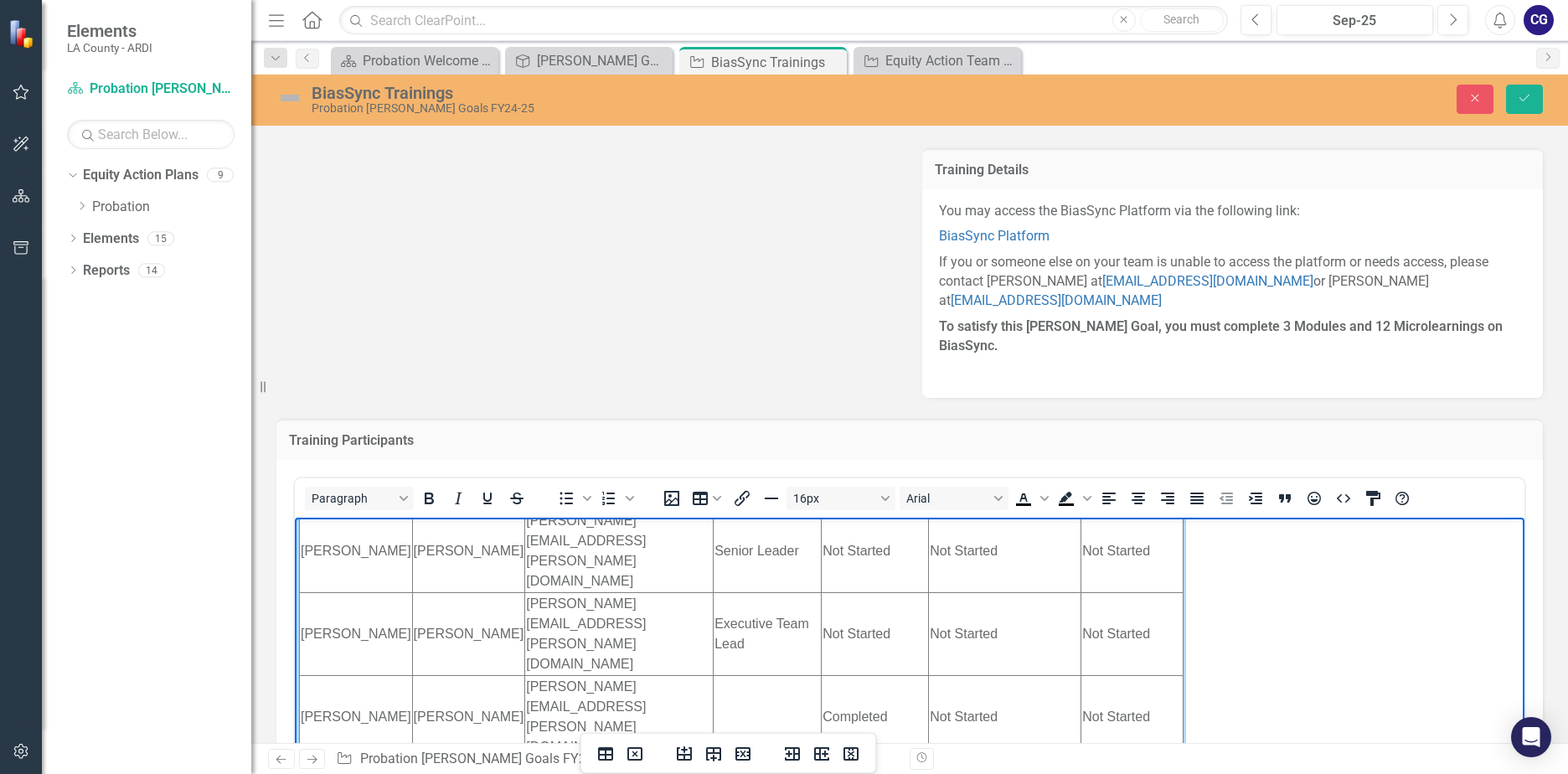
scroll to position [84, 0]
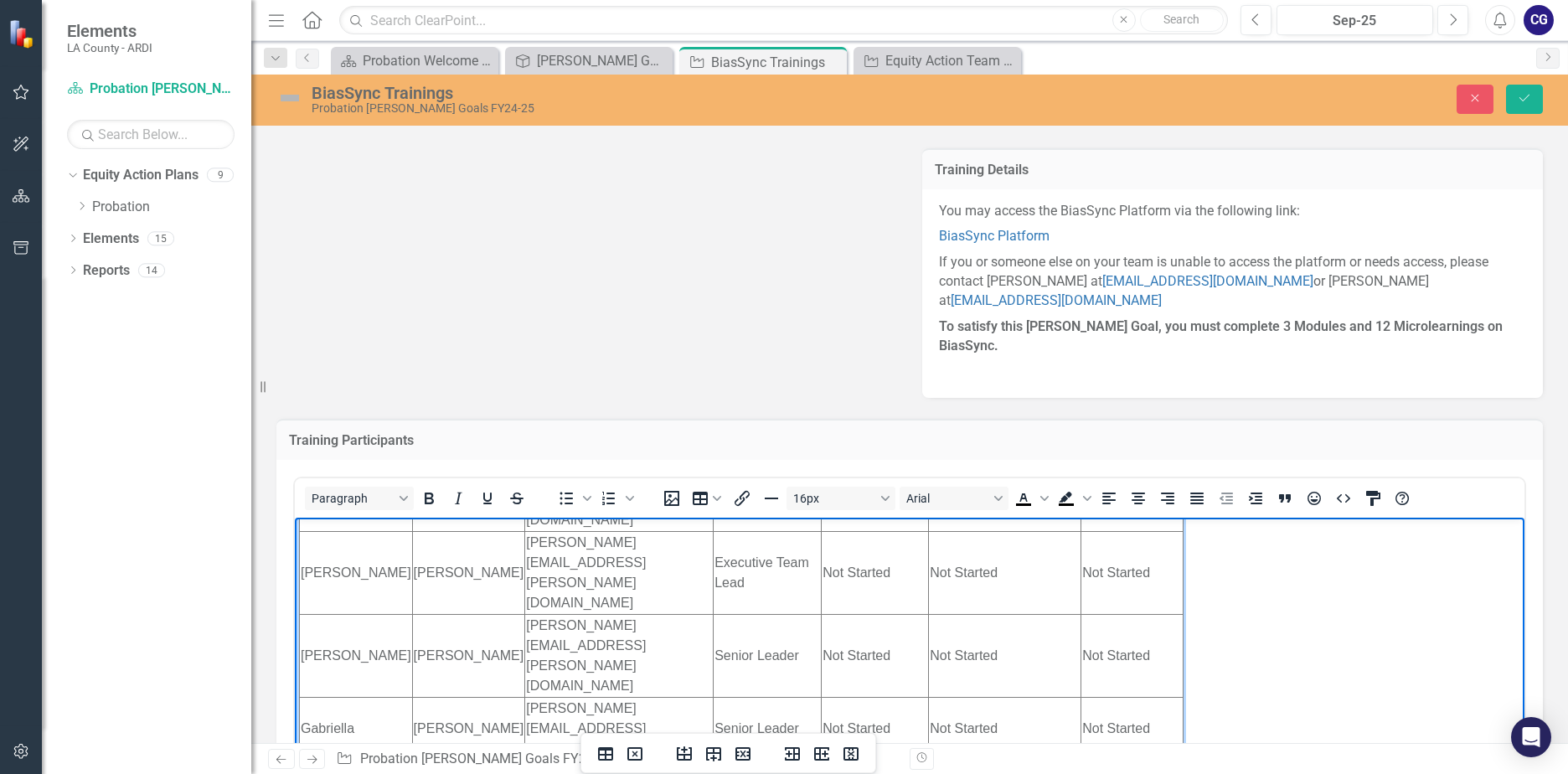
scroll to position [252, 0]
drag, startPoint x: 304, startPoint y: 612, endPoint x: 1112, endPoint y: 607, distance: 808.0
drag, startPoint x: 304, startPoint y: 638, endPoint x: 1104, endPoint y: 637, distance: 800.0
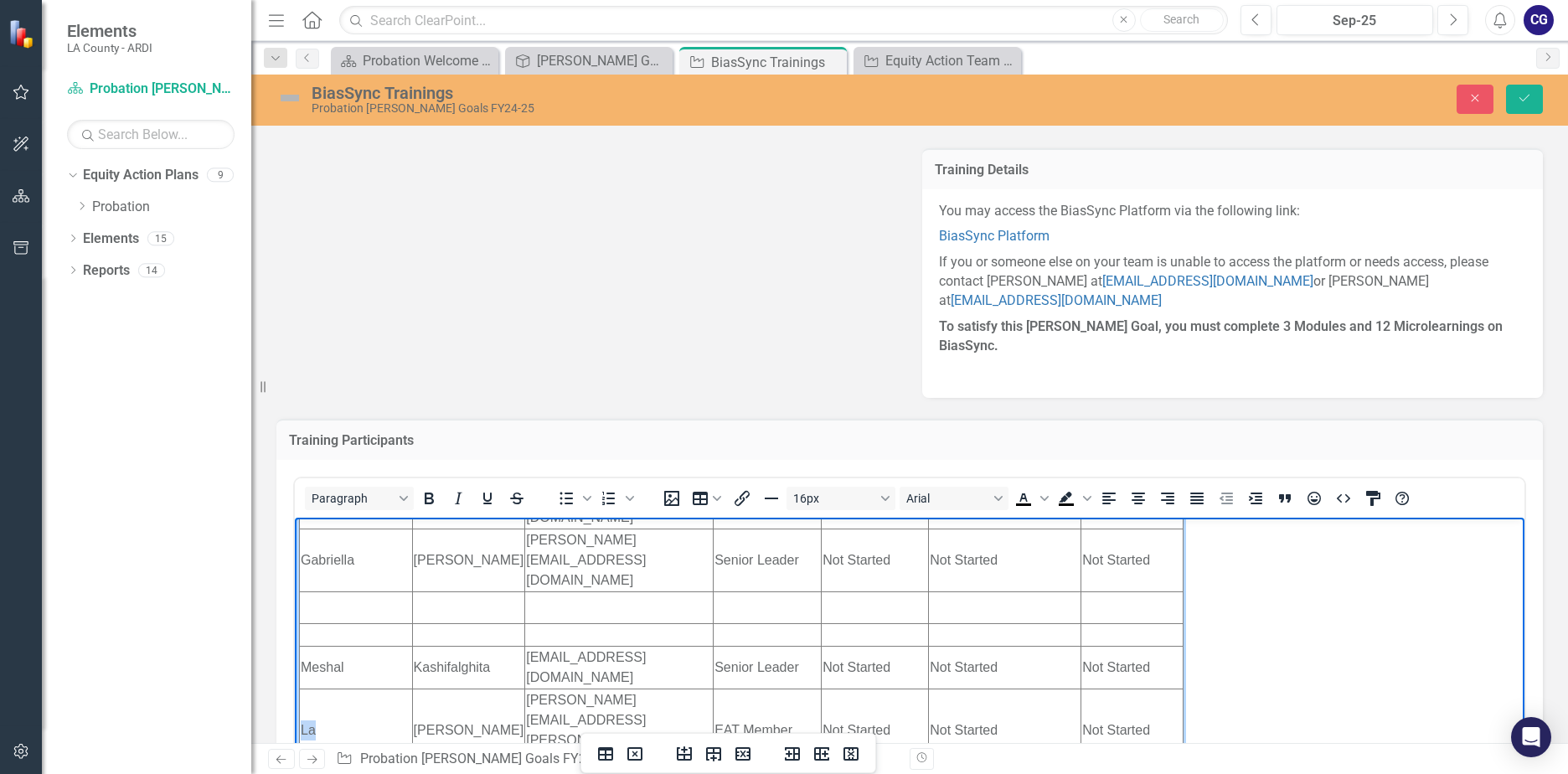
scroll to position [405, 0]
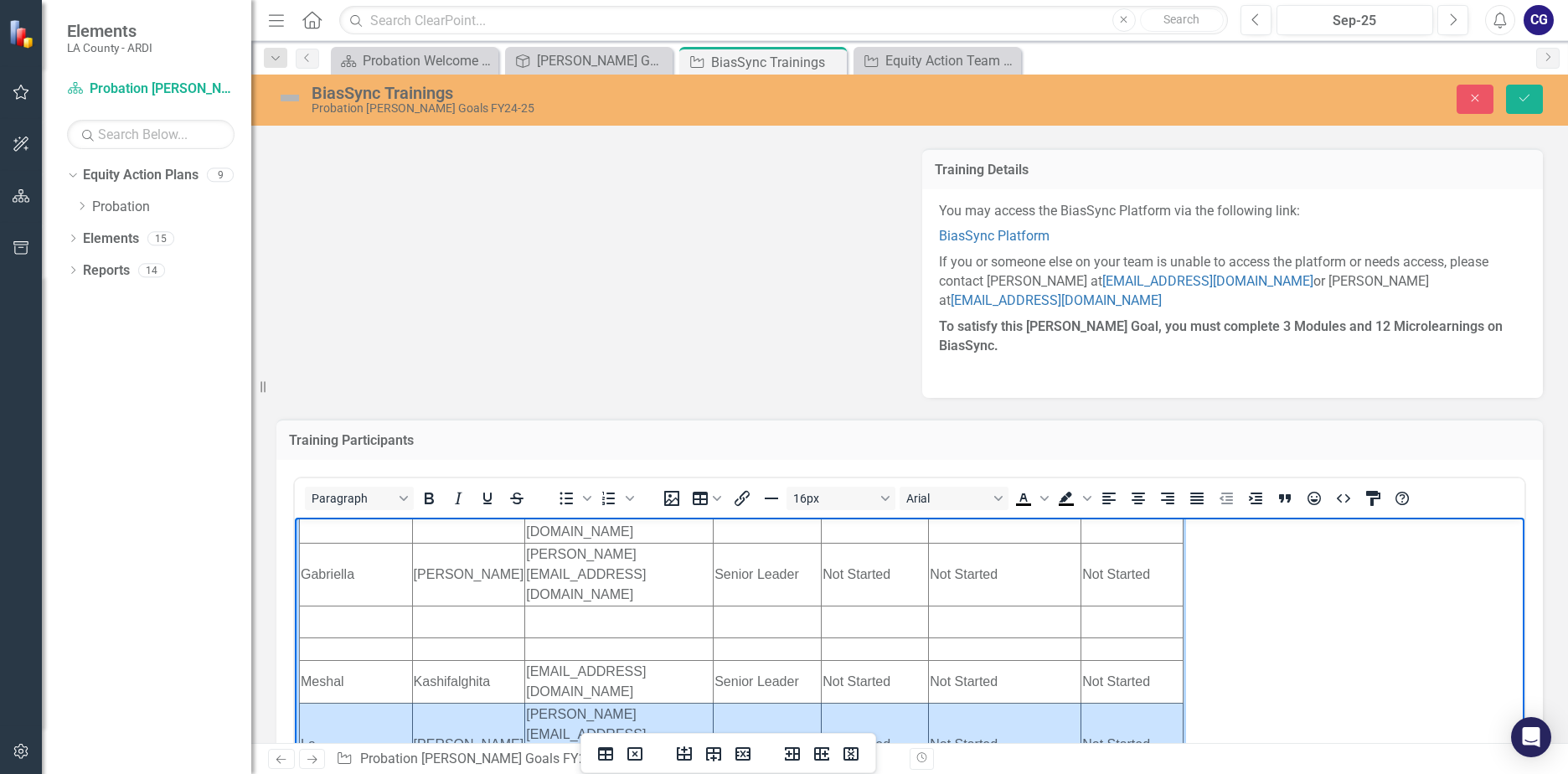
drag, startPoint x: 303, startPoint y: 528, endPoint x: 1089, endPoint y: 637, distance: 793.5
click at [1089, 637] on tbody "First Name Last Name Email Classification Introduction to Unconscious [PERSON_N…" at bounding box center [741, 699] width 883 height 1095
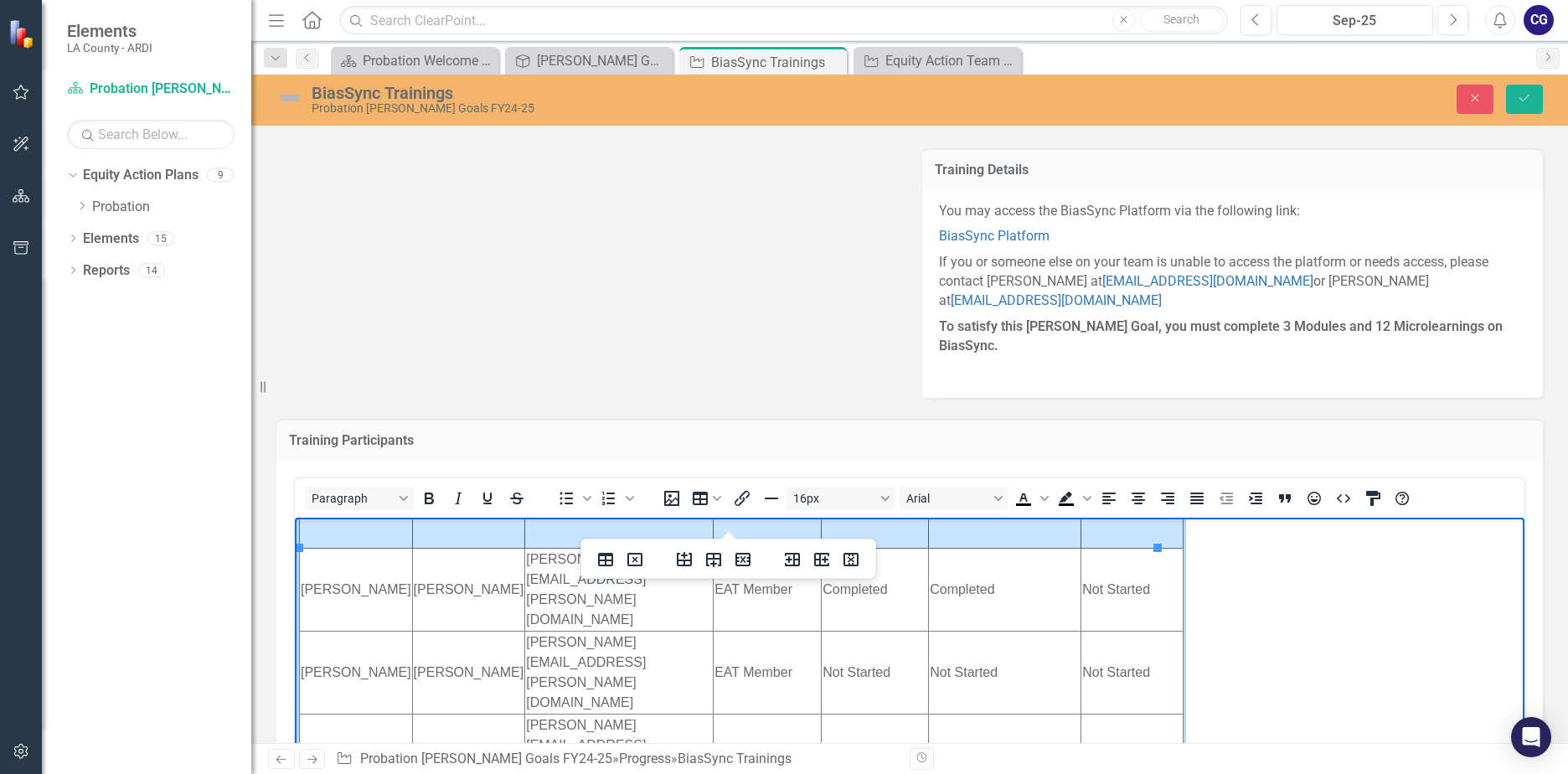
scroll to position [488, 0]
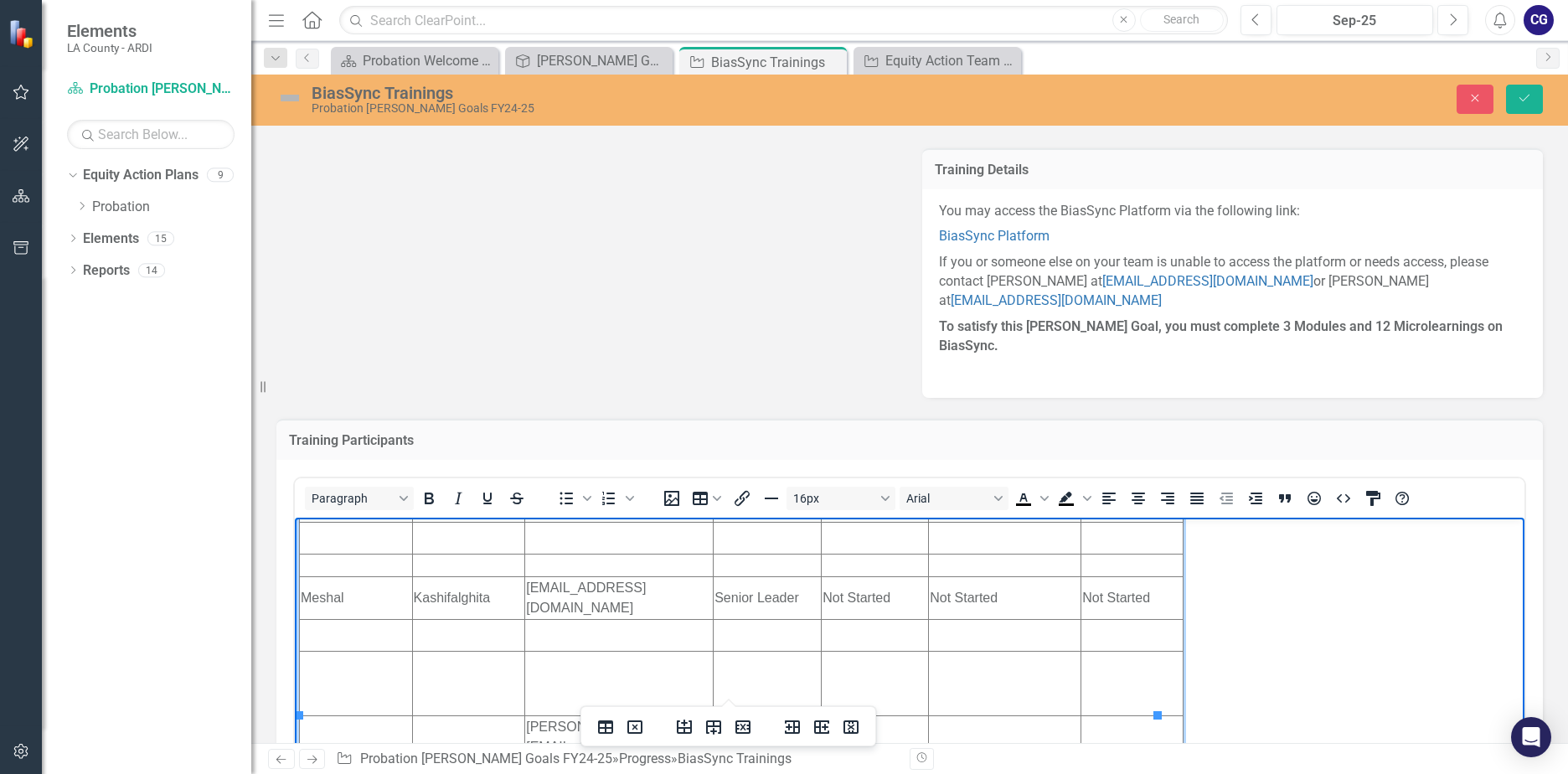
drag, startPoint x: 304, startPoint y: 588, endPoint x: 1070, endPoint y: 609, distance: 766.3
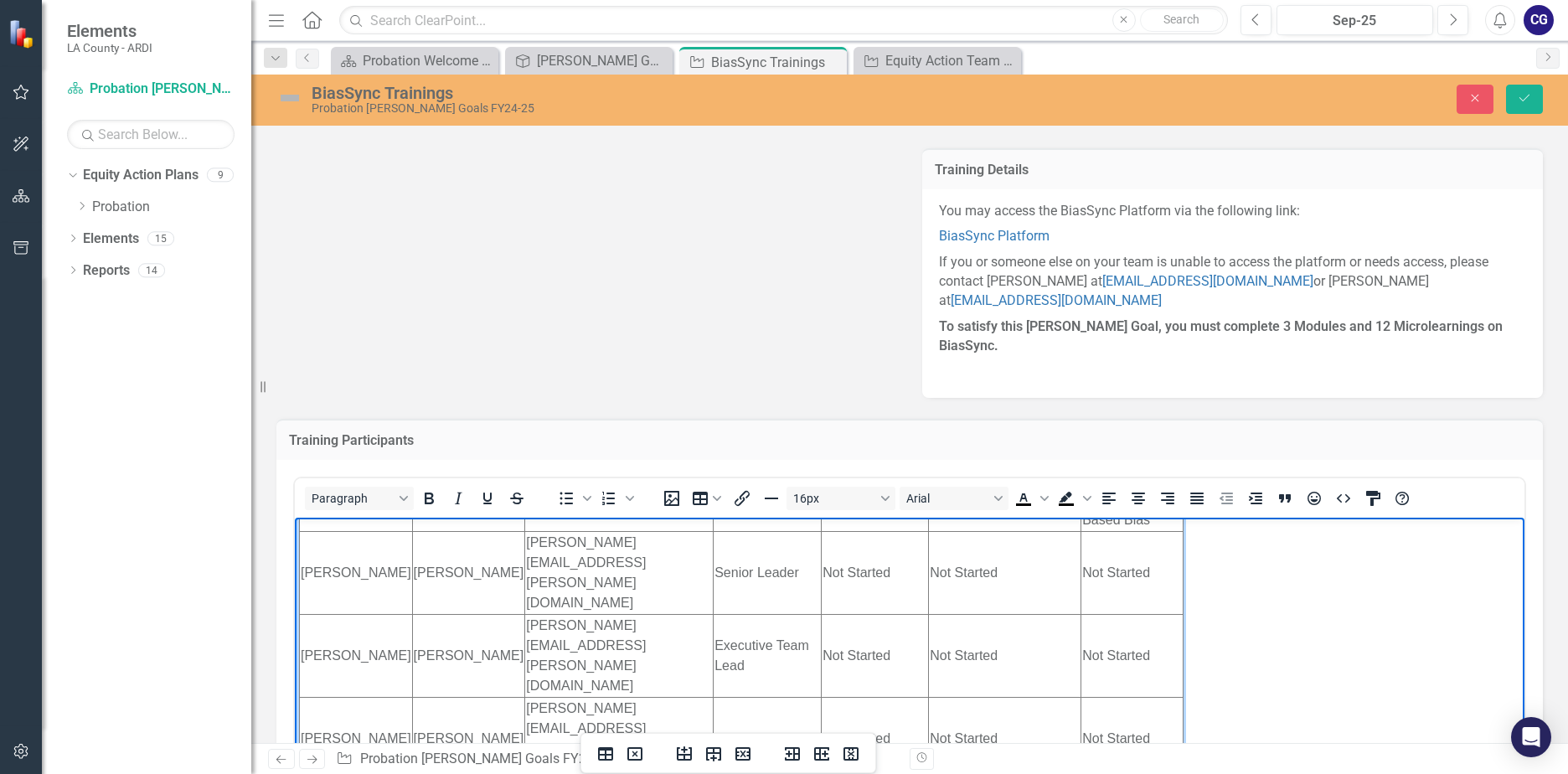
scroll to position [252, 0]
click at [334, 759] on td "Rich Text Area. Press ALT-0 for help." at bounding box center [356, 775] width 113 height 31
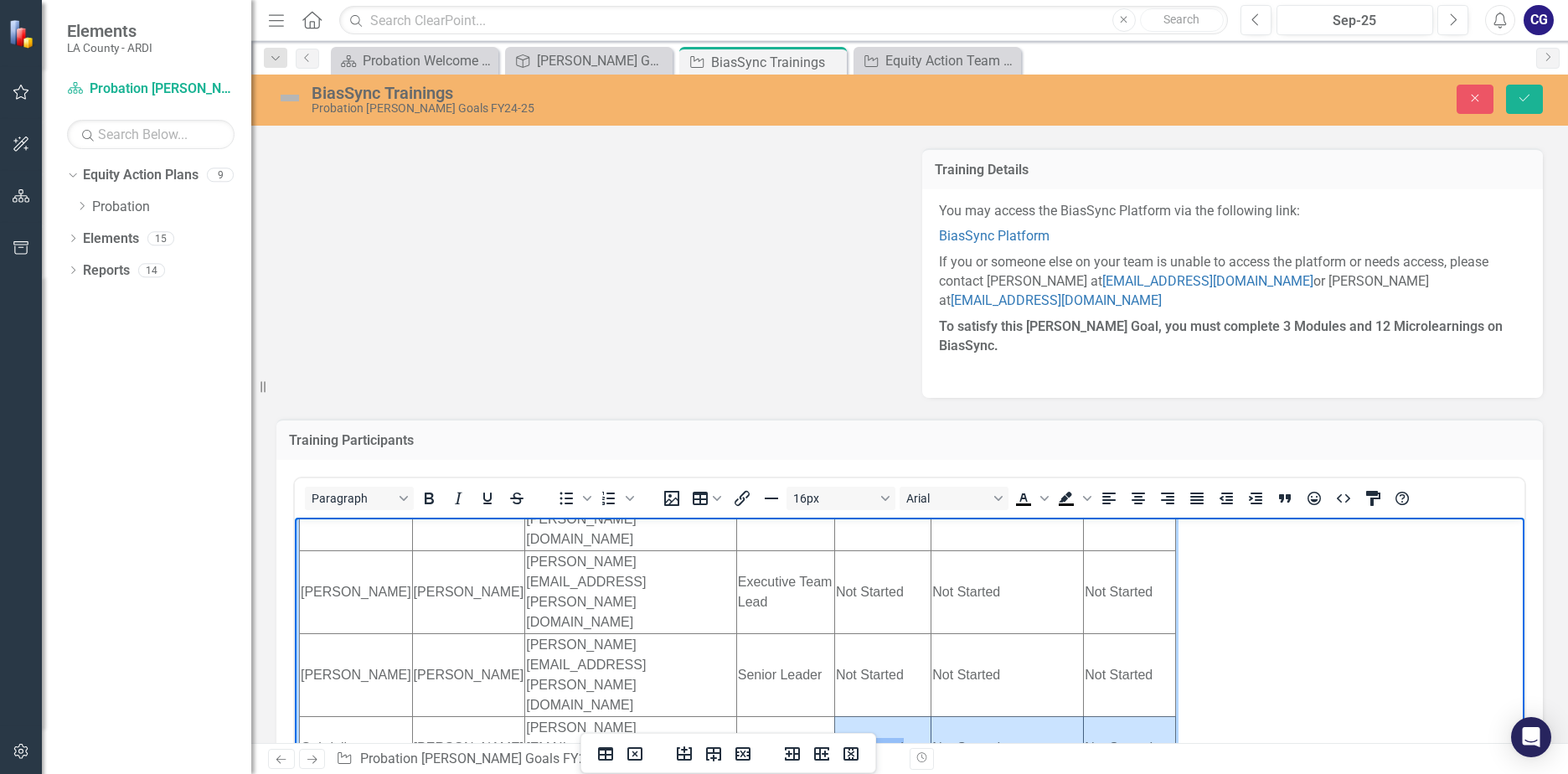
drag, startPoint x: 1147, startPoint y: 580, endPoint x: 880, endPoint y: 587, distance: 267.1
click at [880, 716] on tr "[PERSON_NAME] [PERSON_NAME][EMAIL_ADDRESS][DOMAIN_NAME] Senior Leader Not Start…" at bounding box center [737, 748] width 876 height 63
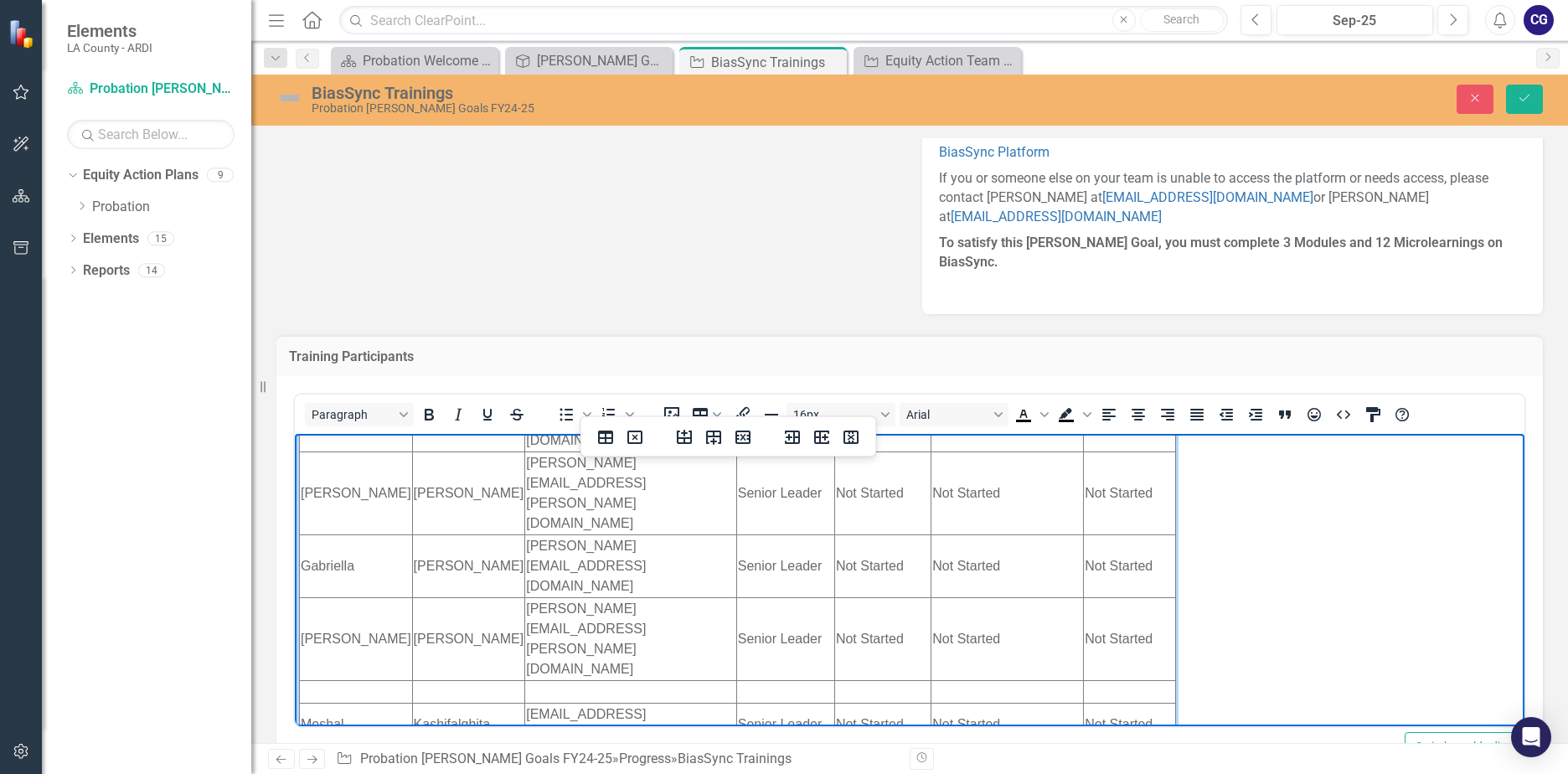
scroll to position [516, 0]
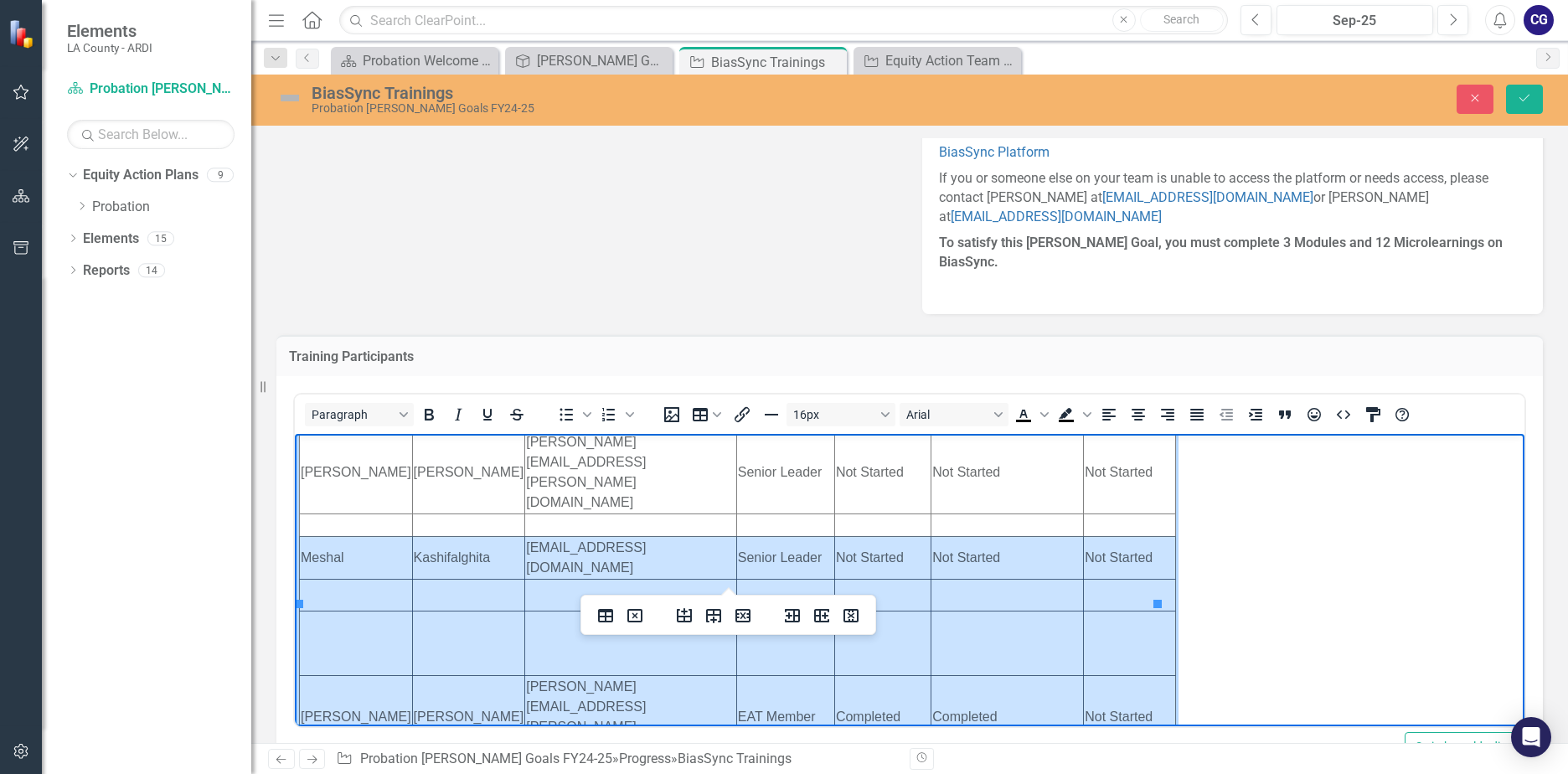
drag, startPoint x: 304, startPoint y: 668, endPoint x: 1113, endPoint y: 503, distance: 825.7
click at [1113, 503] on tbody "First Name Last Name Email Classification Introduction to Unconscious [PERSON_N…" at bounding box center [737, 453] width 876 height 994
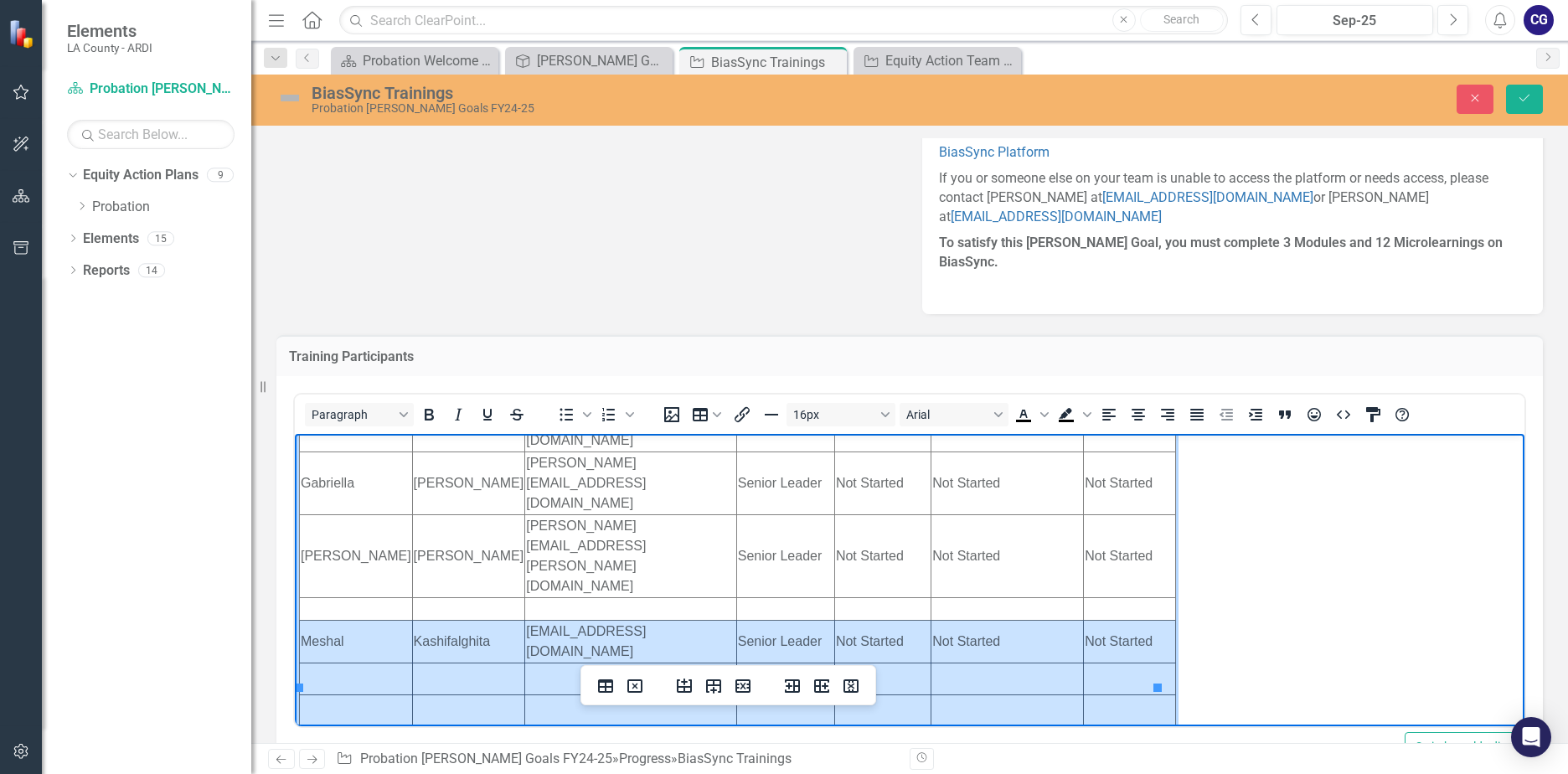
scroll to position [265, 0]
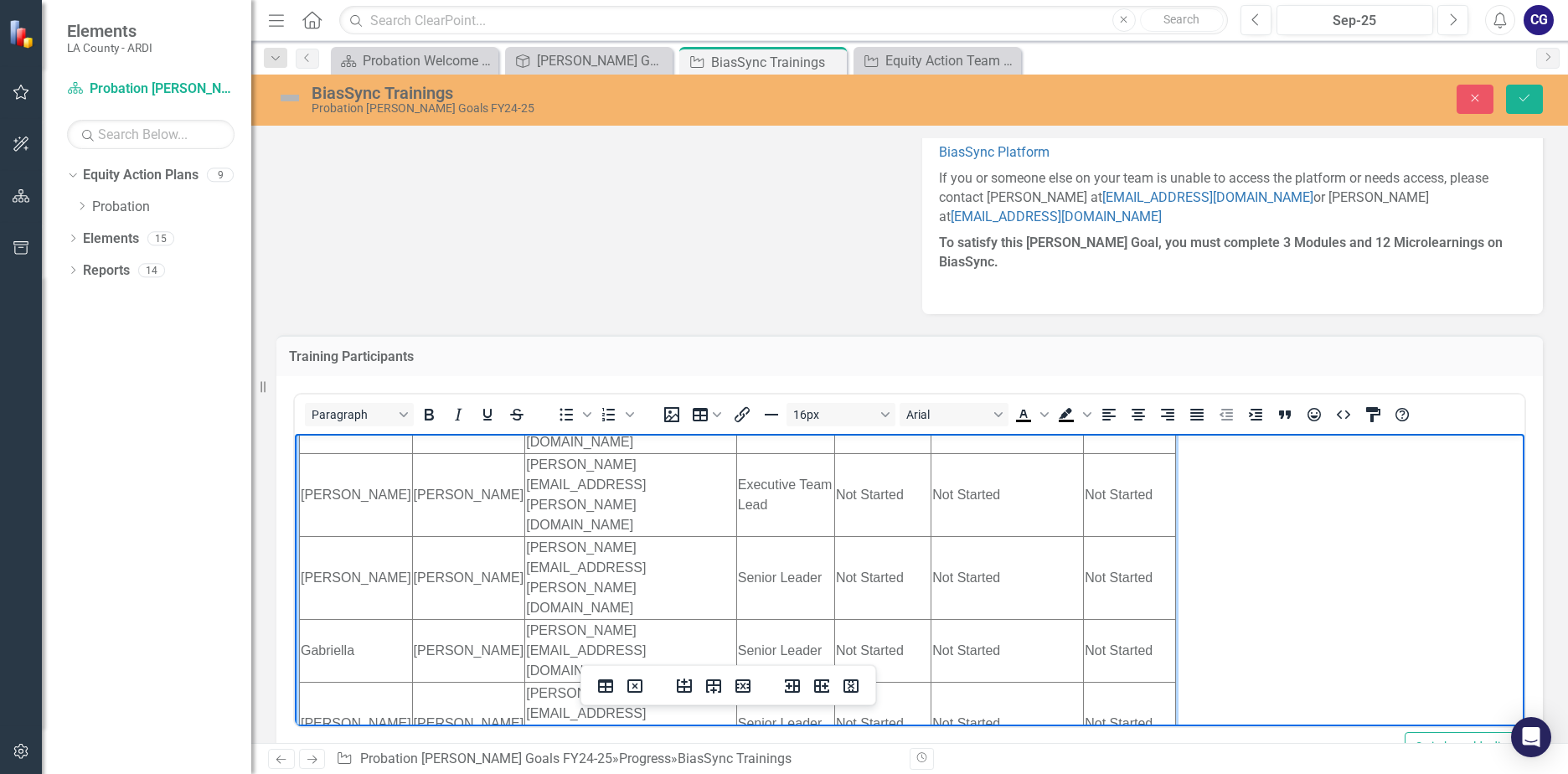
drag, startPoint x: 300, startPoint y: 566, endPoint x: 1103, endPoint y: 558, distance: 803.0
click at [311, 765] on td "Rich Text Area. Press ALT-0 for help." at bounding box center [356, 776] width 113 height 23
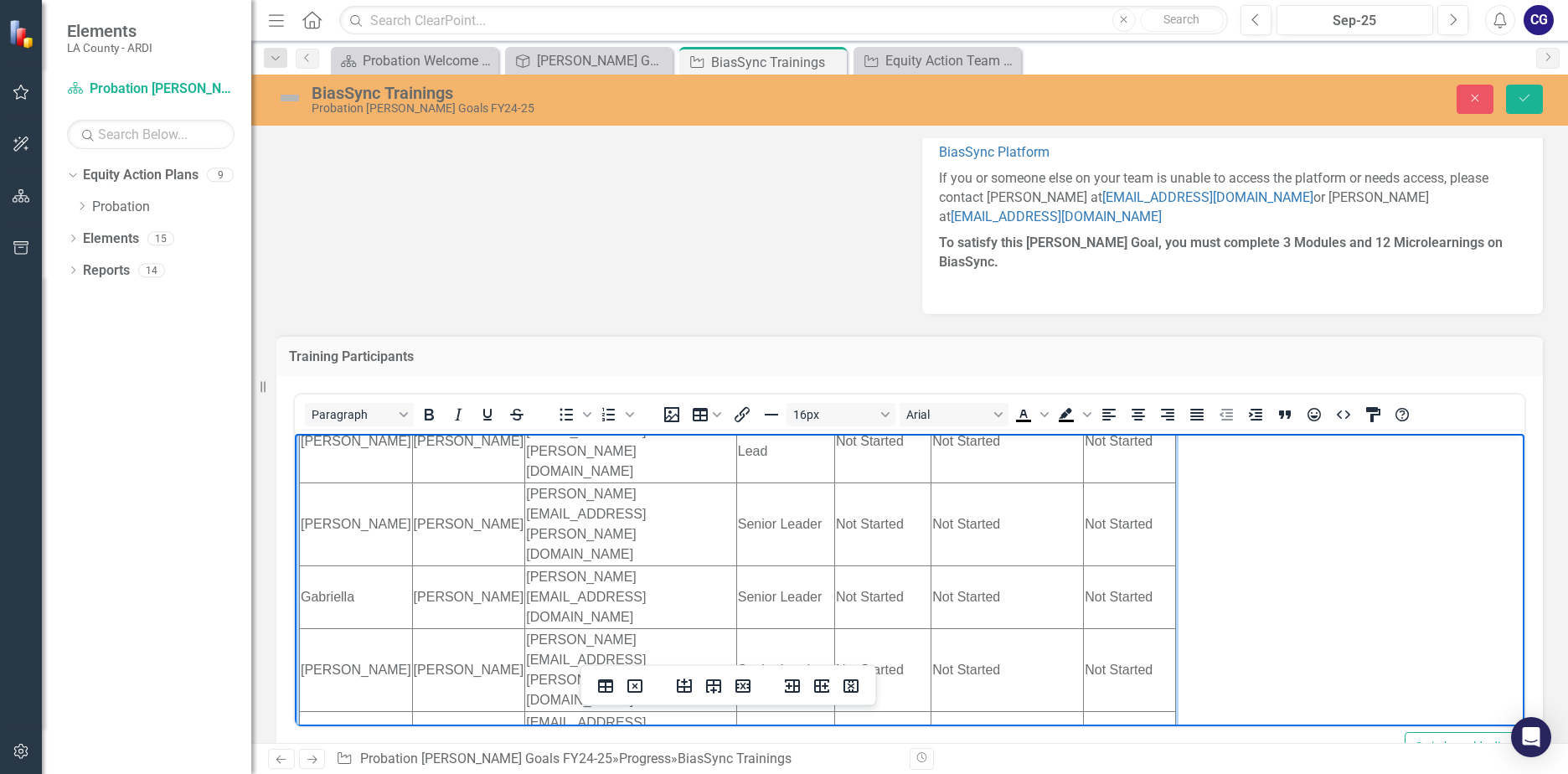
scroll to position [349, 0]
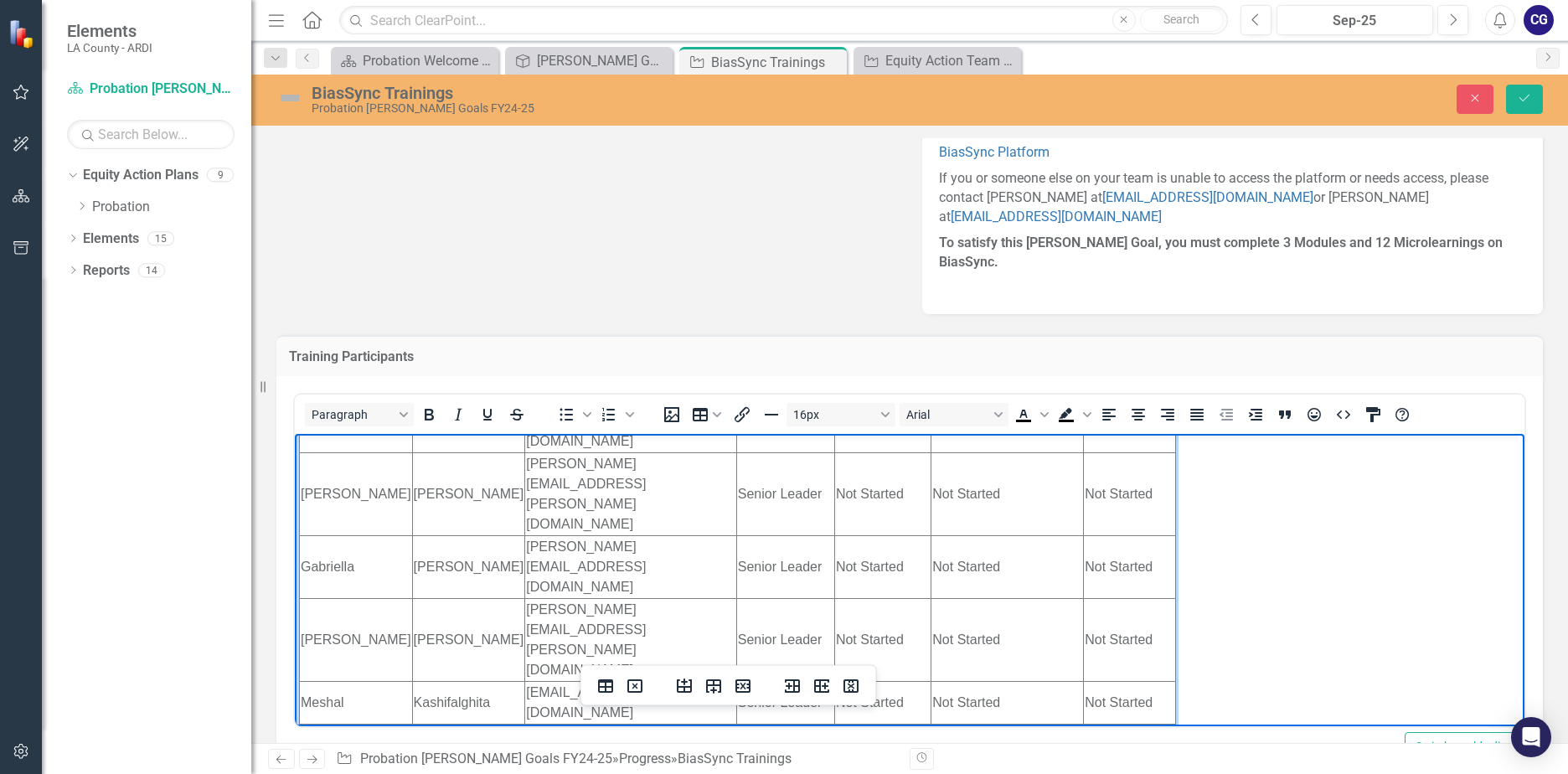
drag, startPoint x: 302, startPoint y: 622, endPoint x: 1083, endPoint y: 622, distance: 781.0
click at [319, 724] on td "Rich Text Area. Press ALT-0 for help." at bounding box center [356, 740] width 113 height 31
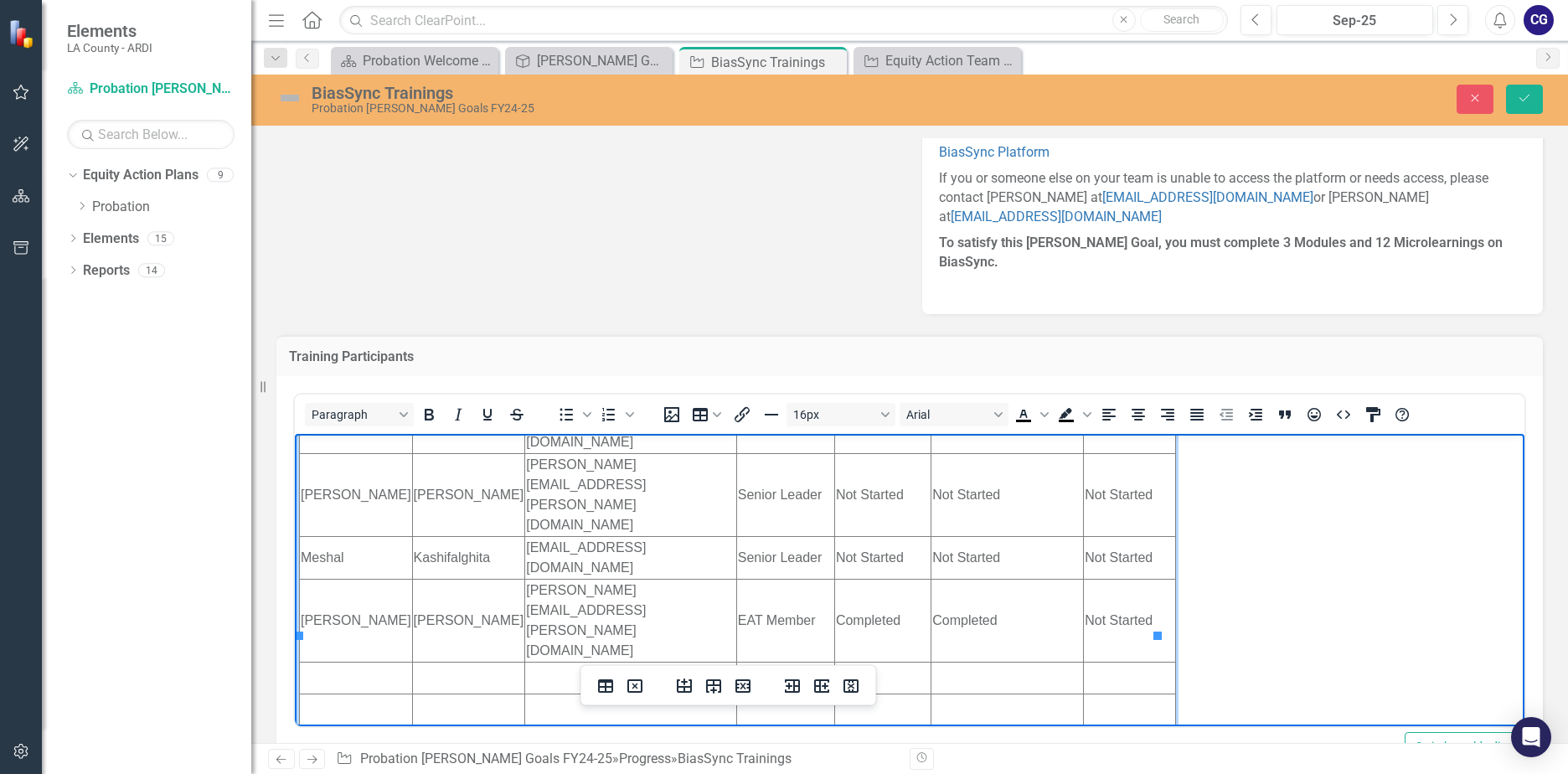
scroll to position [516, 0]
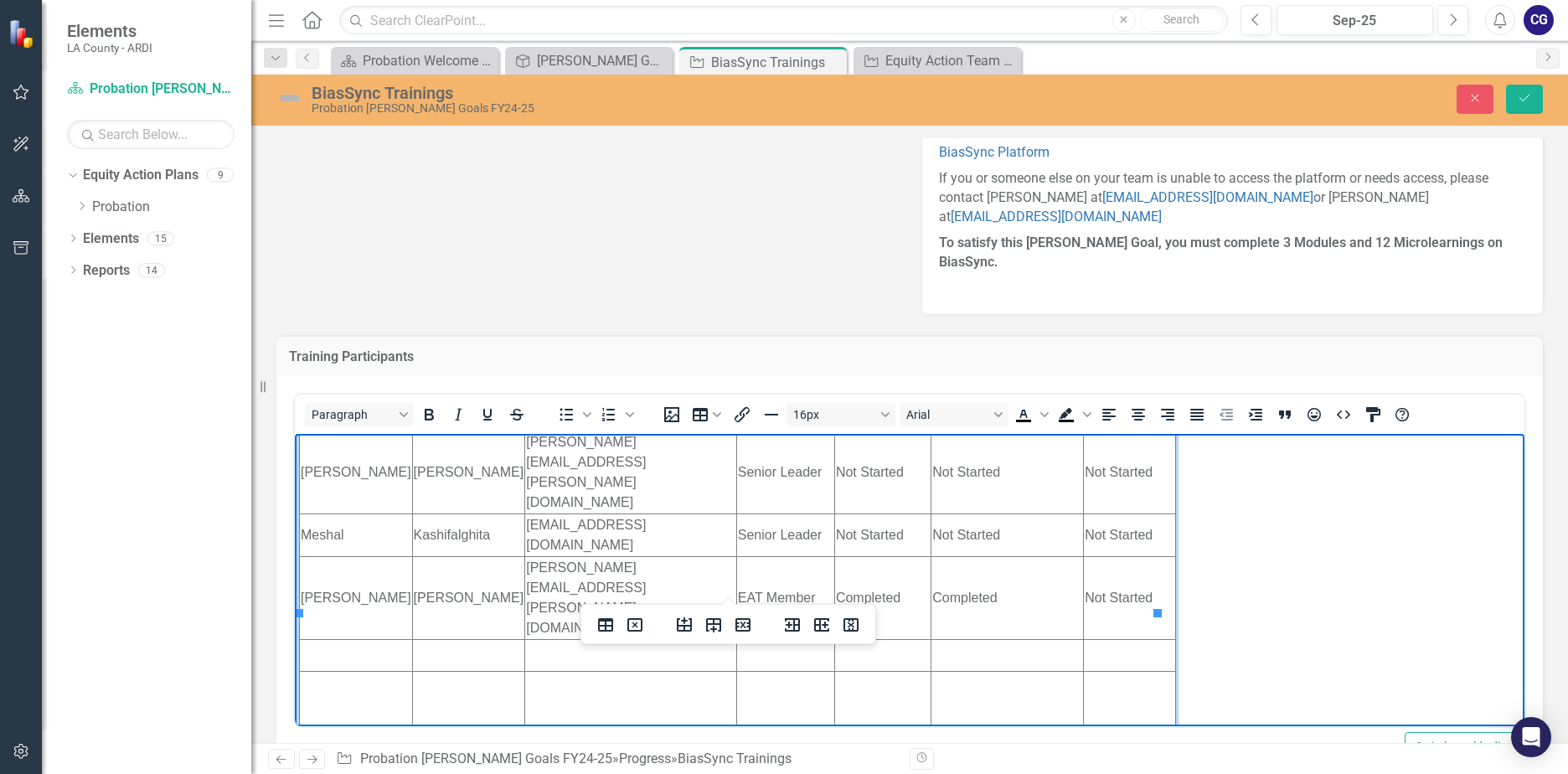
drag, startPoint x: 305, startPoint y: 552, endPoint x: 1065, endPoint y: 541, distance: 760.1
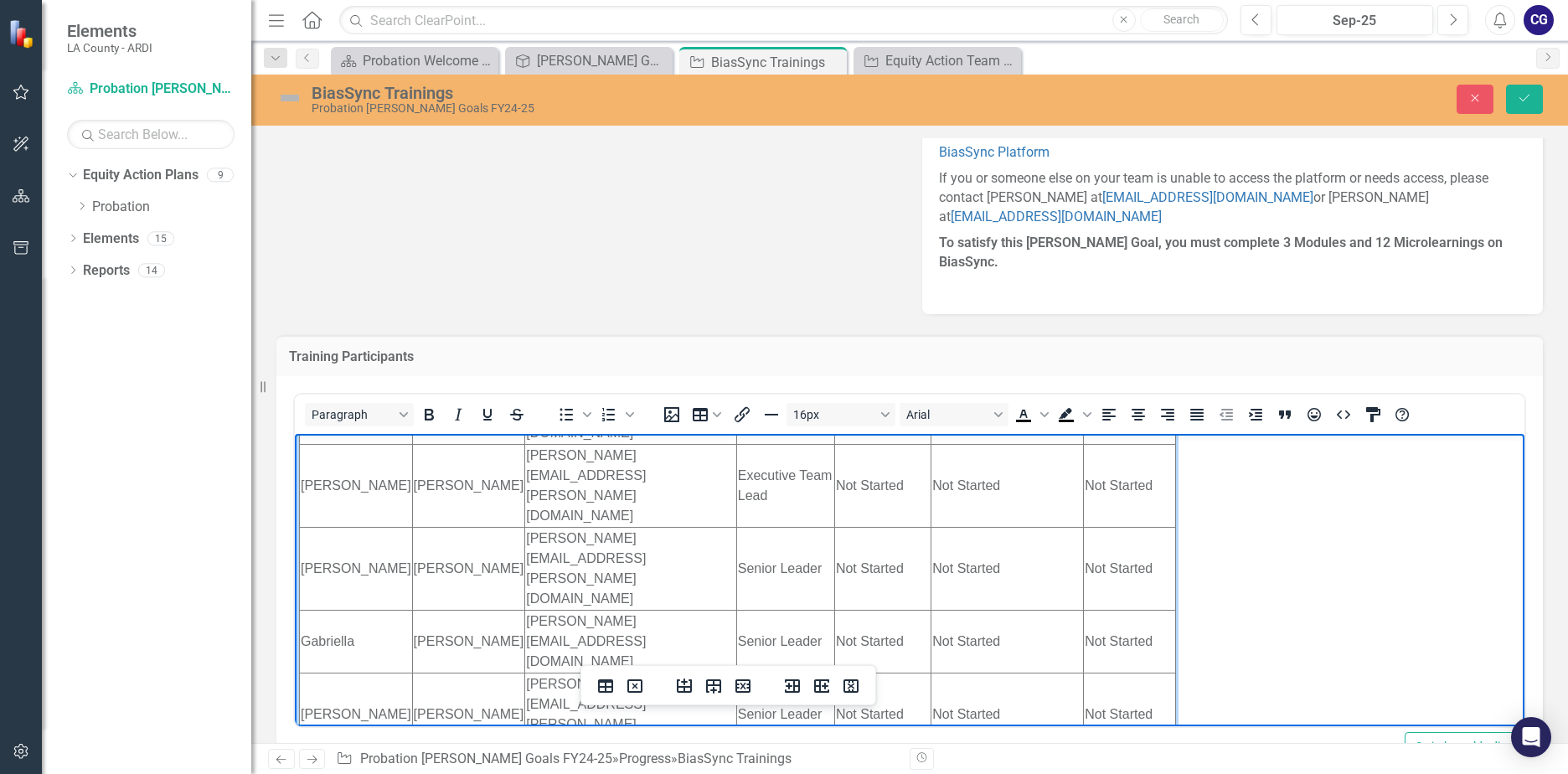
scroll to position [265, 0]
